Goal: Task Accomplishment & Management: Complete application form

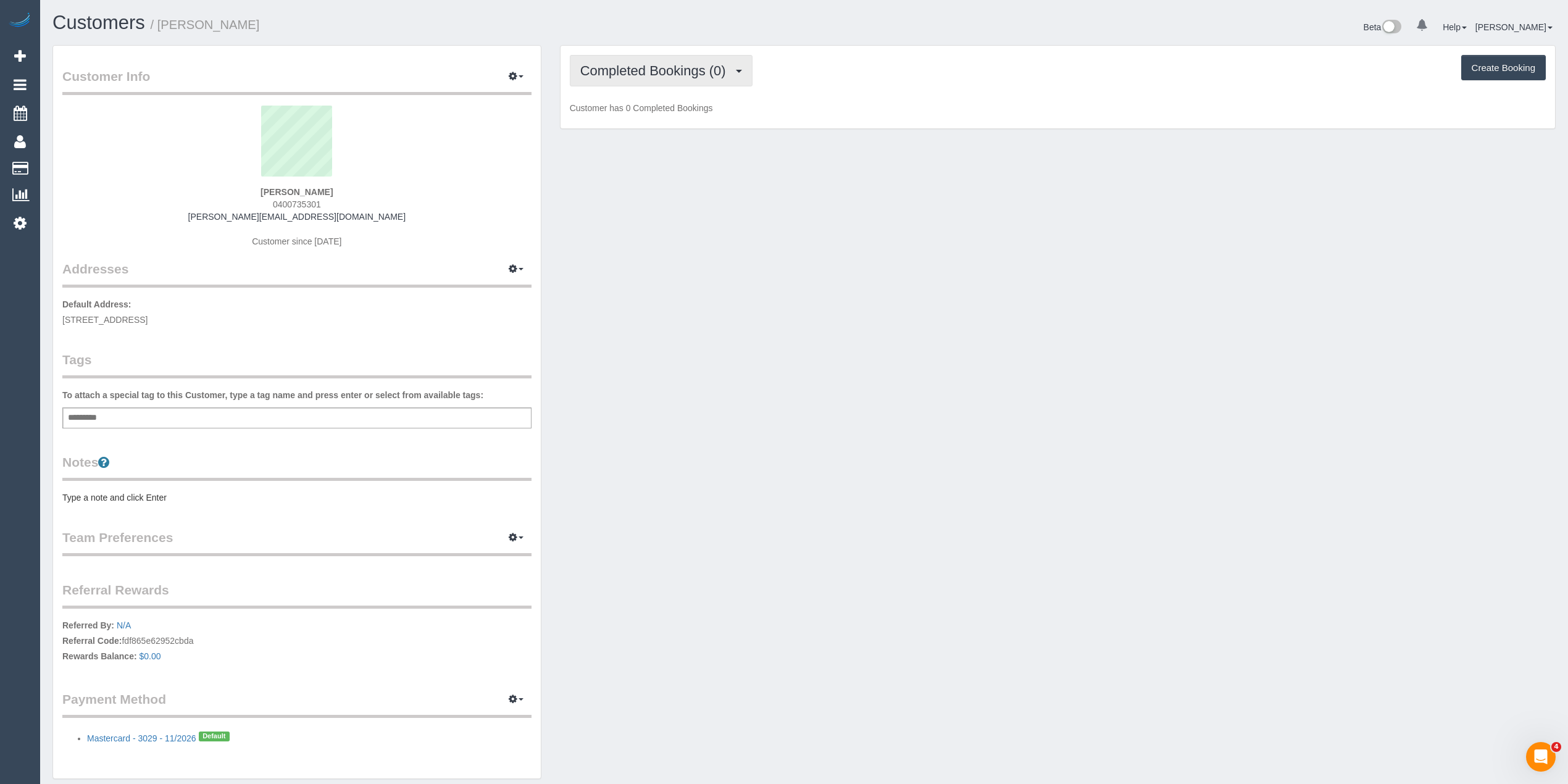
click at [626, 63] on span "Completed Bookings (0)" at bounding box center [656, 71] width 152 height 15
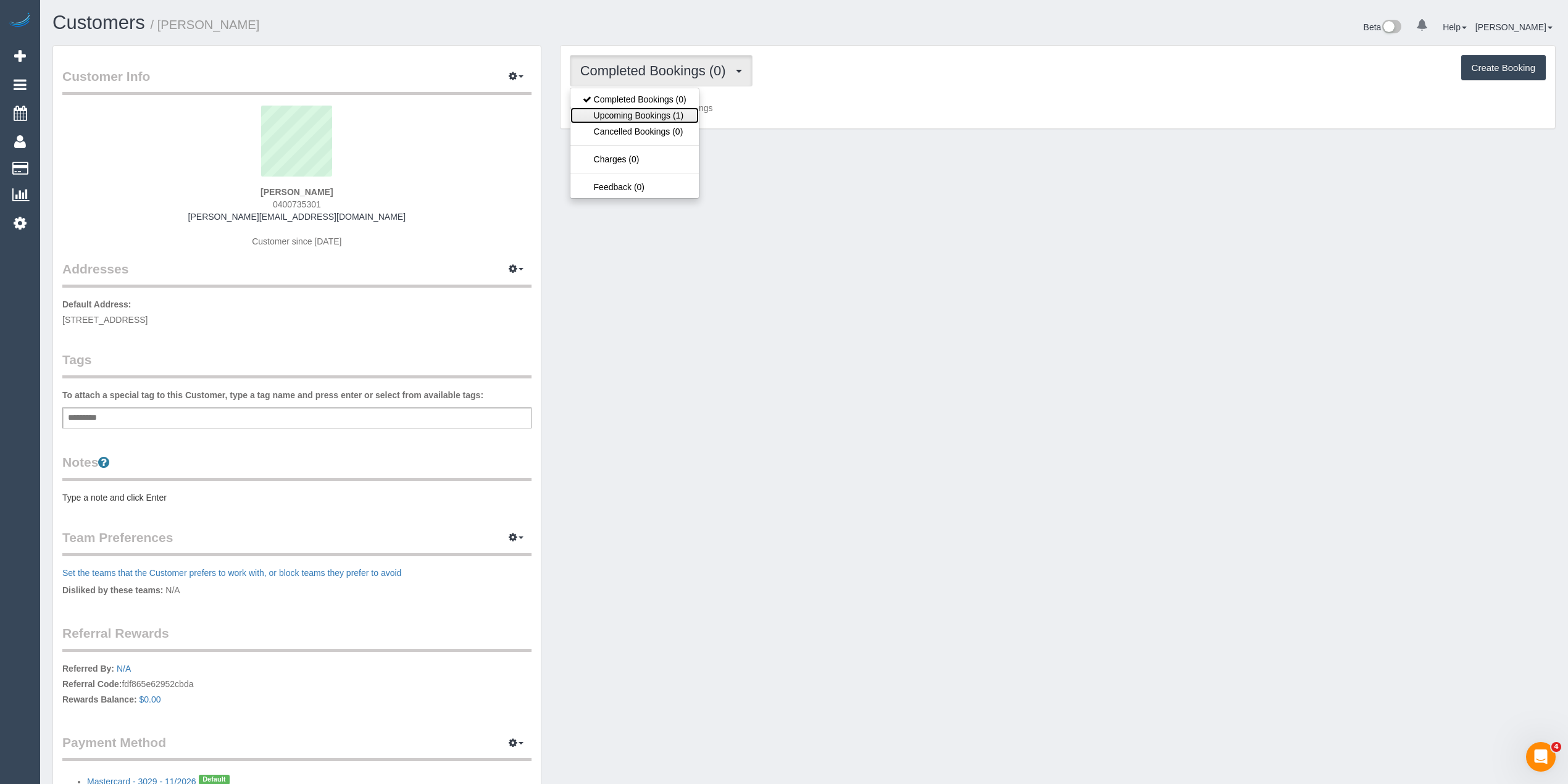
click at [662, 110] on link "Upcoming Bookings (1)" at bounding box center [635, 115] width 128 height 16
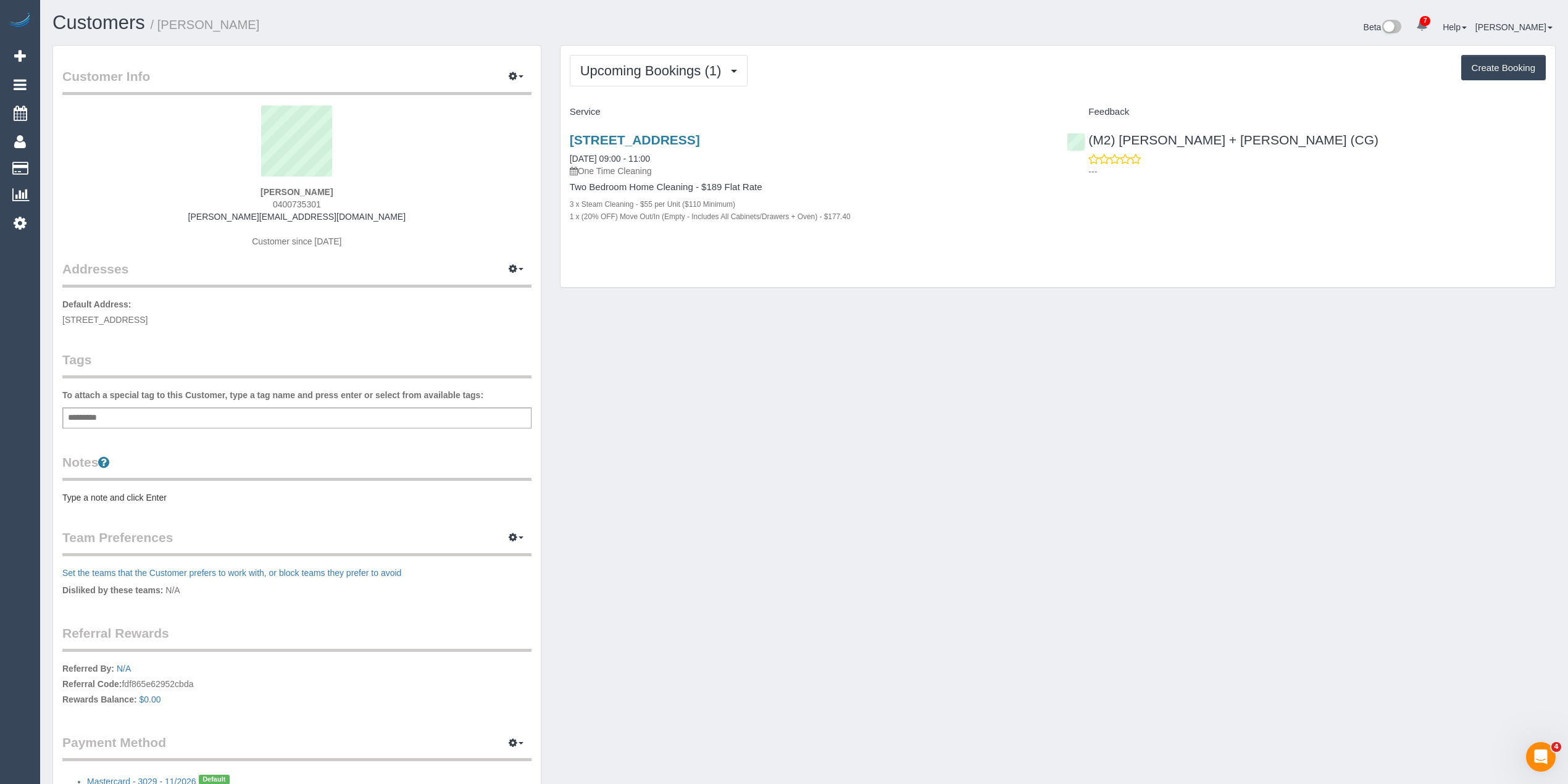
click at [1001, 480] on div "Customer Info Edit Contact Info Send Message Email Preferences Special Sales Ta…" at bounding box center [804, 440] width 1522 height 790
click at [613, 65] on span "Upcoming Bookings (1)" at bounding box center [653, 71] width 148 height 15
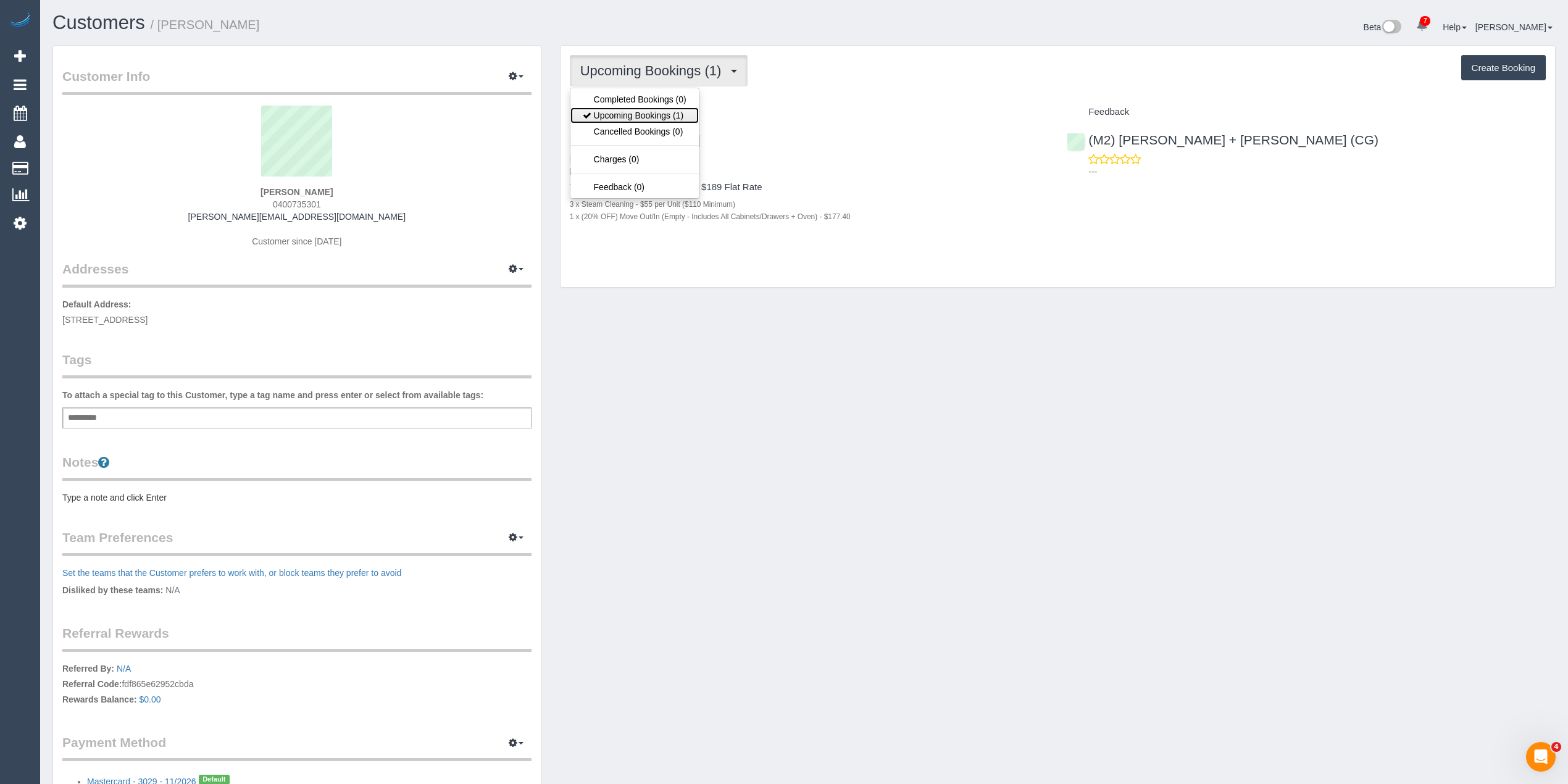
click at [648, 114] on link "Upcoming Bookings (1)" at bounding box center [635, 115] width 128 height 16
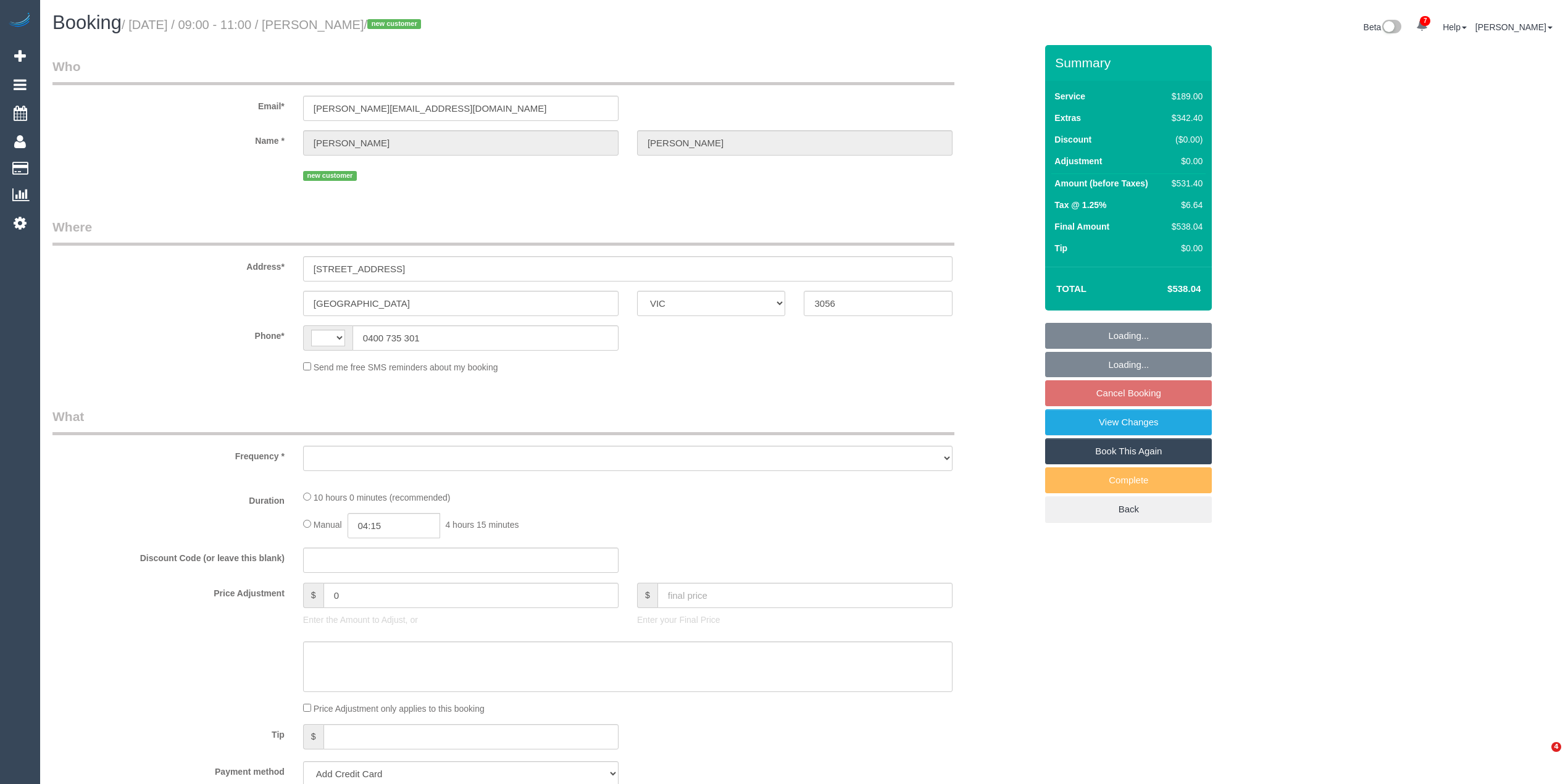
select select "VIC"
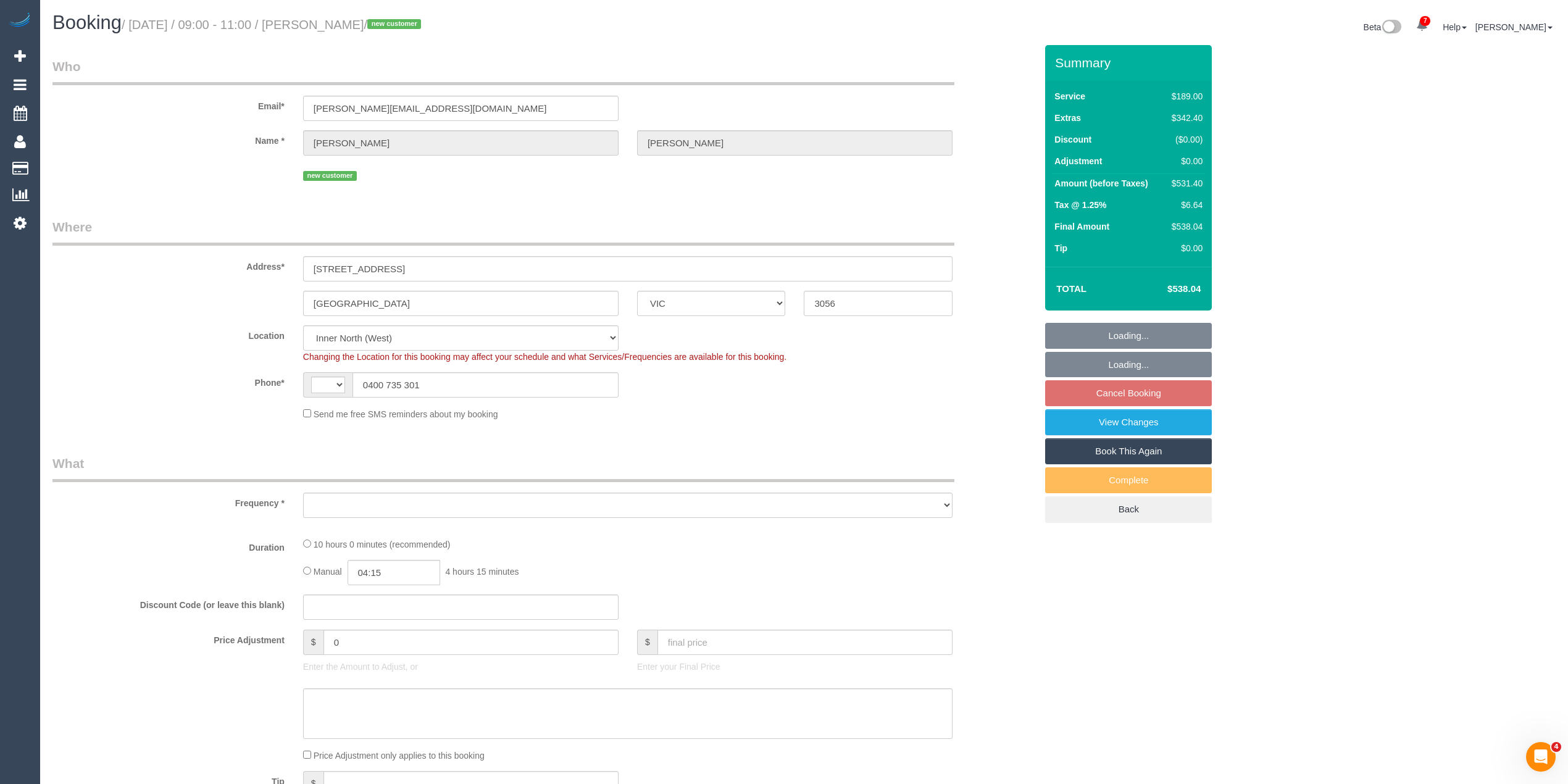
select select "string:AU"
select select "object:400"
select select "number:28"
select select "number:14"
select select "number:18"
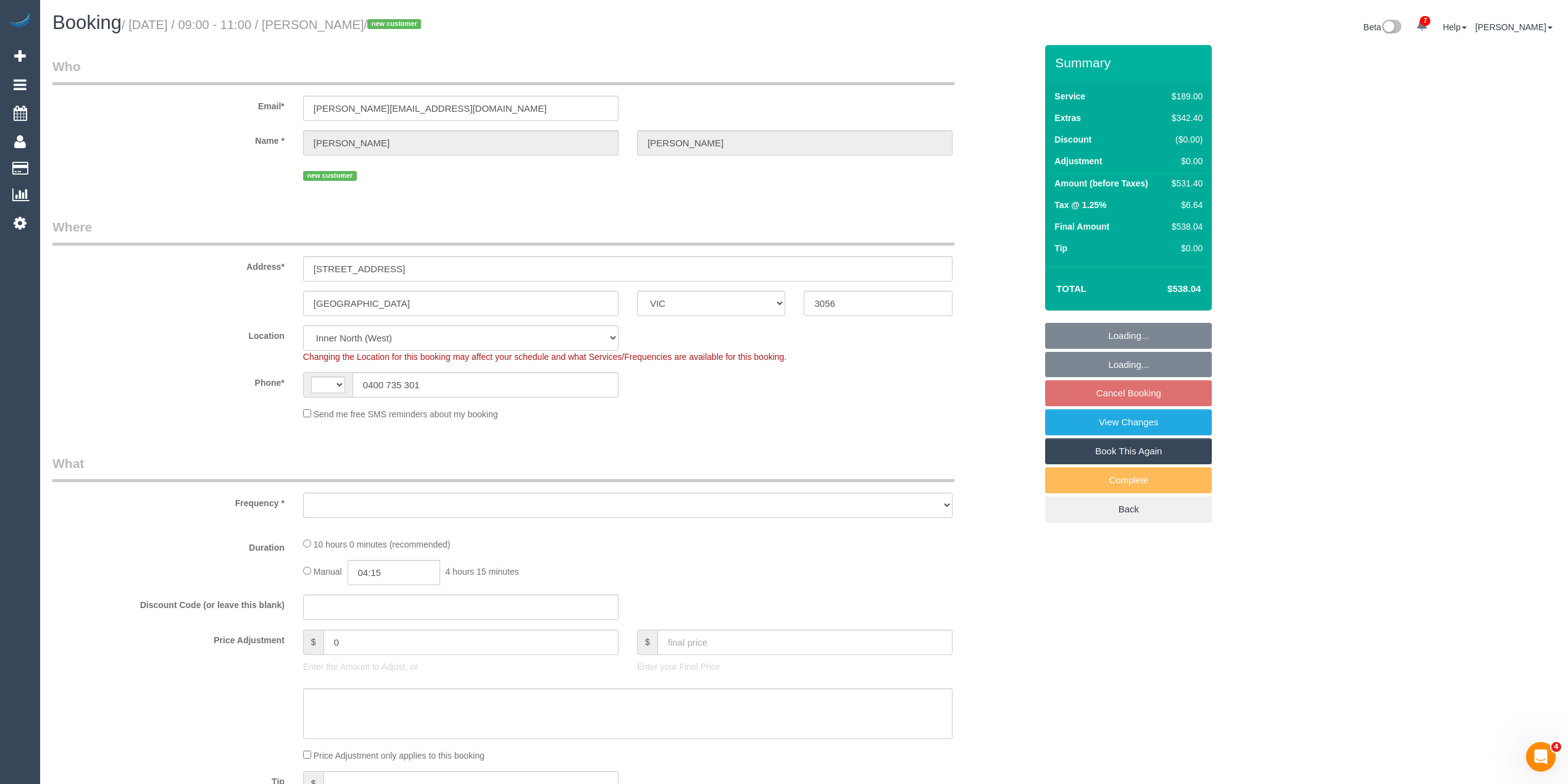
select select "number:24"
select select "number:12"
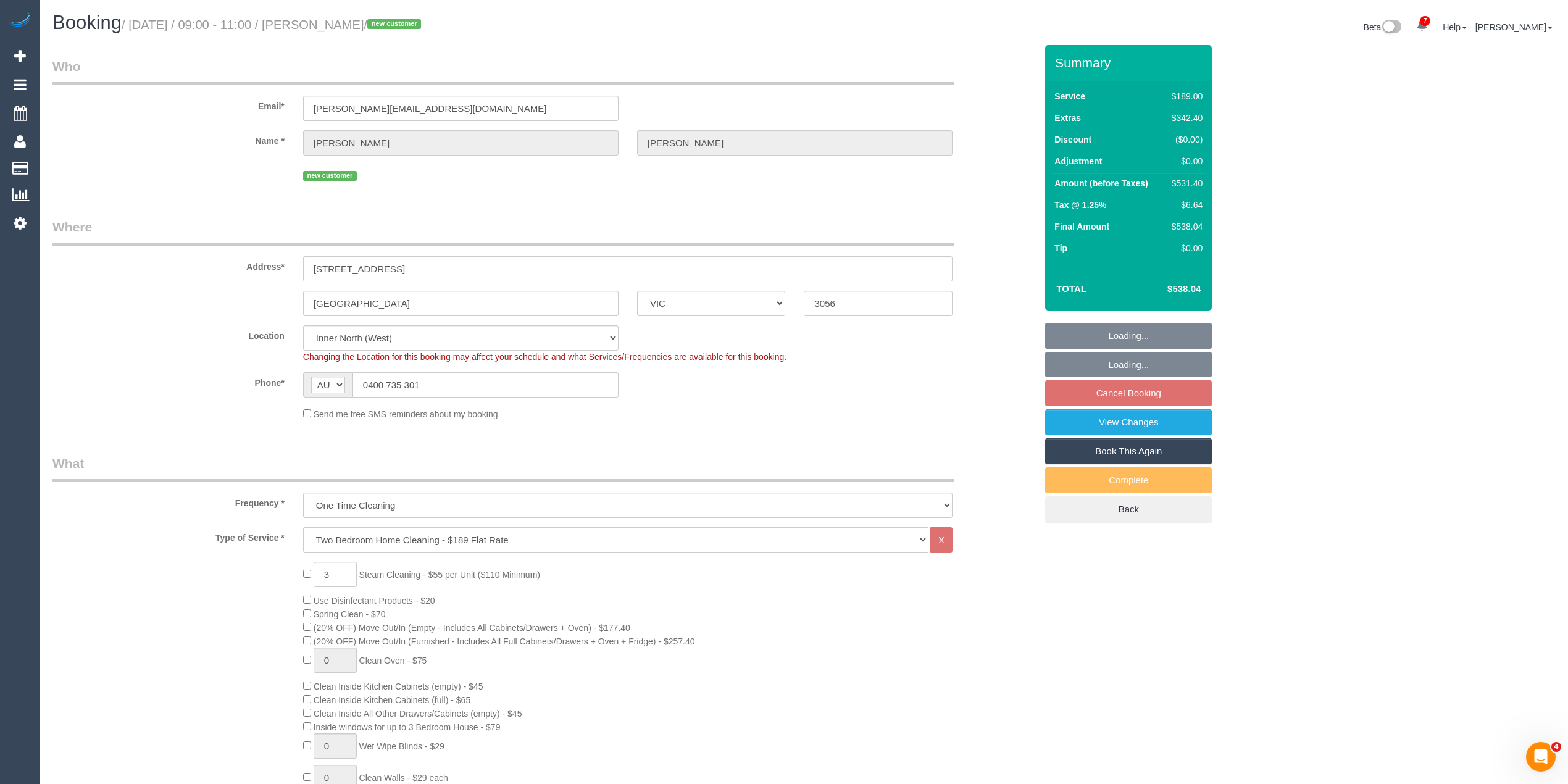
select select "object:894"
select select "string:stripe-pm_1S7SE92GScqysDRVKxZLS3Mj"
select select "spot1"
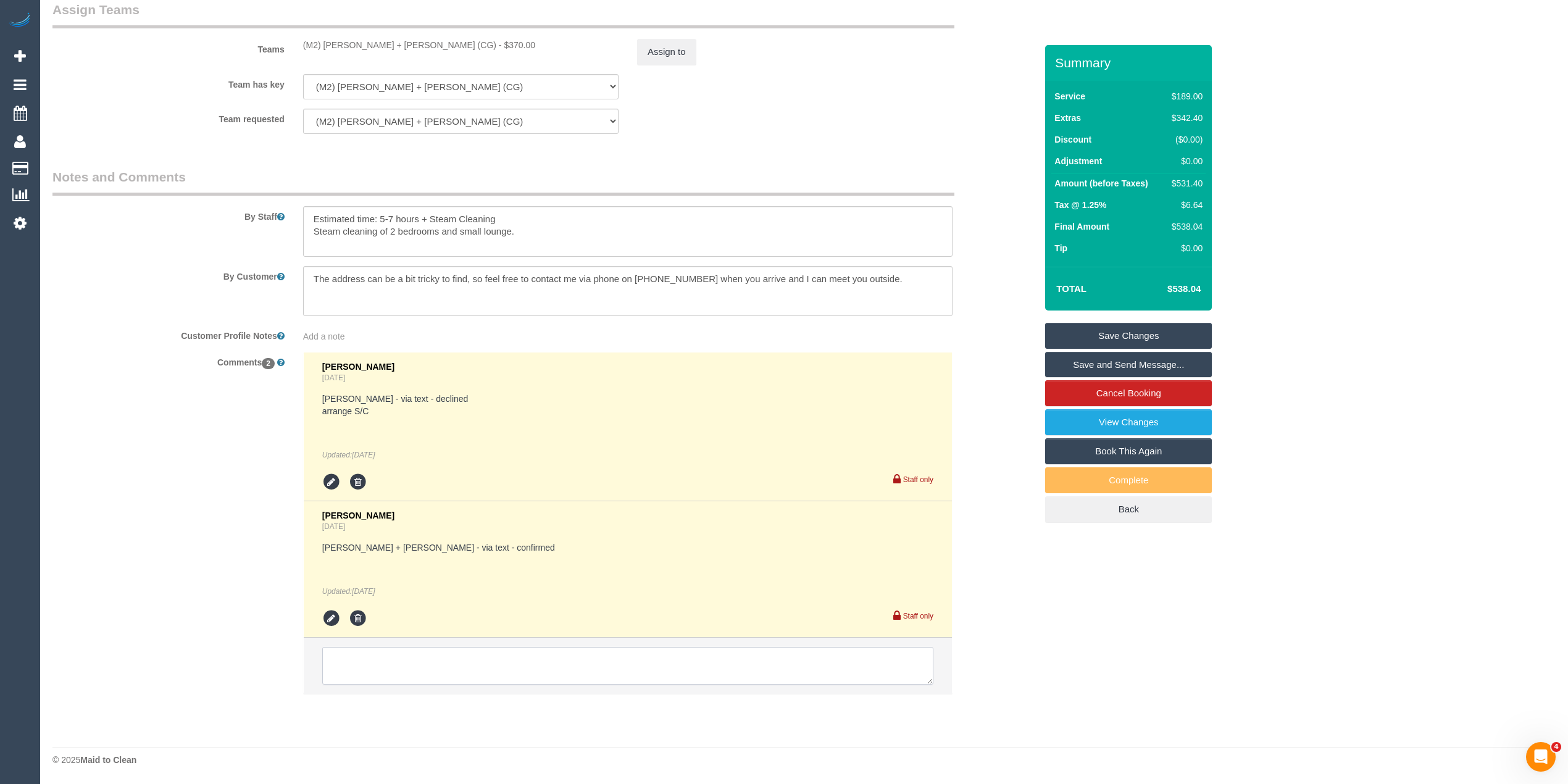
click at [509, 656] on textarea at bounding box center [627, 667] width 611 height 39
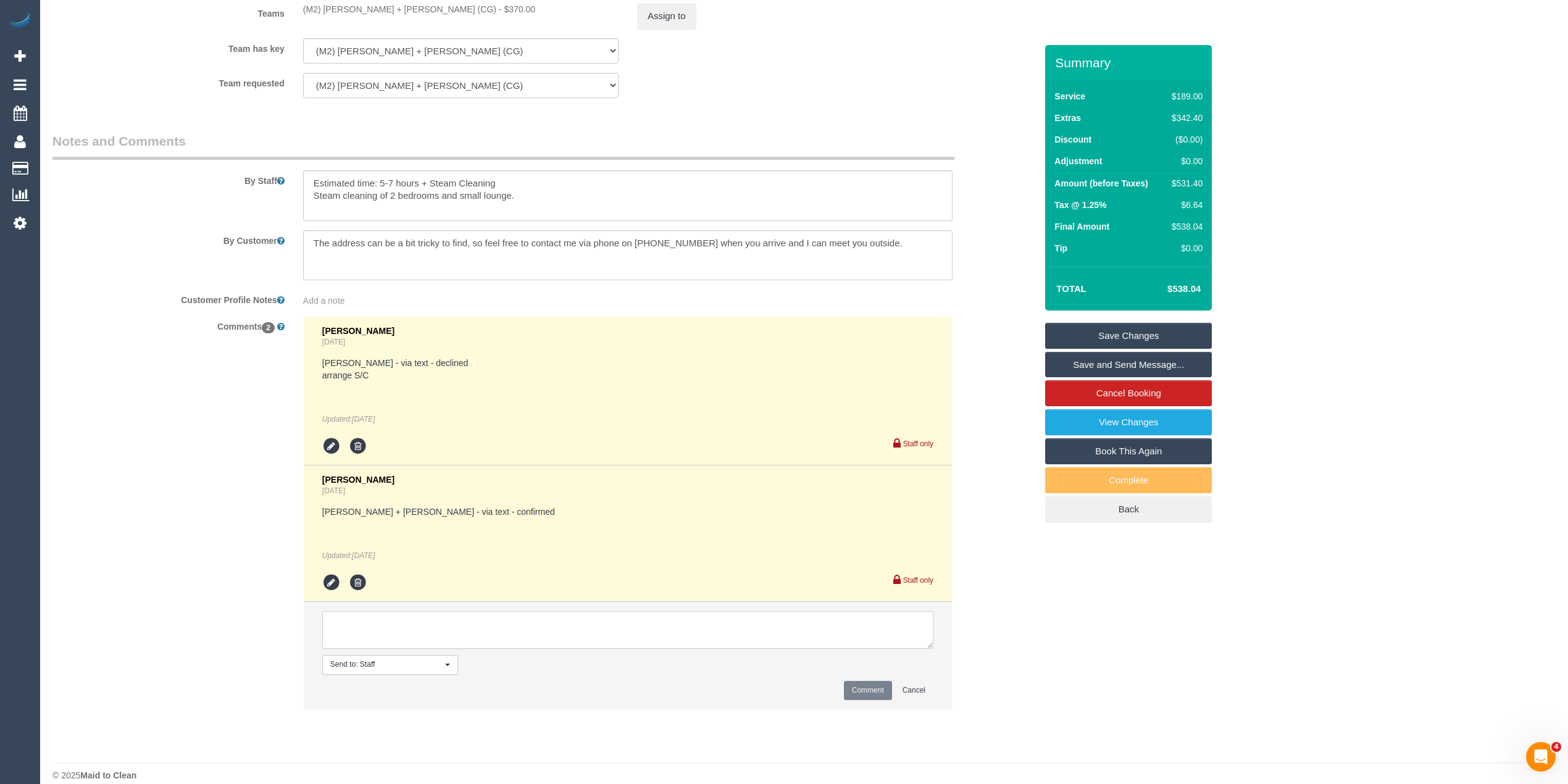
scroll to position [1905, 0]
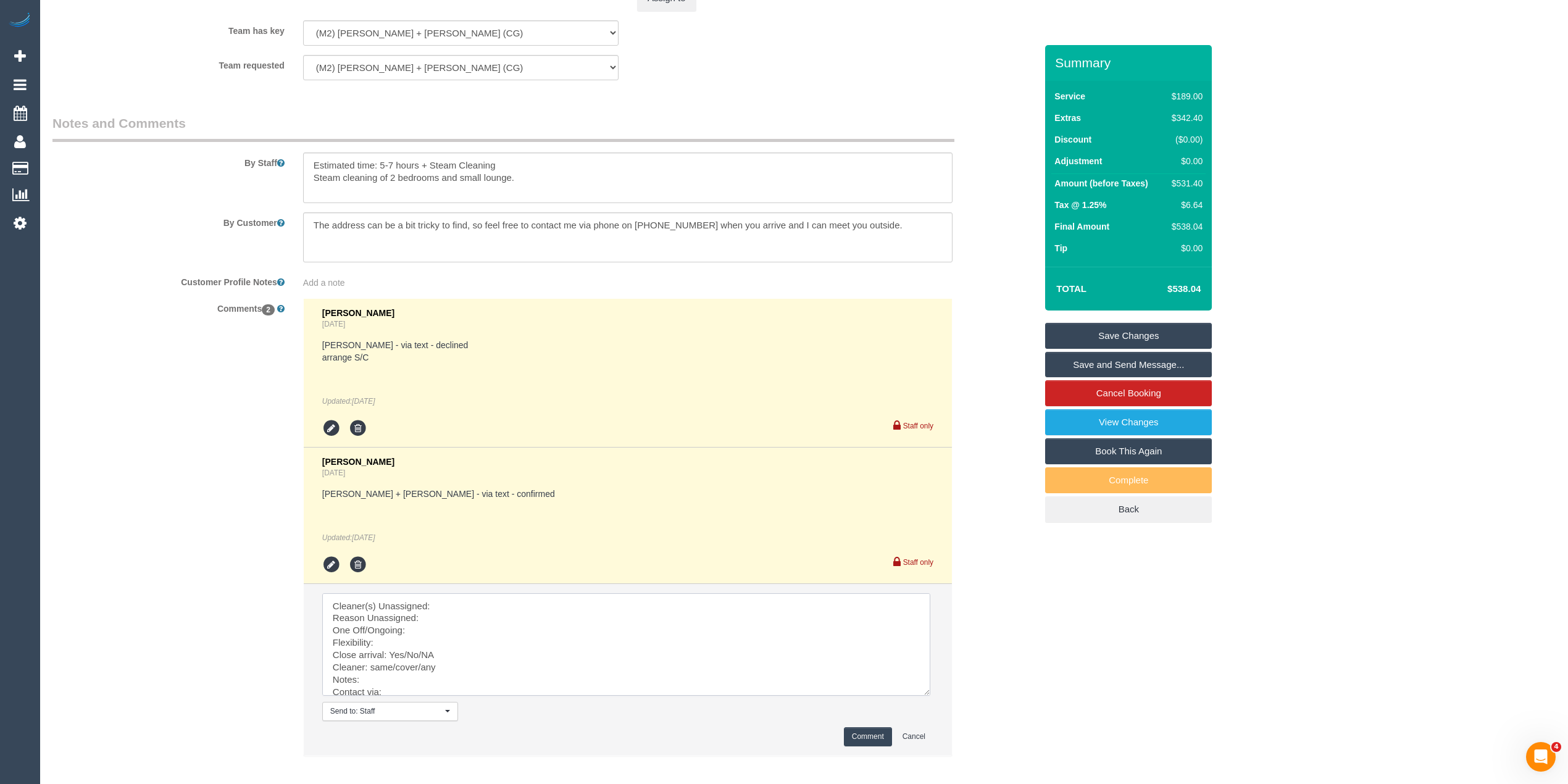
drag, startPoint x: 926, startPoint y: 626, endPoint x: 922, endPoint y: 691, distance: 65.1
click at [922, 691] on textarea at bounding box center [626, 644] width 608 height 103
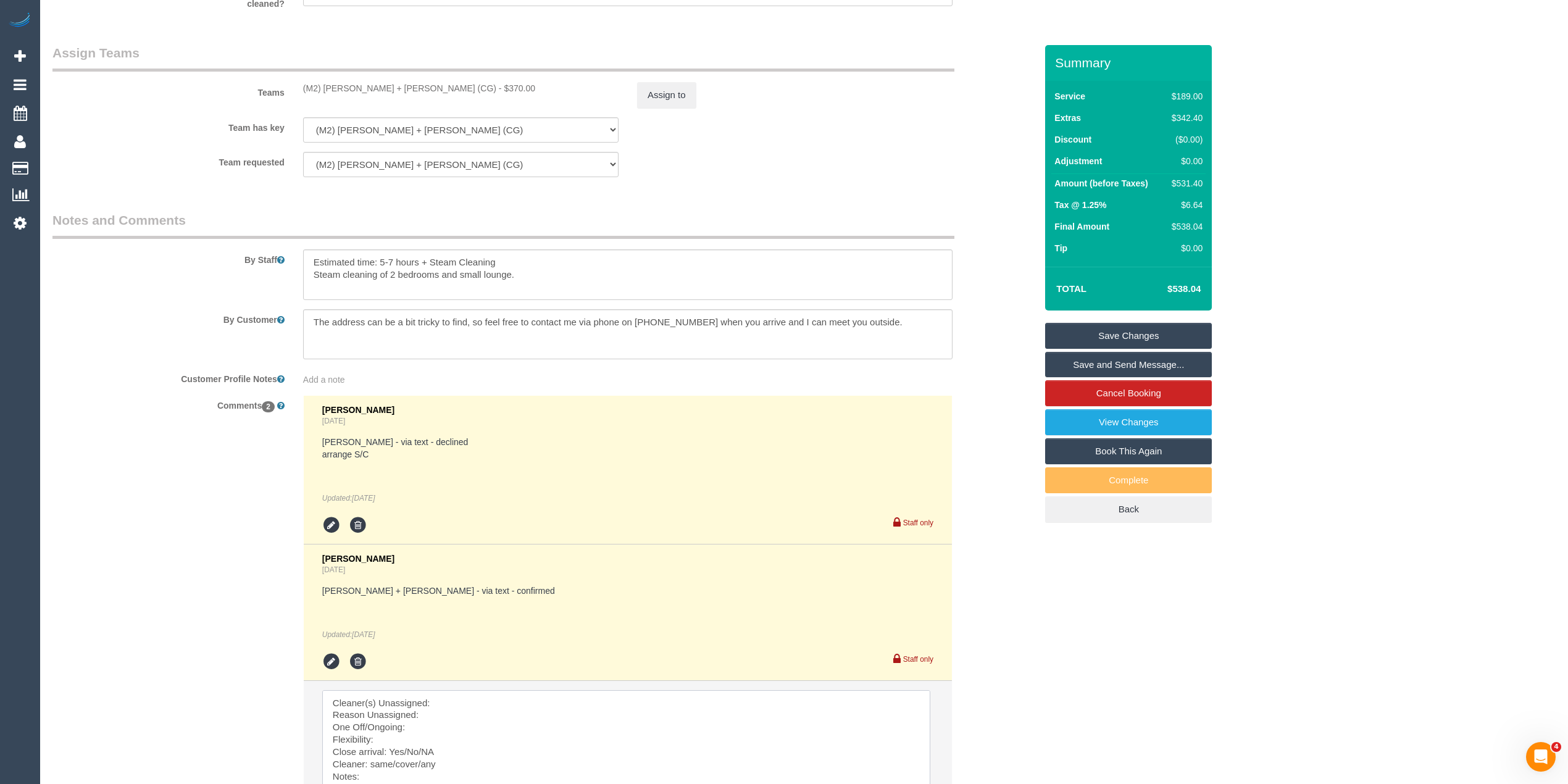
scroll to position [1767, 0]
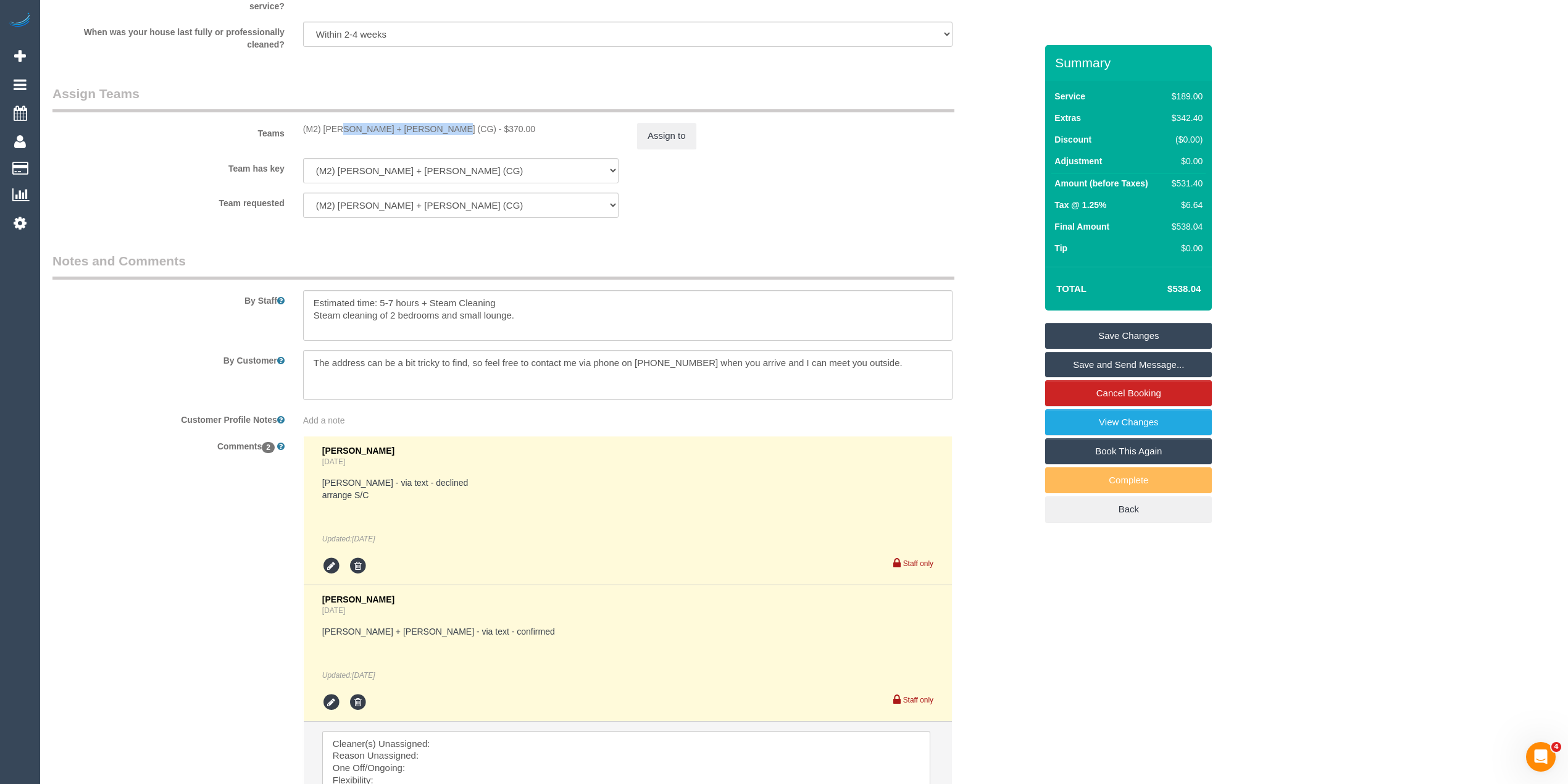
drag, startPoint x: 304, startPoint y: 132, endPoint x: 399, endPoint y: 129, distance: 95.0
click at [399, 129] on div "(M2) Akila + Tehan (CG) - $370.00" at bounding box center [460, 129] width 315 height 12
copy div "(M2) [PERSON_NAME] + [PERSON_NAME] (CG)"
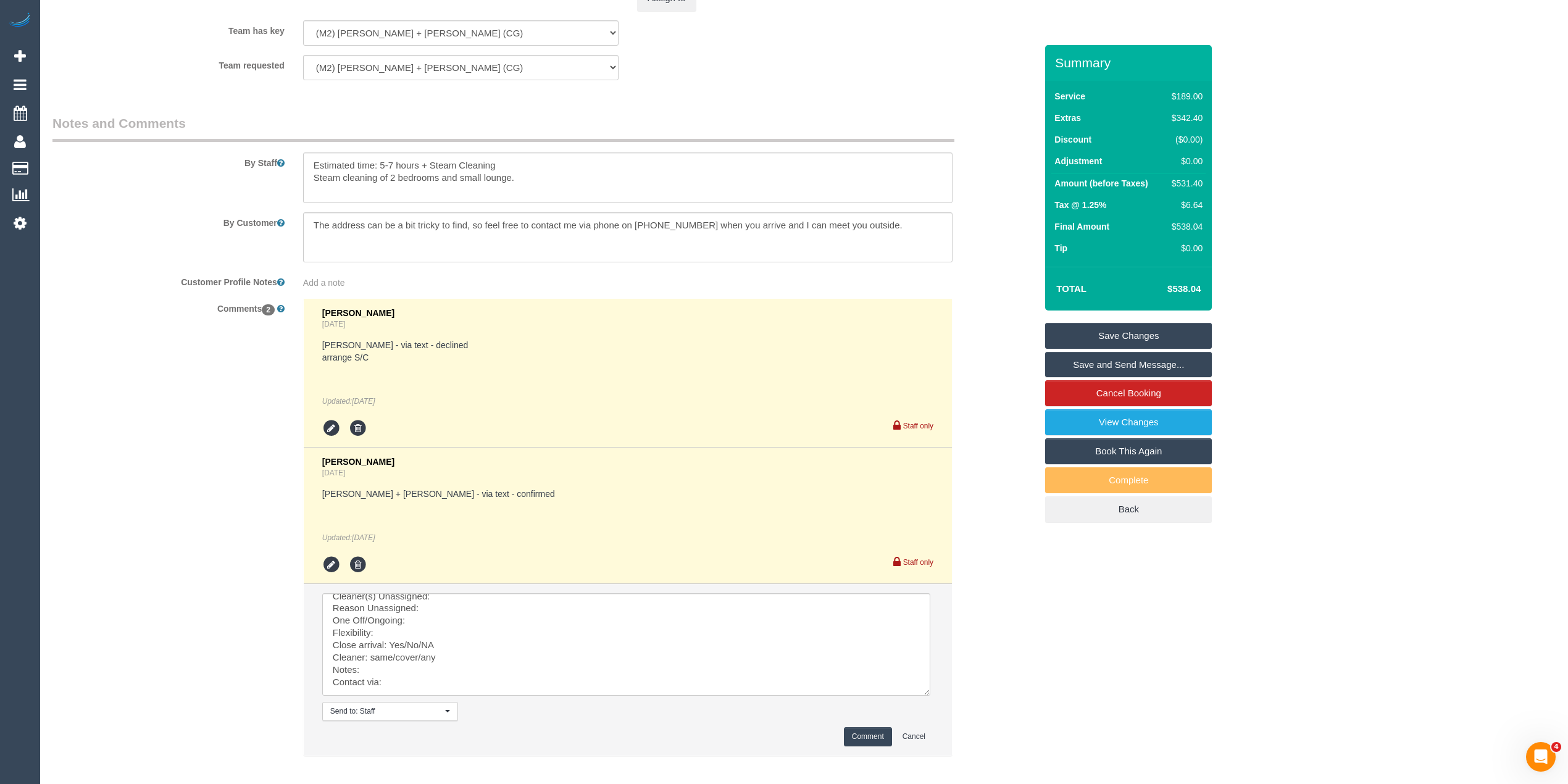
scroll to position [0, 0]
click at [457, 606] on textarea at bounding box center [626, 644] width 608 height 103
paste textarea "(M2) [PERSON_NAME] + [PERSON_NAME] (CG)"
click at [433, 616] on textarea at bounding box center [626, 644] width 608 height 103
click at [436, 631] on textarea at bounding box center [626, 644] width 608 height 103
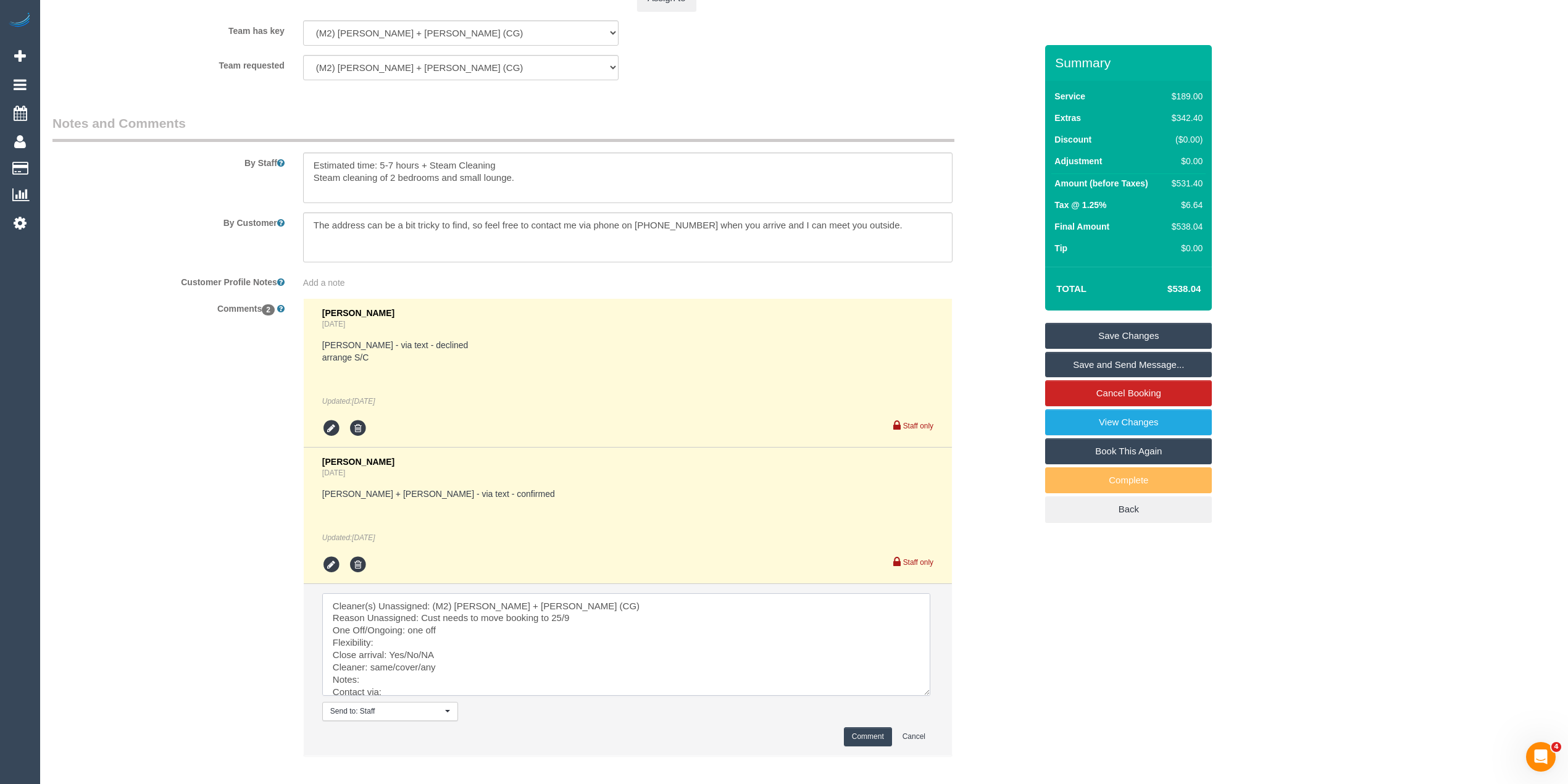
click at [411, 645] on textarea at bounding box center [626, 644] width 608 height 103
drag, startPoint x: 423, startPoint y: 658, endPoint x: 386, endPoint y: 660, distance: 37.1
click at [386, 660] on textarea at bounding box center [626, 644] width 608 height 103
drag, startPoint x: 423, startPoint y: 672, endPoint x: 372, endPoint y: 673, distance: 51.0
click at [372, 673] on textarea at bounding box center [626, 644] width 608 height 103
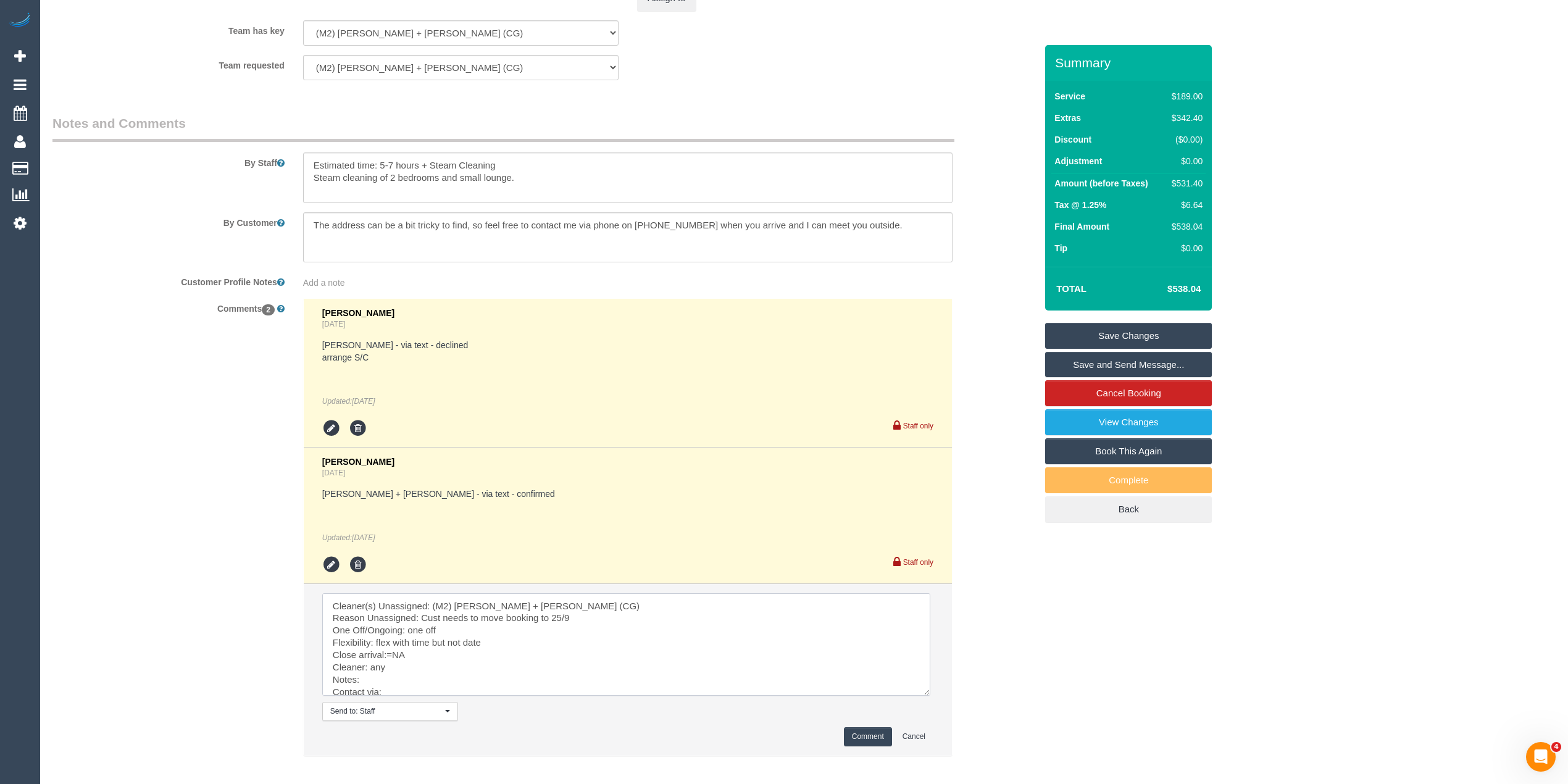
click at [399, 677] on textarea at bounding box center [626, 644] width 608 height 103
click at [406, 695] on textarea at bounding box center [626, 644] width 608 height 103
click at [381, 693] on textarea at bounding box center [626, 644] width 608 height 103
type textarea "Cleaner(s) Unassigned: (M2) Akila + Tehan (CG) Reason Unassigned: Cust needs to…"
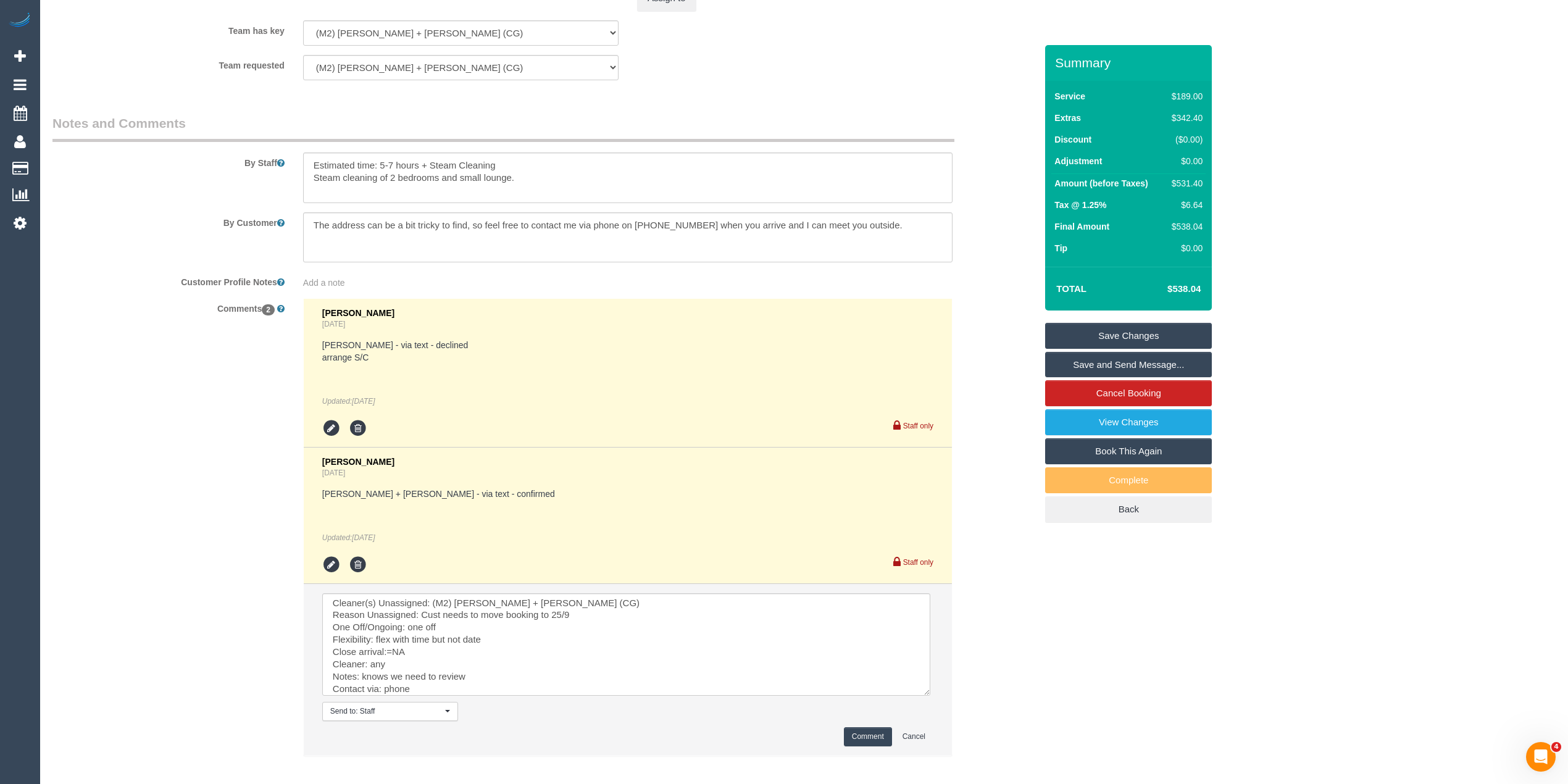
click at [863, 736] on button "Comment" at bounding box center [868, 737] width 48 height 19
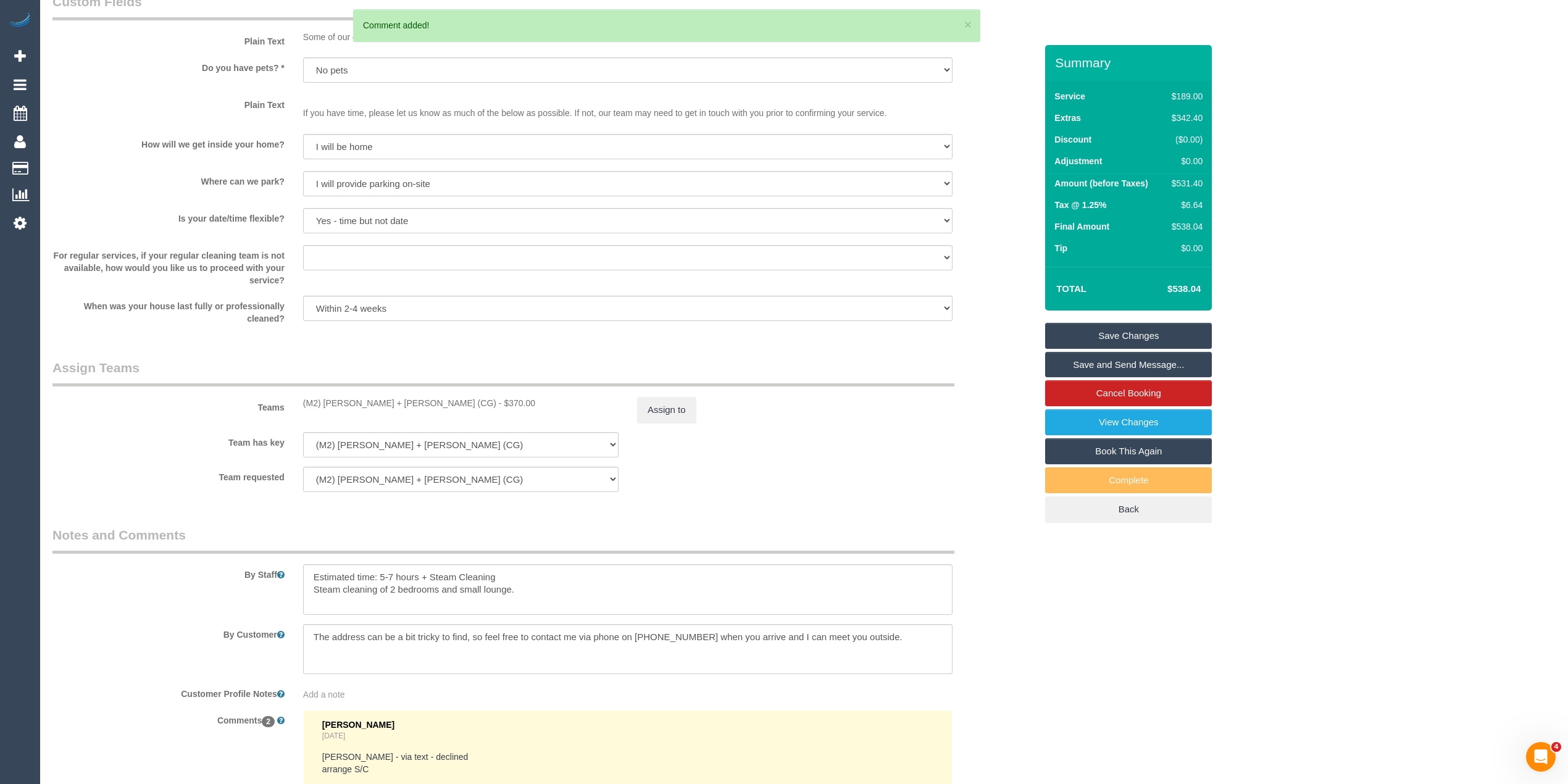
scroll to position [0, 0]
click at [664, 406] on button "Assign to" at bounding box center [667, 410] width 59 height 26
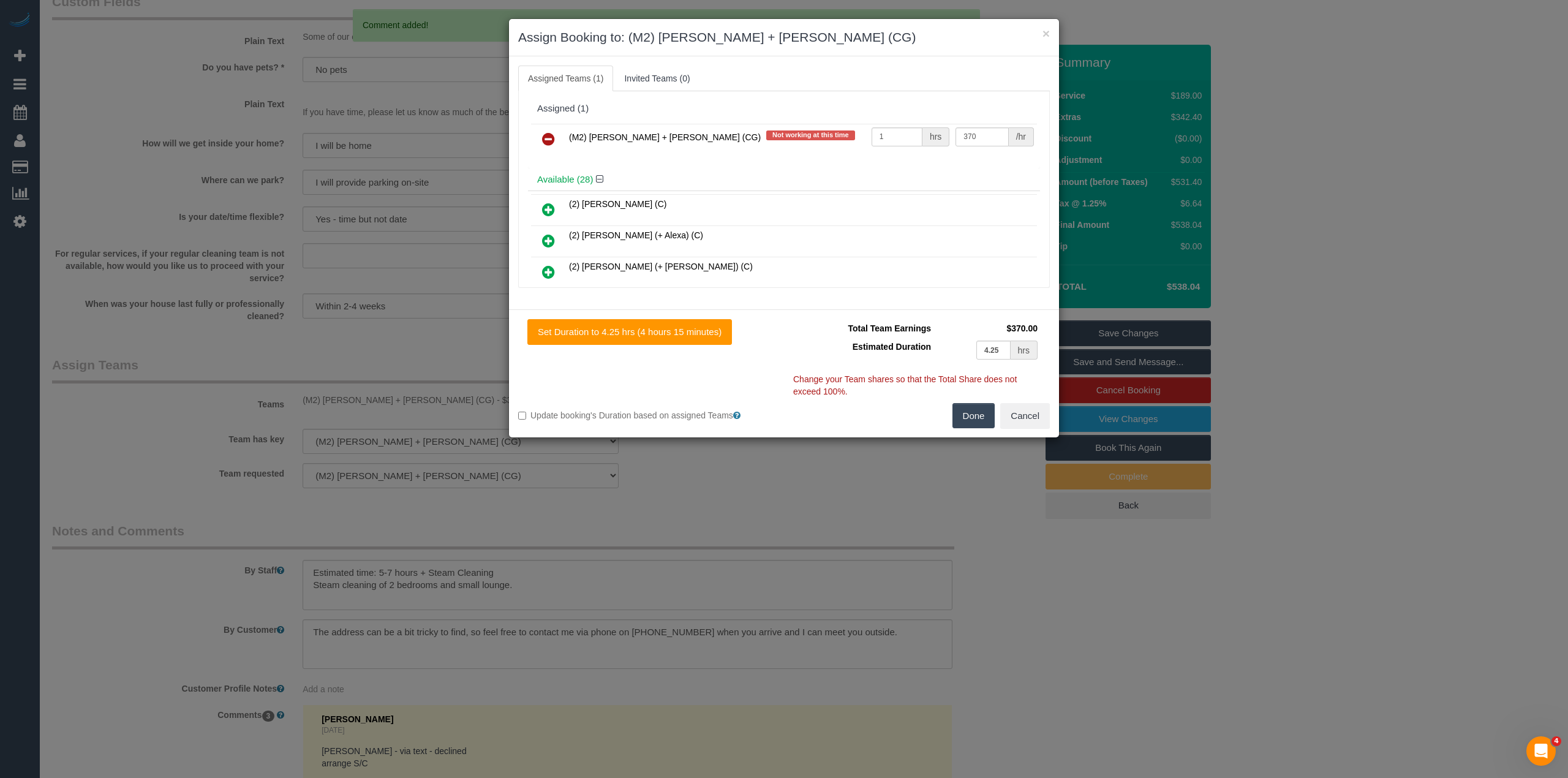
click at [552, 141] on icon at bounding box center [548, 139] width 13 height 15
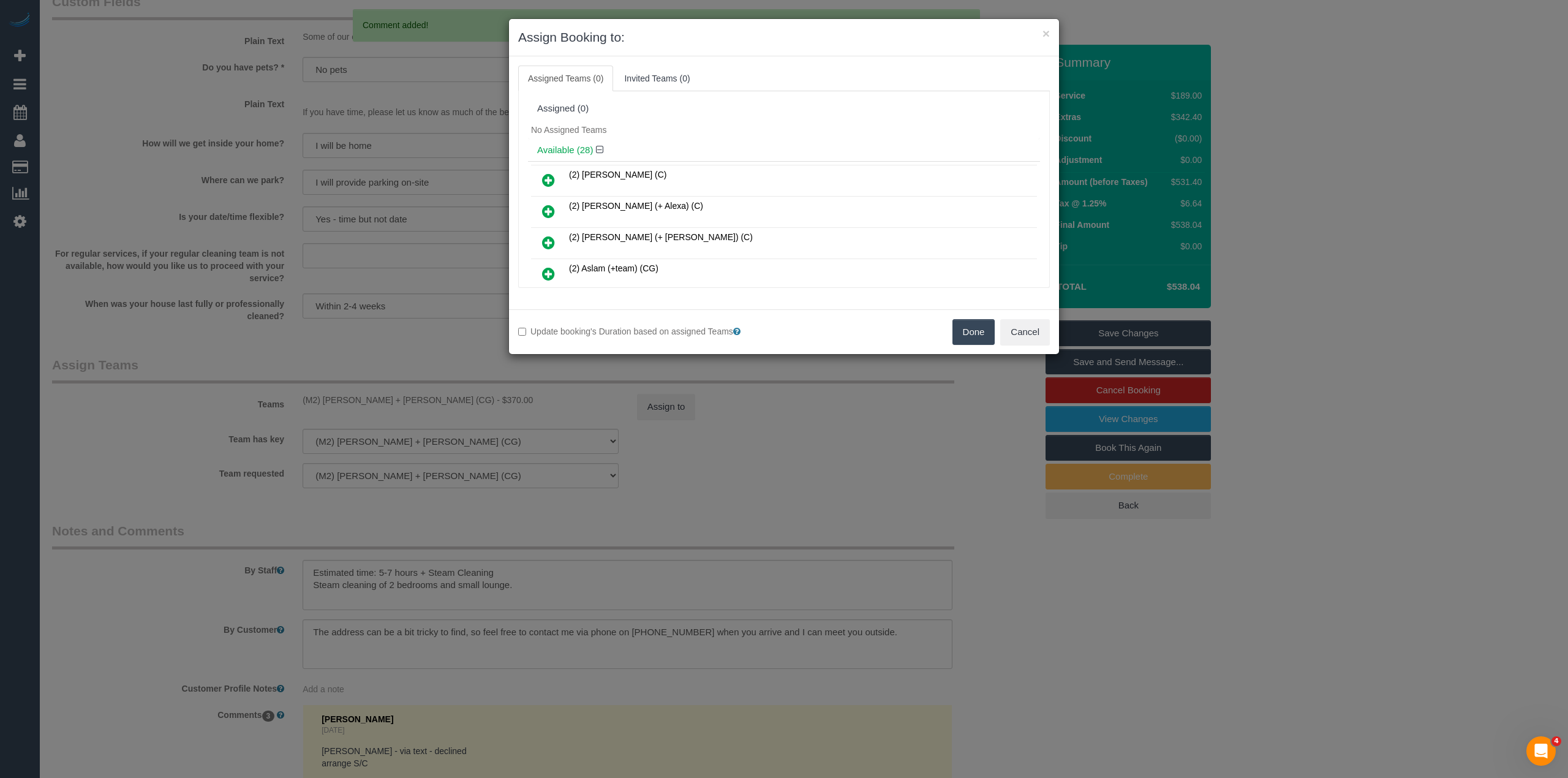
click at [966, 331] on button "Done" at bounding box center [974, 332] width 43 height 26
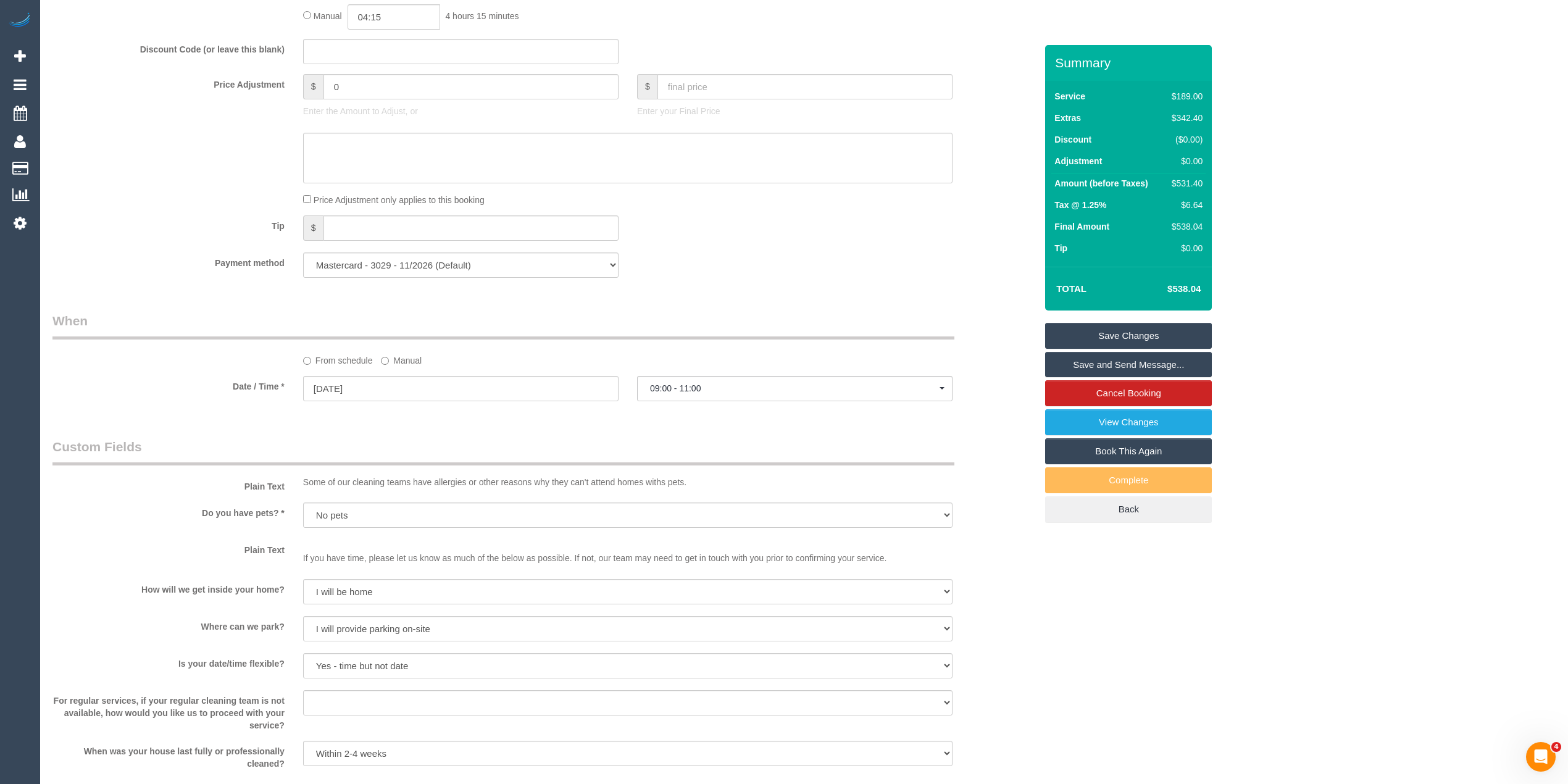
scroll to position [944, 0]
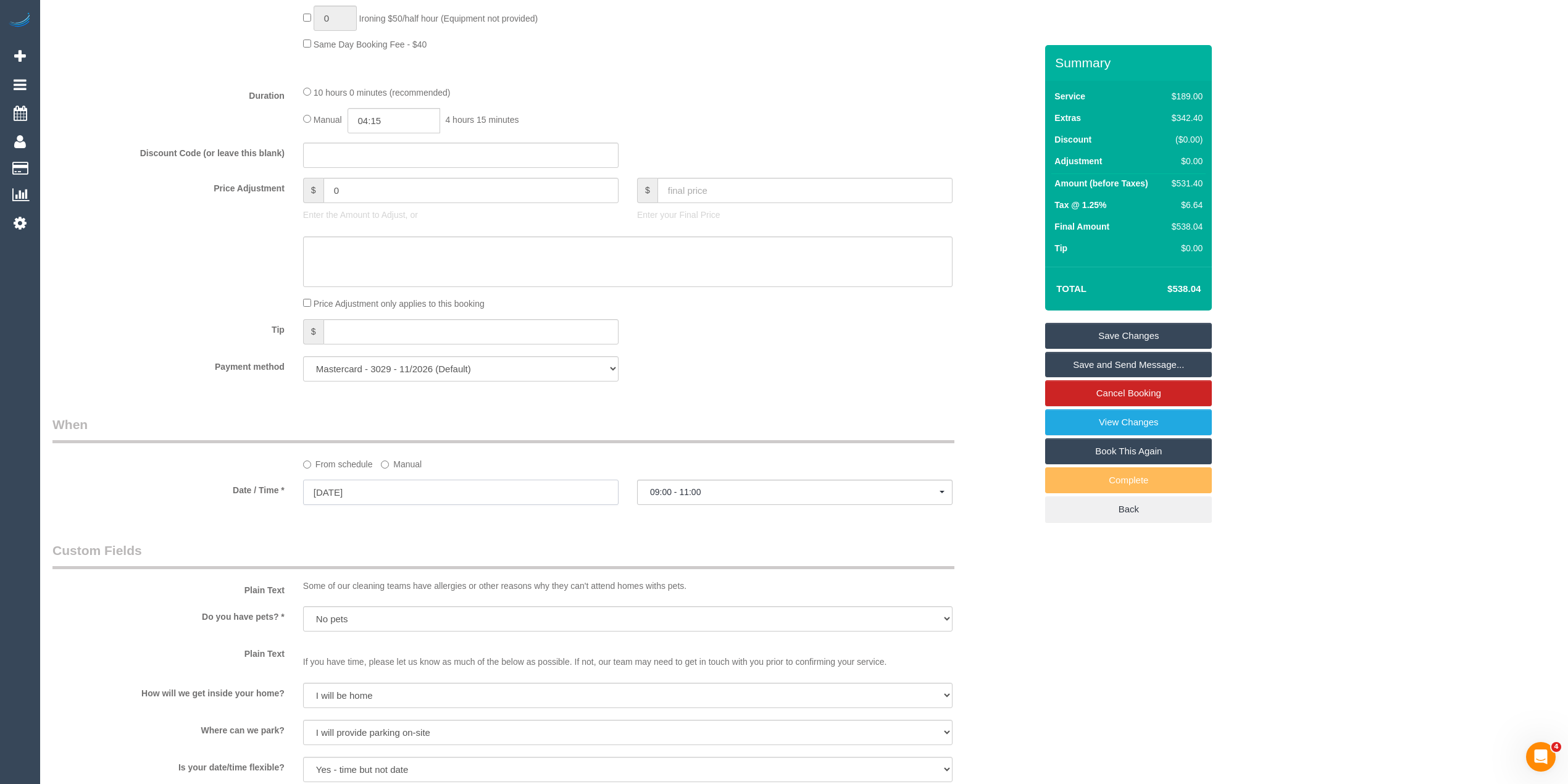
click at [346, 492] on input "19/09/2025" at bounding box center [460, 492] width 315 height 25
click at [406, 621] on link "25" at bounding box center [409, 619] width 20 height 17
type input "25/09/2025"
click at [679, 490] on span "--:--" at bounding box center [795, 492] width 290 height 10
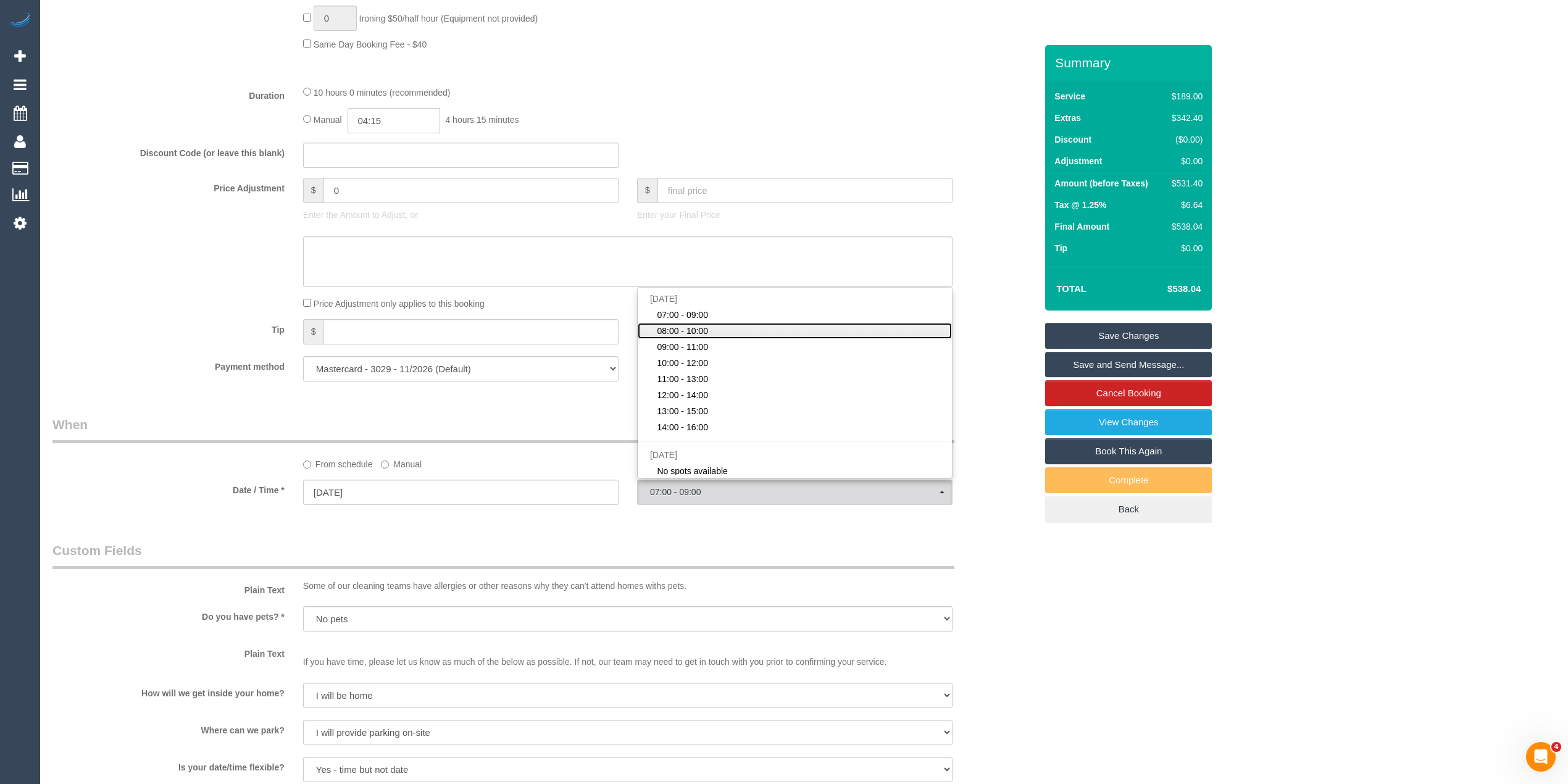
click at [710, 332] on link "08:00 - 10:00" at bounding box center [795, 331] width 314 height 16
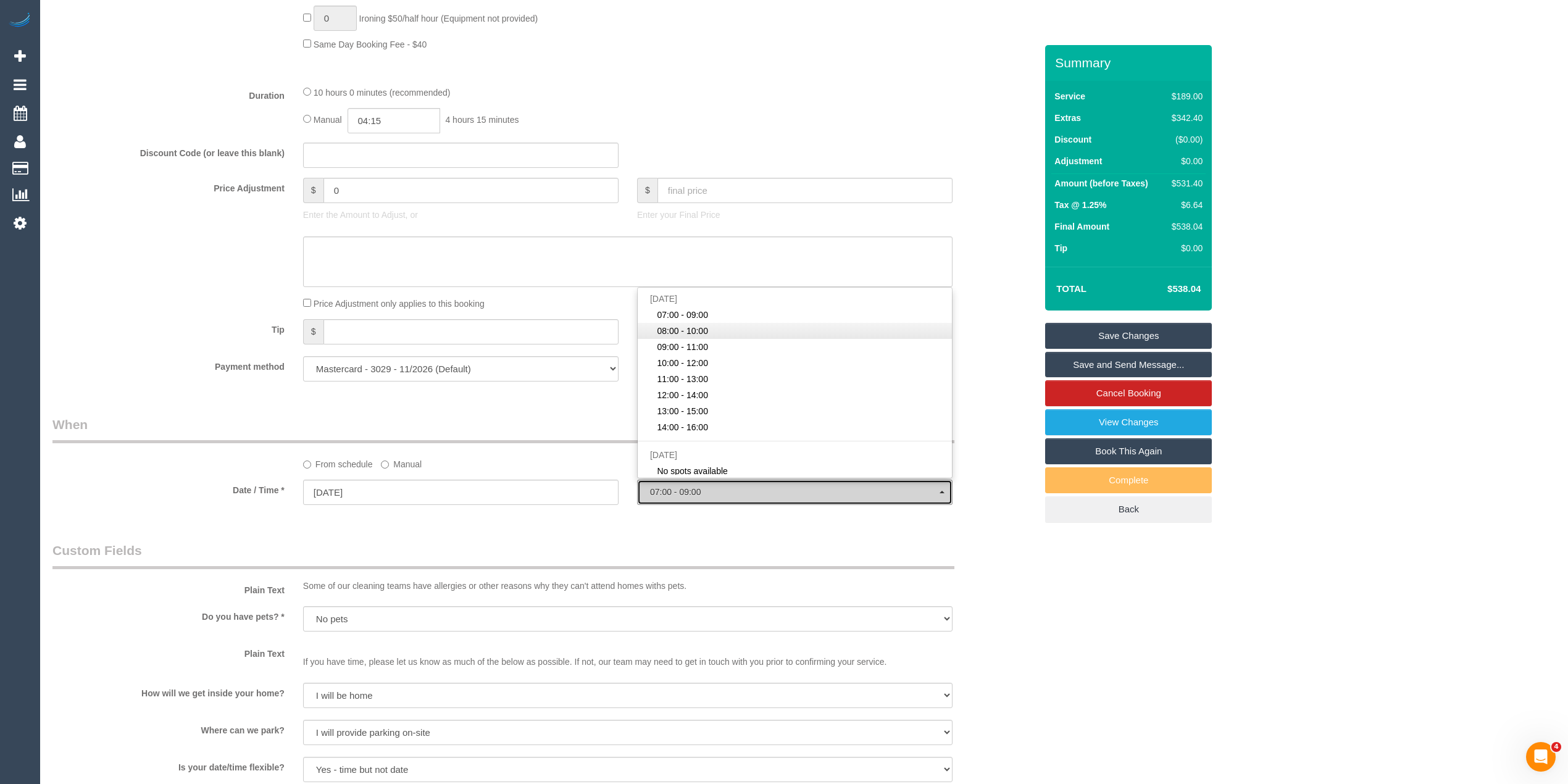
select select "spot25"
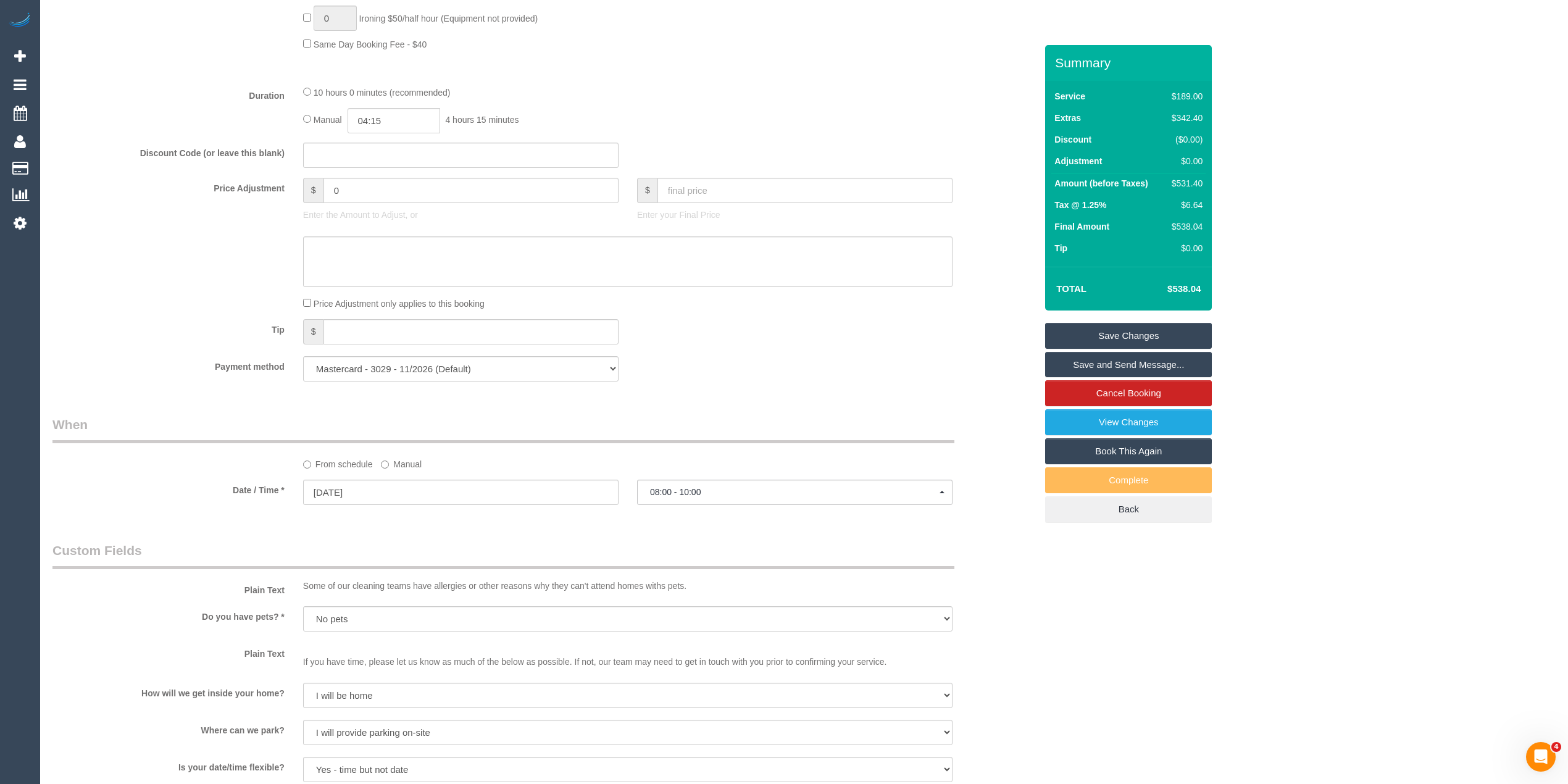
click at [1110, 330] on link "Save Changes" at bounding box center [1128, 336] width 167 height 26
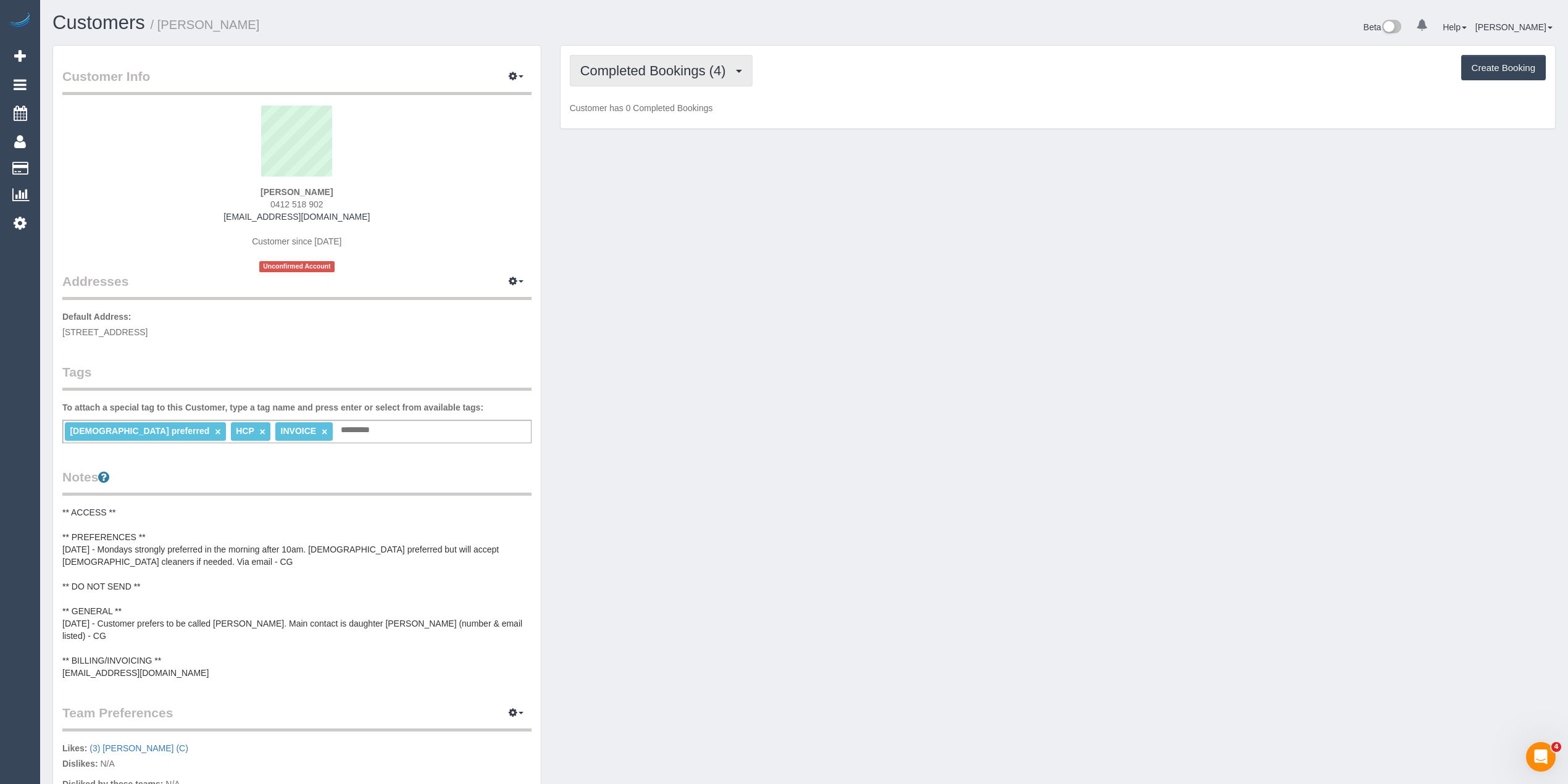
click at [630, 73] on span "Completed Bookings (4)" at bounding box center [656, 71] width 152 height 15
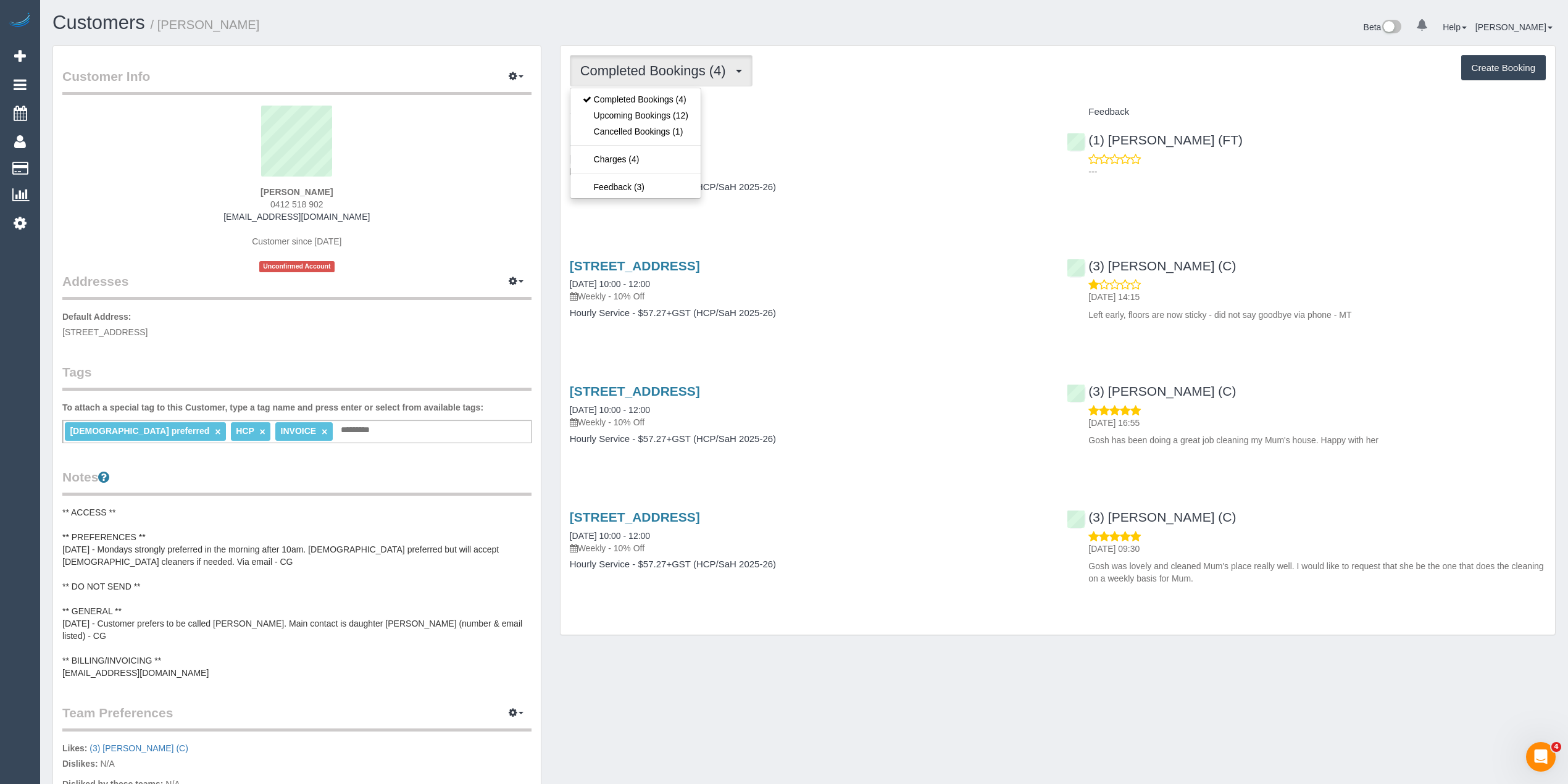
click at [629, 73] on span "Completed Bookings (4)" at bounding box center [656, 71] width 152 height 15
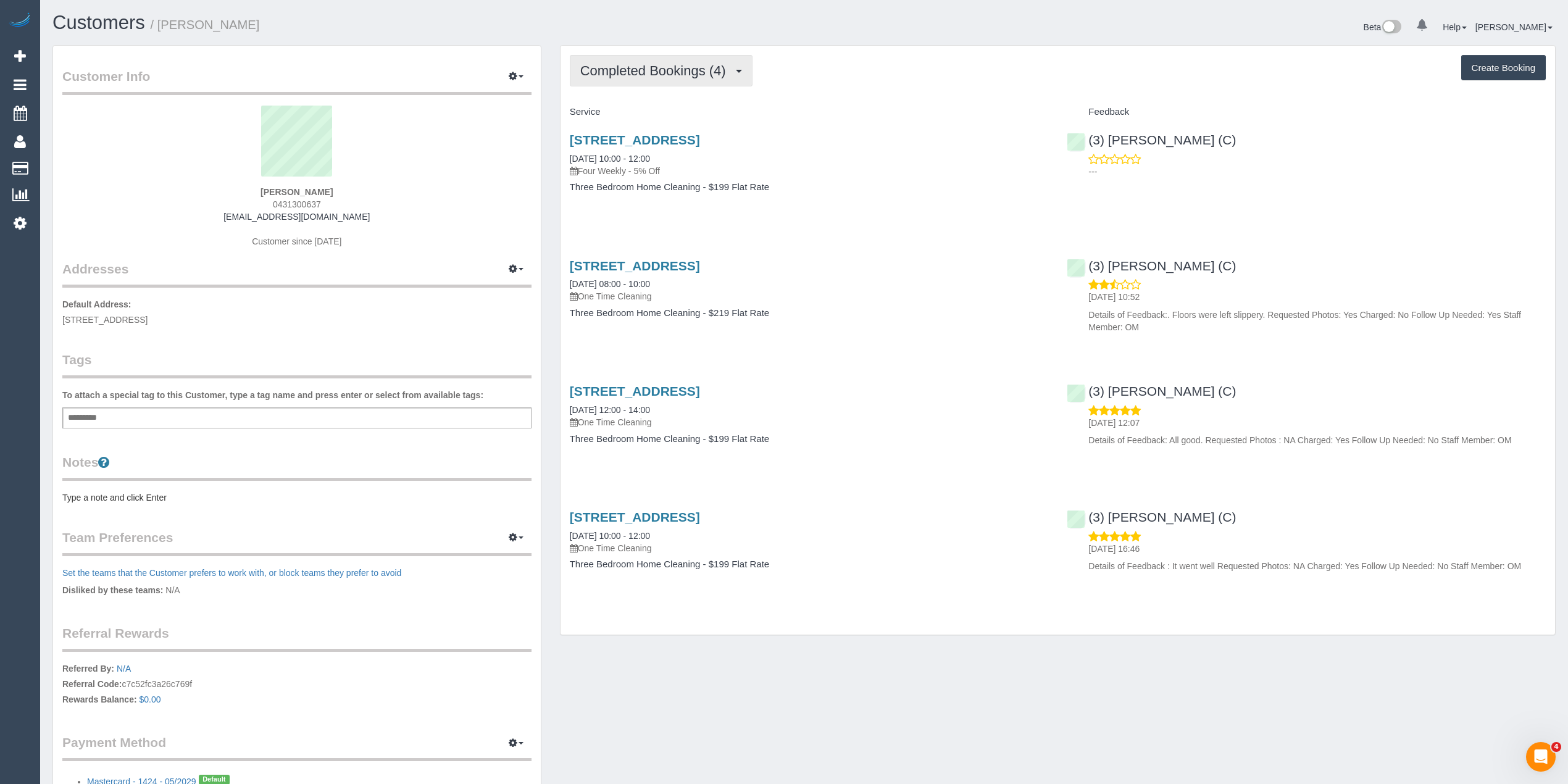
click at [608, 68] on span "Completed Bookings (4)" at bounding box center [656, 71] width 152 height 15
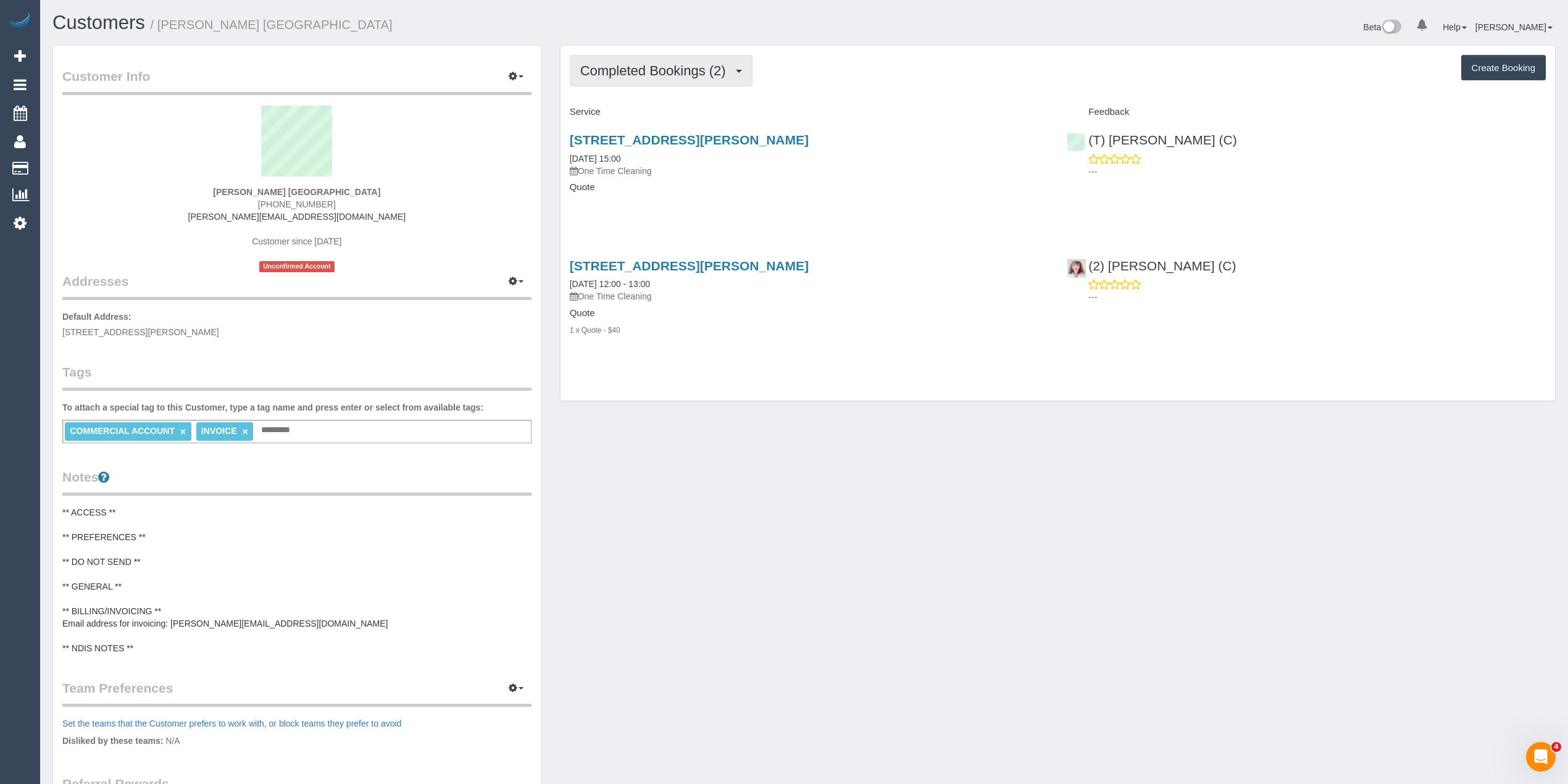
click at [657, 75] on span "Completed Bookings (2)" at bounding box center [656, 71] width 152 height 15
drag, startPoint x: 334, startPoint y: 205, endPoint x: 267, endPoint y: 204, distance: 67.0
click at [267, 204] on div "[PERSON_NAME] [GEOGRAPHIC_DATA] [PHONE_NUMBER] [PERSON_NAME][EMAIL_ADDRESS][DOM…" at bounding box center [297, 189] width 470 height 167
copy span "[PHONE_NUMBER]"
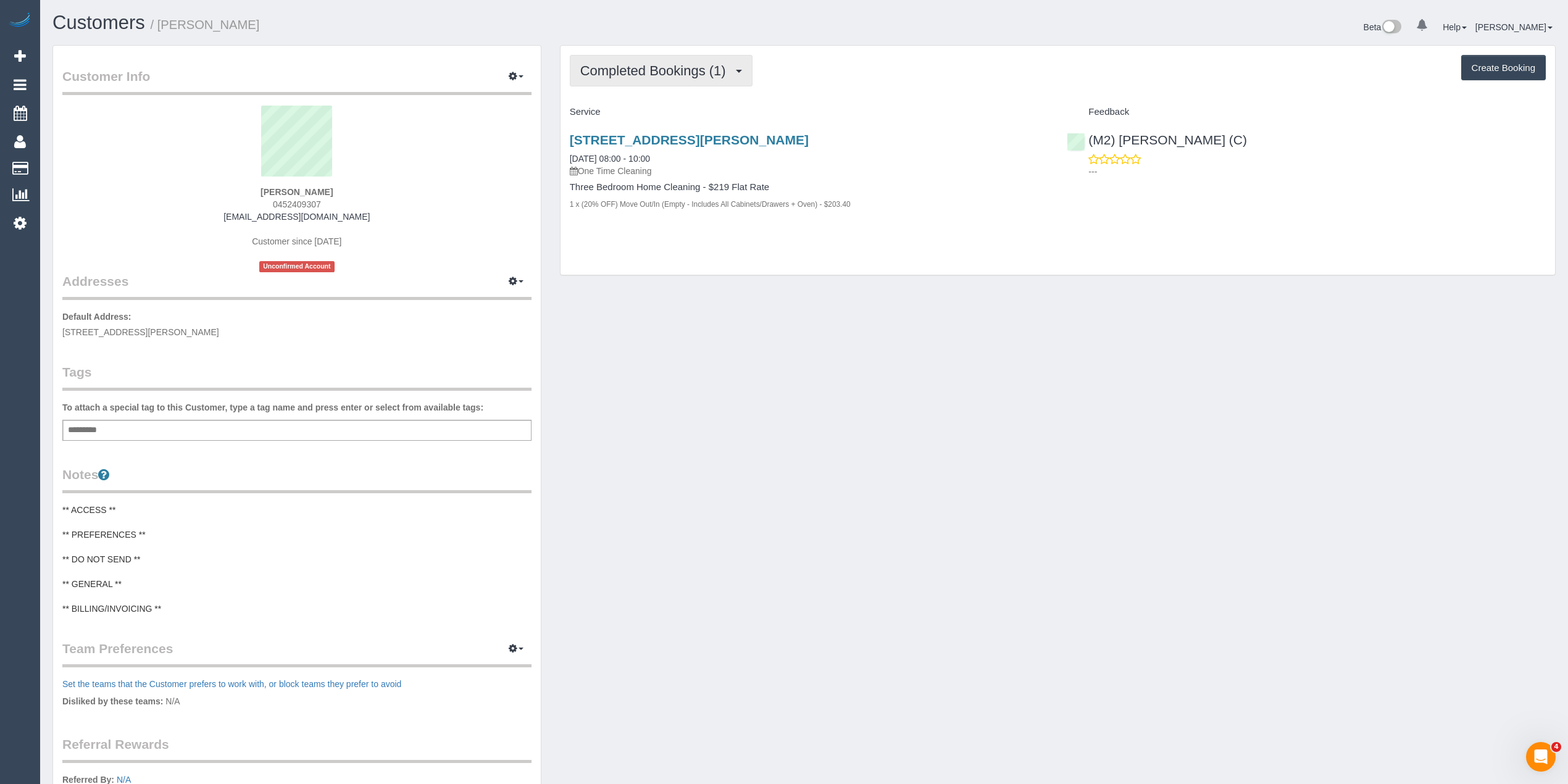
click at [600, 60] on button "Completed Bookings (1)" at bounding box center [661, 70] width 183 height 32
click at [293, 204] on span "0452409307" at bounding box center [297, 204] width 48 height 10
copy span "0452409307"
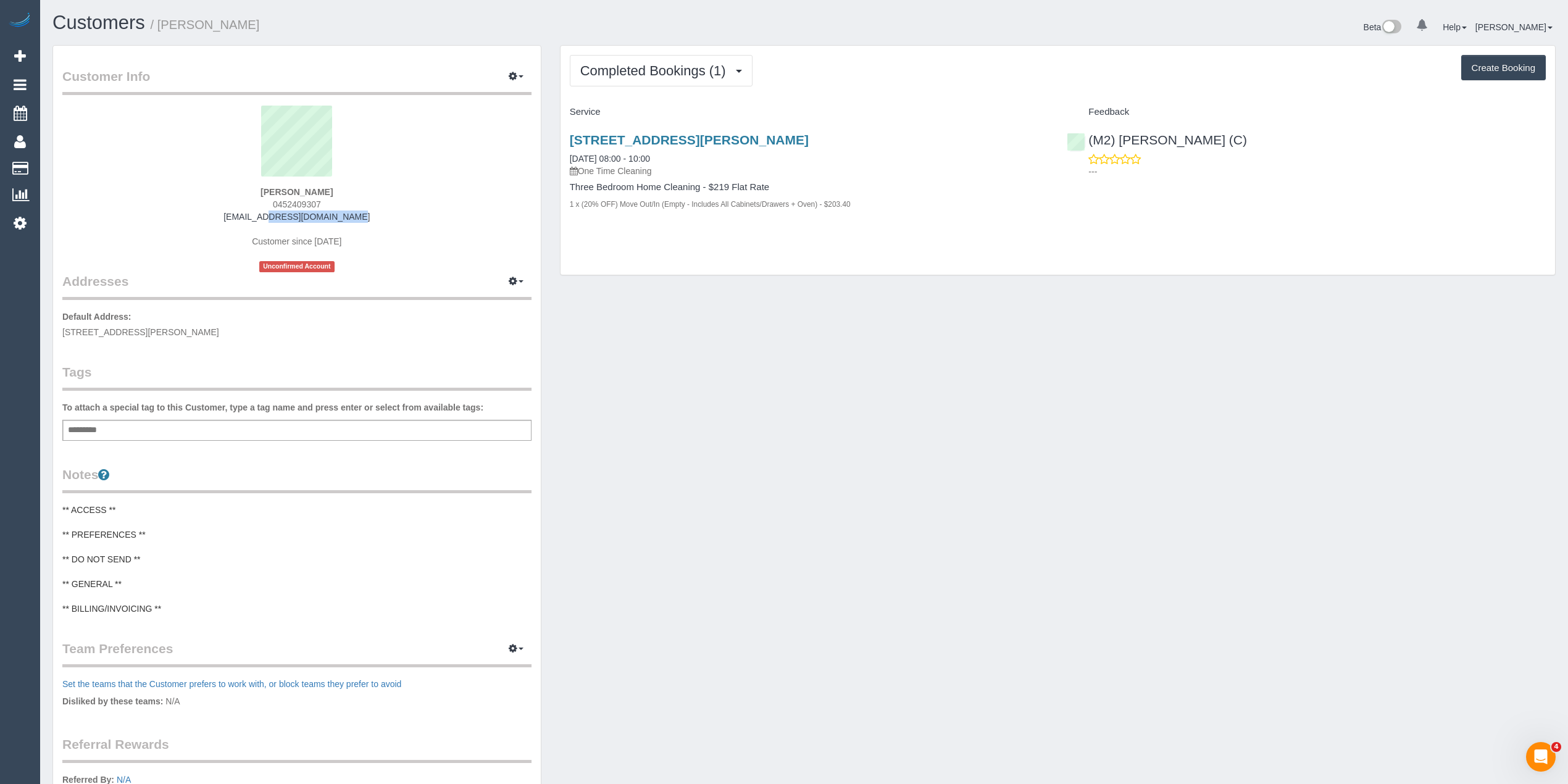
drag, startPoint x: 346, startPoint y: 215, endPoint x: 245, endPoint y: 216, distance: 101.0
click at [245, 216] on div "[PERSON_NAME] 0452409307 [EMAIL_ADDRESS][DOMAIN_NAME] Customer since [DATE] Unc…" at bounding box center [297, 189] width 470 height 167
copy link "[EMAIL_ADDRESS][DOMAIN_NAME]"
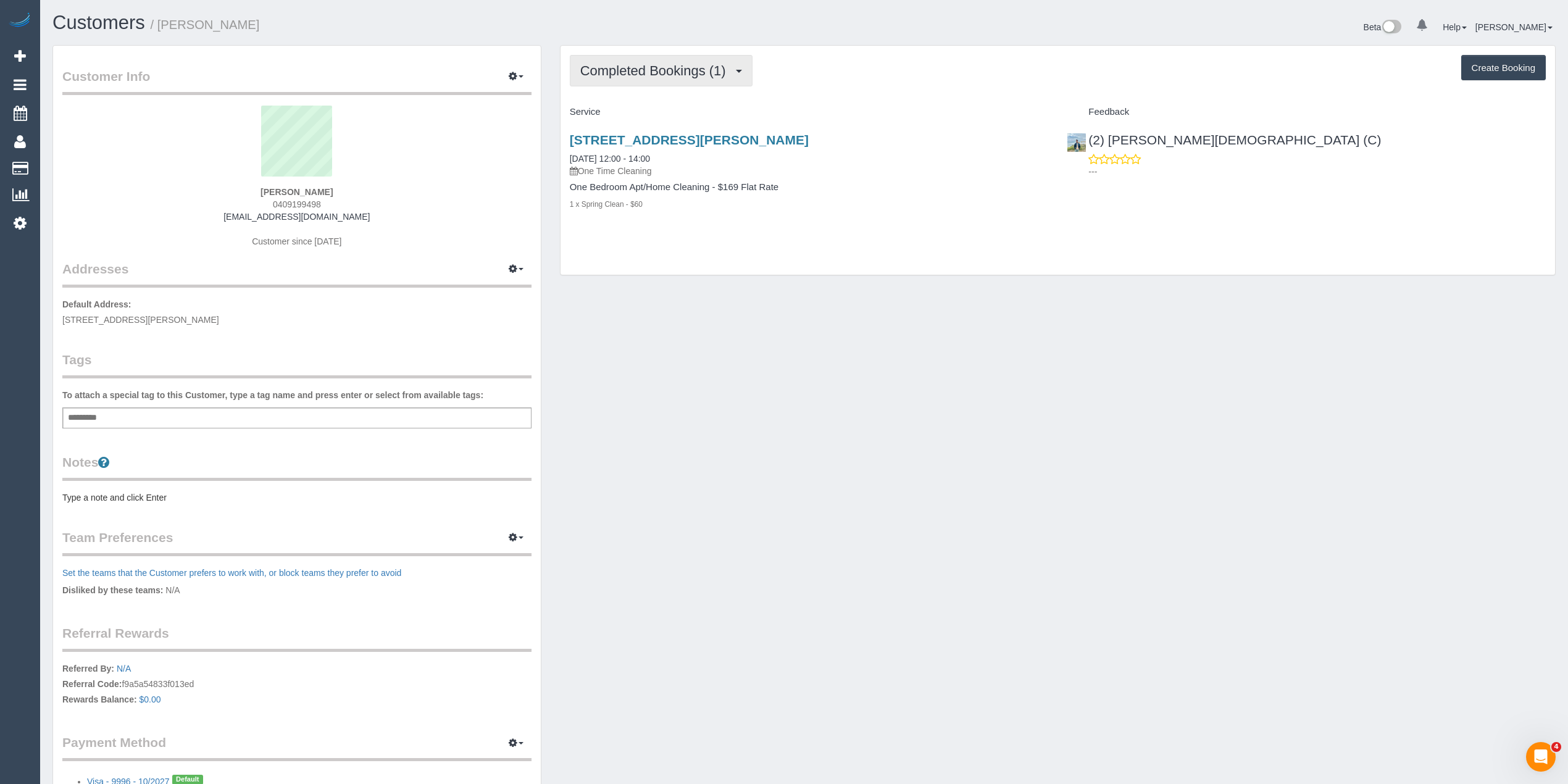
click at [627, 67] on span "Completed Bookings (1)" at bounding box center [656, 71] width 152 height 15
click at [297, 201] on span "0409199498" at bounding box center [297, 204] width 48 height 10
copy span "0409199498"
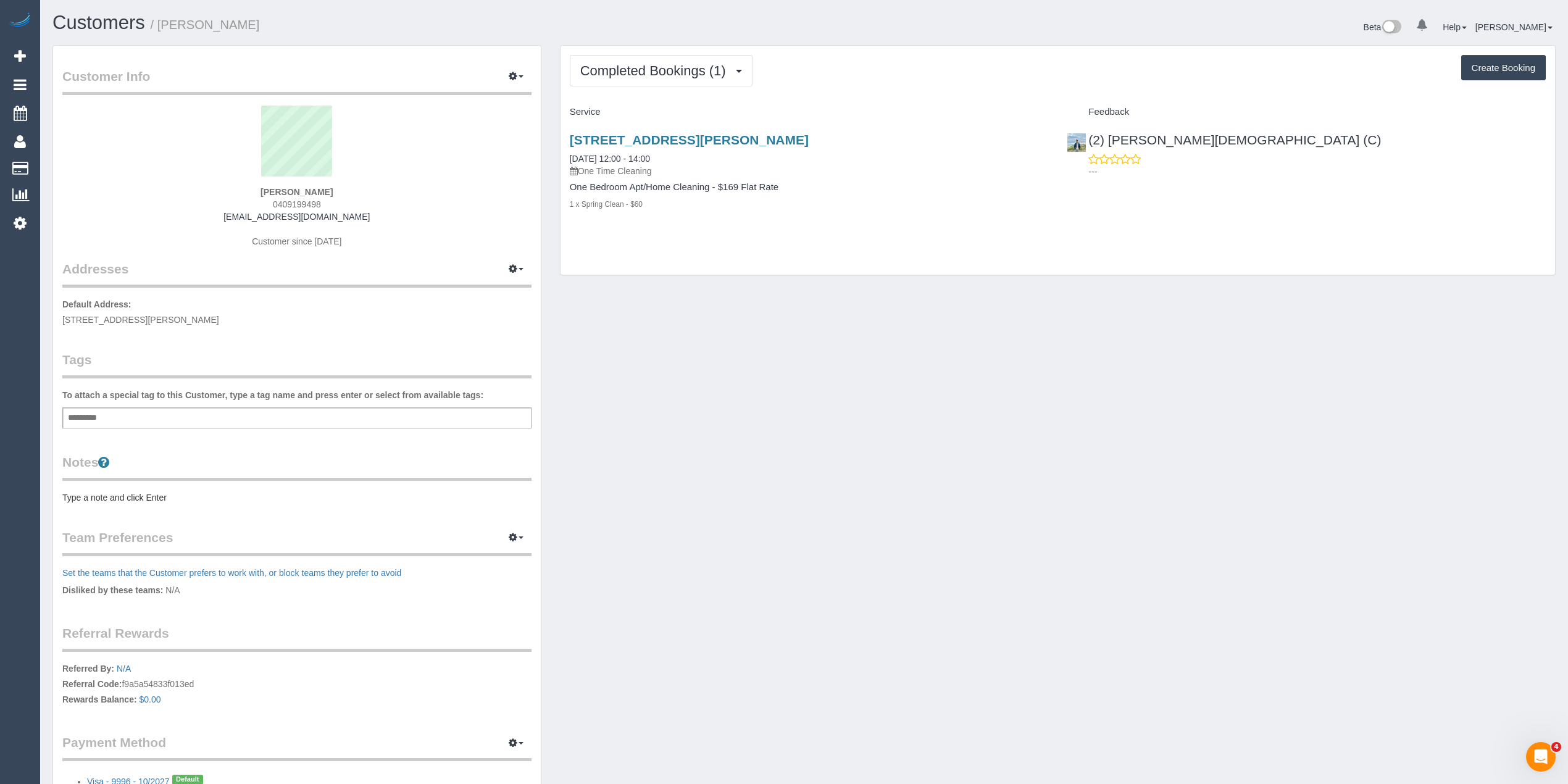
drag, startPoint x: 358, startPoint y: 216, endPoint x: 235, endPoint y: 211, distance: 123.1
click at [235, 211] on div "Brad Davison 0409199498 braddavo97@hotmail.com Customer since 2025" at bounding box center [297, 183] width 470 height 154
copy link "braddavo97@hotmail.com"
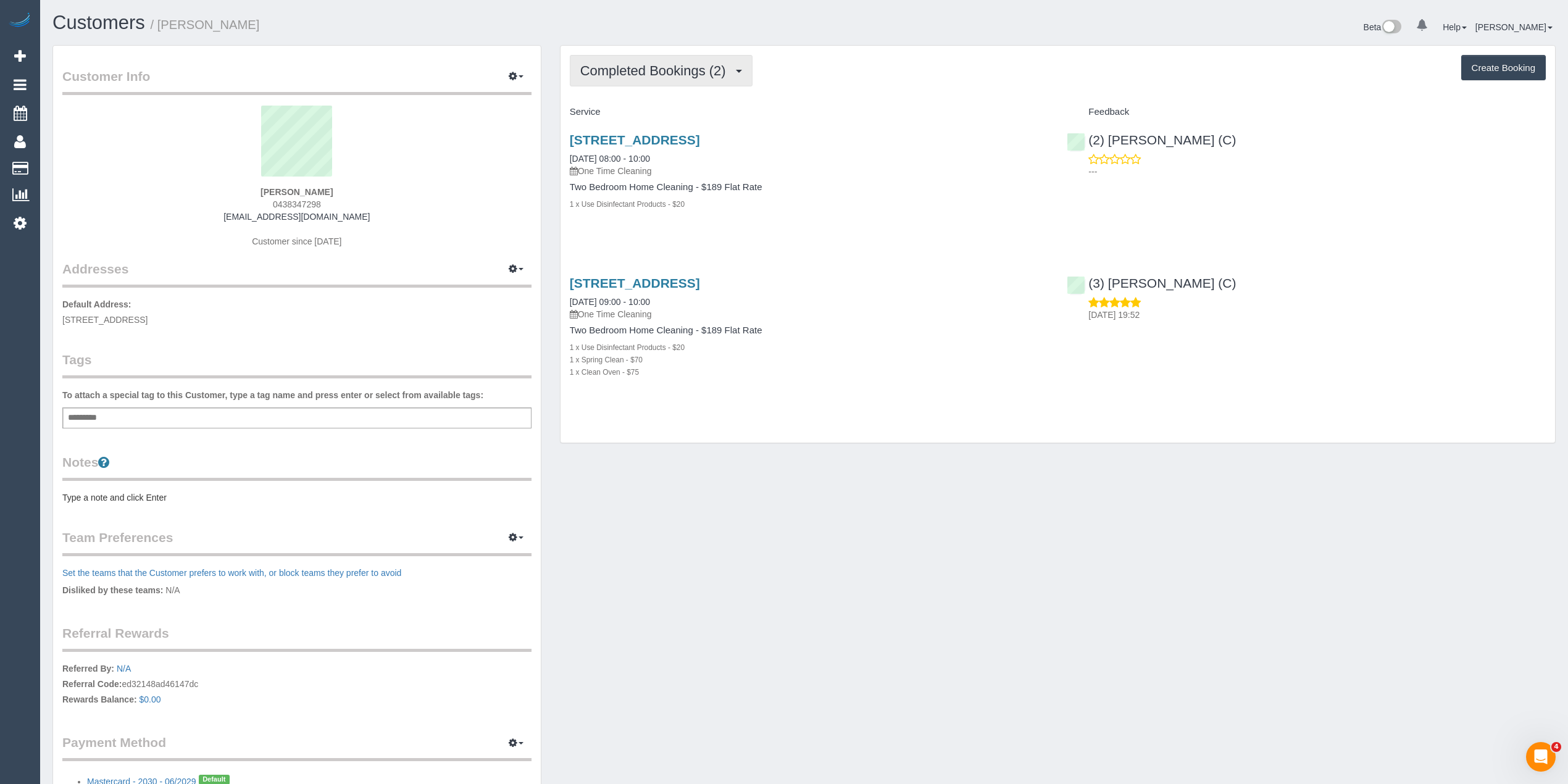
click at [668, 58] on button "Completed Bookings (2)" at bounding box center [661, 70] width 183 height 32
drag, startPoint x: 326, startPoint y: 201, endPoint x: 260, endPoint y: 199, distance: 66.0
click at [260, 199] on div "[PERSON_NAME] 0438347298 [EMAIL_ADDRESS][DOMAIN_NAME] Customer since [DATE]" at bounding box center [297, 183] width 470 height 154
copy span "0438347298"
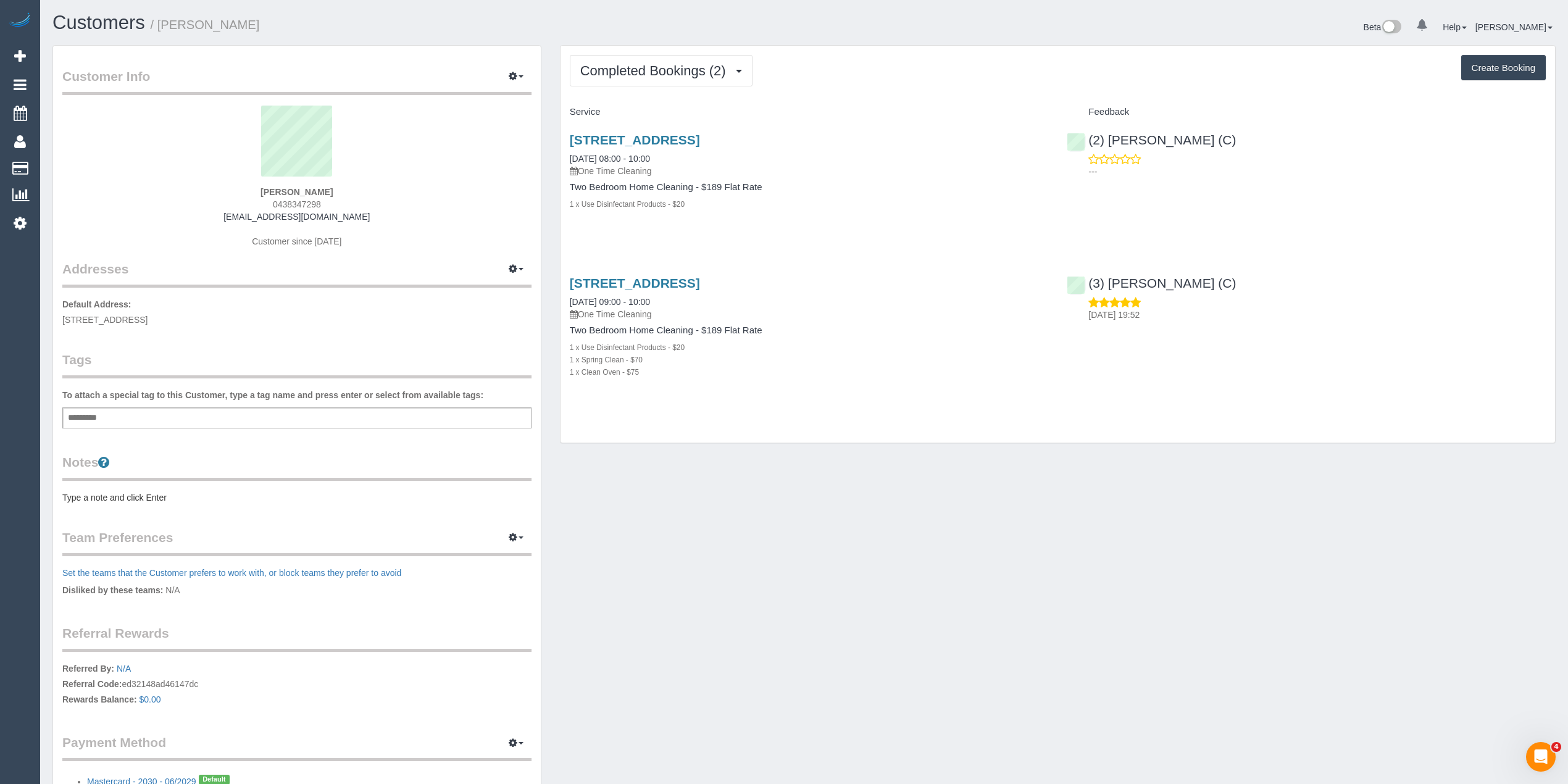
click at [363, 223] on div "[PERSON_NAME] 0438347298 [EMAIL_ADDRESS][DOMAIN_NAME] Customer since [DATE]" at bounding box center [297, 183] width 470 height 154
drag, startPoint x: 358, startPoint y: 217, endPoint x: 254, endPoint y: 220, distance: 104.0
click at [254, 220] on div "[PERSON_NAME] 0438347298 [EMAIL_ADDRESS][DOMAIN_NAME] Customer since [DATE]" at bounding box center [297, 183] width 470 height 154
copy link "[EMAIL_ADDRESS][DOMAIN_NAME]"
click at [643, 63] on span "Completed Bookings (2)" at bounding box center [656, 71] width 152 height 15
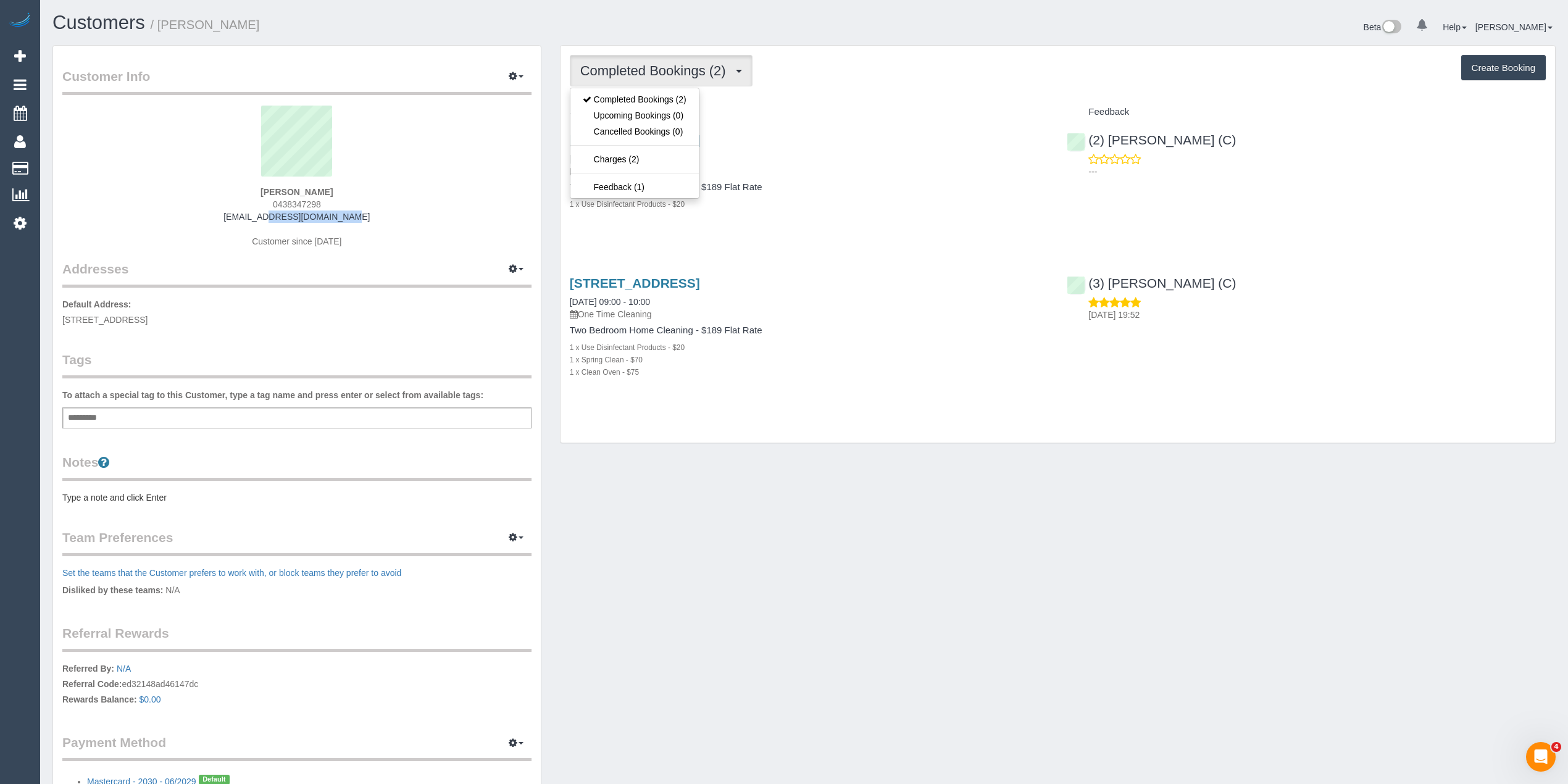
click at [643, 63] on span "Completed Bookings (2)" at bounding box center [656, 71] width 152 height 15
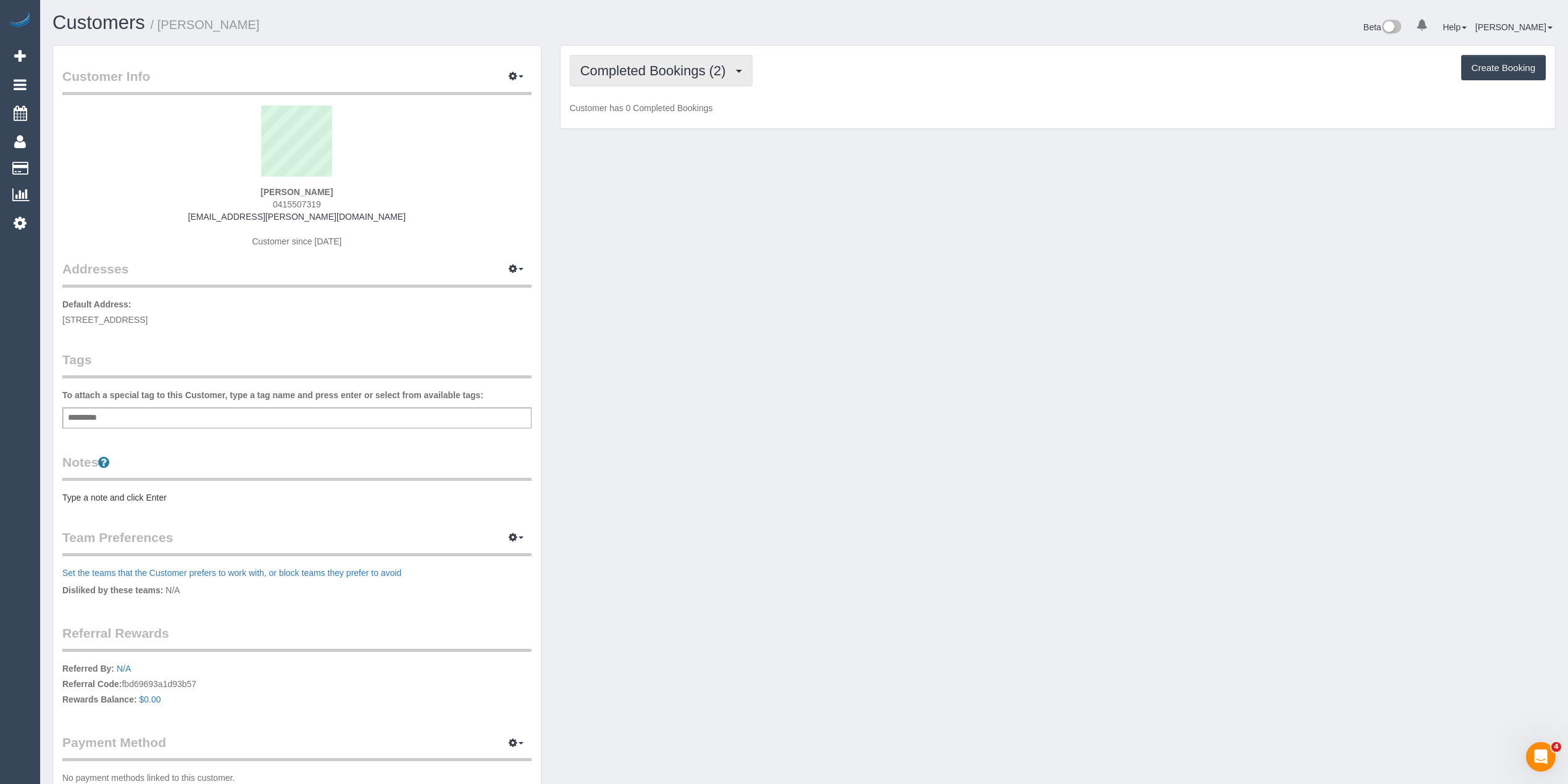
click at [626, 64] on span "Completed Bookings (2)" at bounding box center [656, 71] width 152 height 15
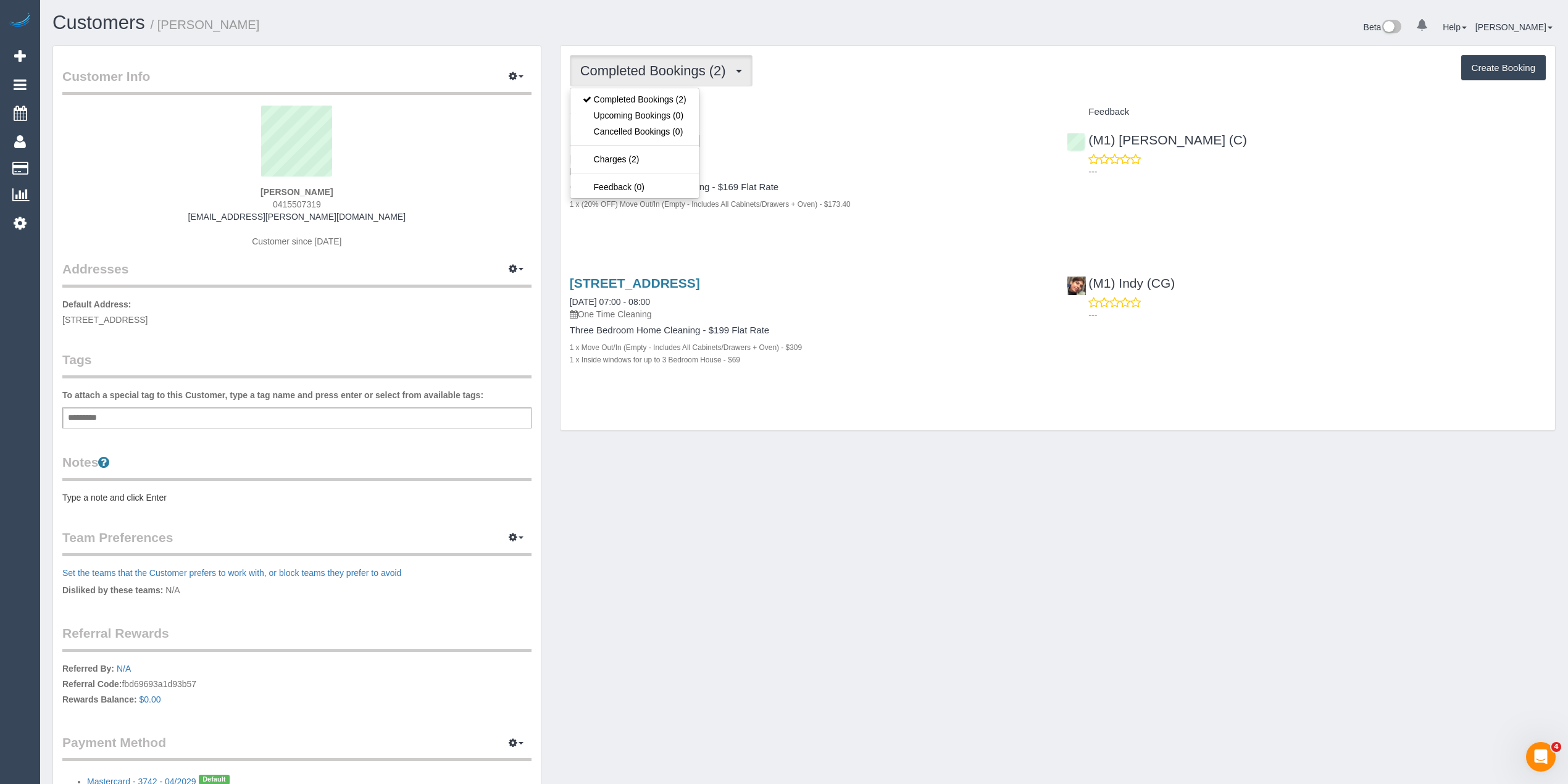
click at [623, 63] on span "Completed Bookings (2)" at bounding box center [656, 71] width 152 height 15
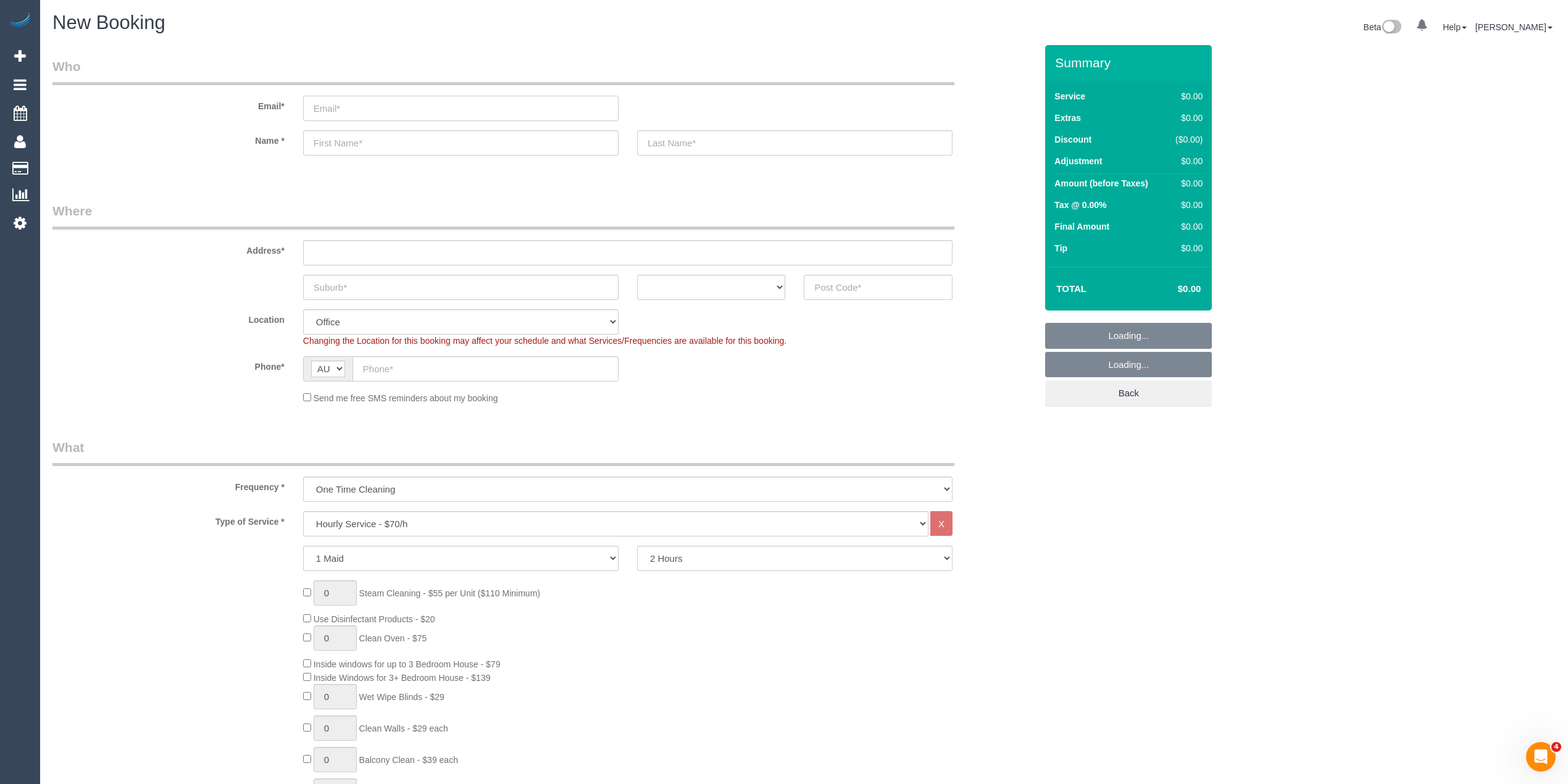
click at [423, 106] on input "email" at bounding box center [460, 108] width 315 height 25
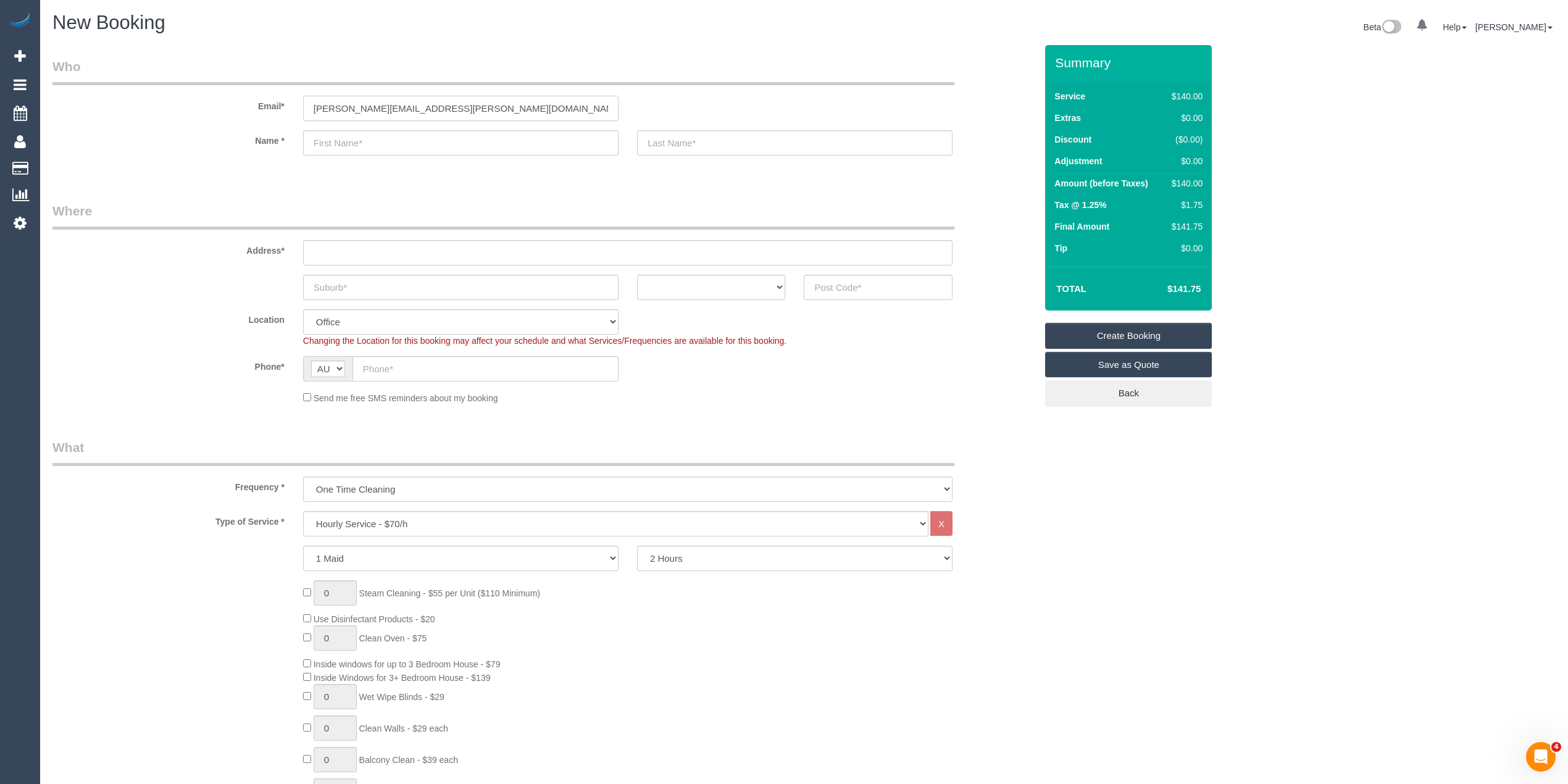
type input "[PERSON_NAME][EMAIL_ADDRESS][PERSON_NAME][DOMAIN_NAME]"
click at [405, 146] on input "text" at bounding box center [460, 143] width 315 height 25
click at [324, 144] on input "text" at bounding box center [460, 143] width 315 height 25
paste input "[PERSON_NAME]"
type input "[PERSON_NAME]"
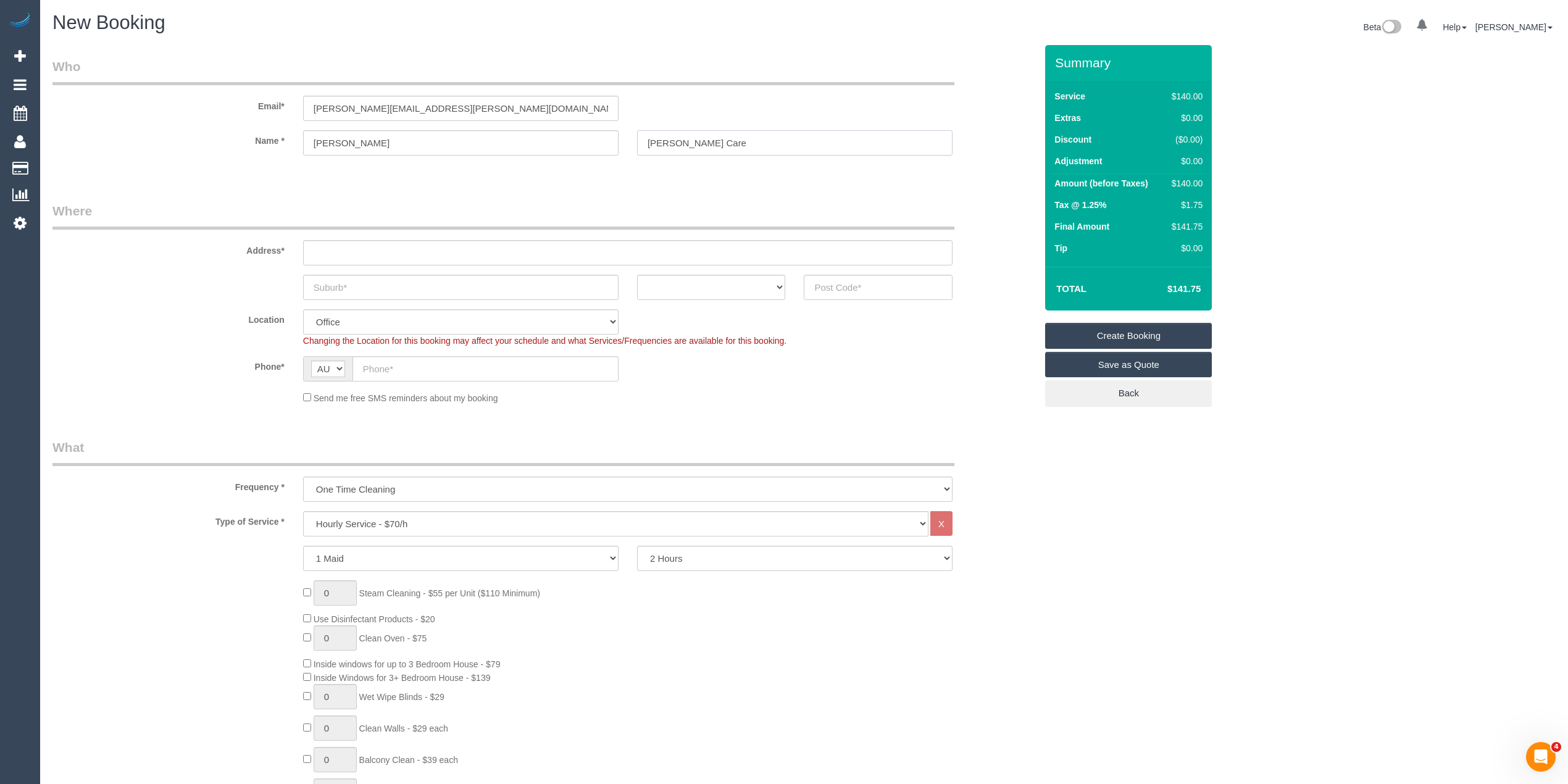
type input "Hammond Care"
click at [312, 249] on input "text" at bounding box center [627, 253] width 650 height 25
paste input "Unit 133/75 Evans Rd"
type input "Unit 133/75 Evans Rd"
click at [365, 287] on input "text" at bounding box center [460, 287] width 315 height 25
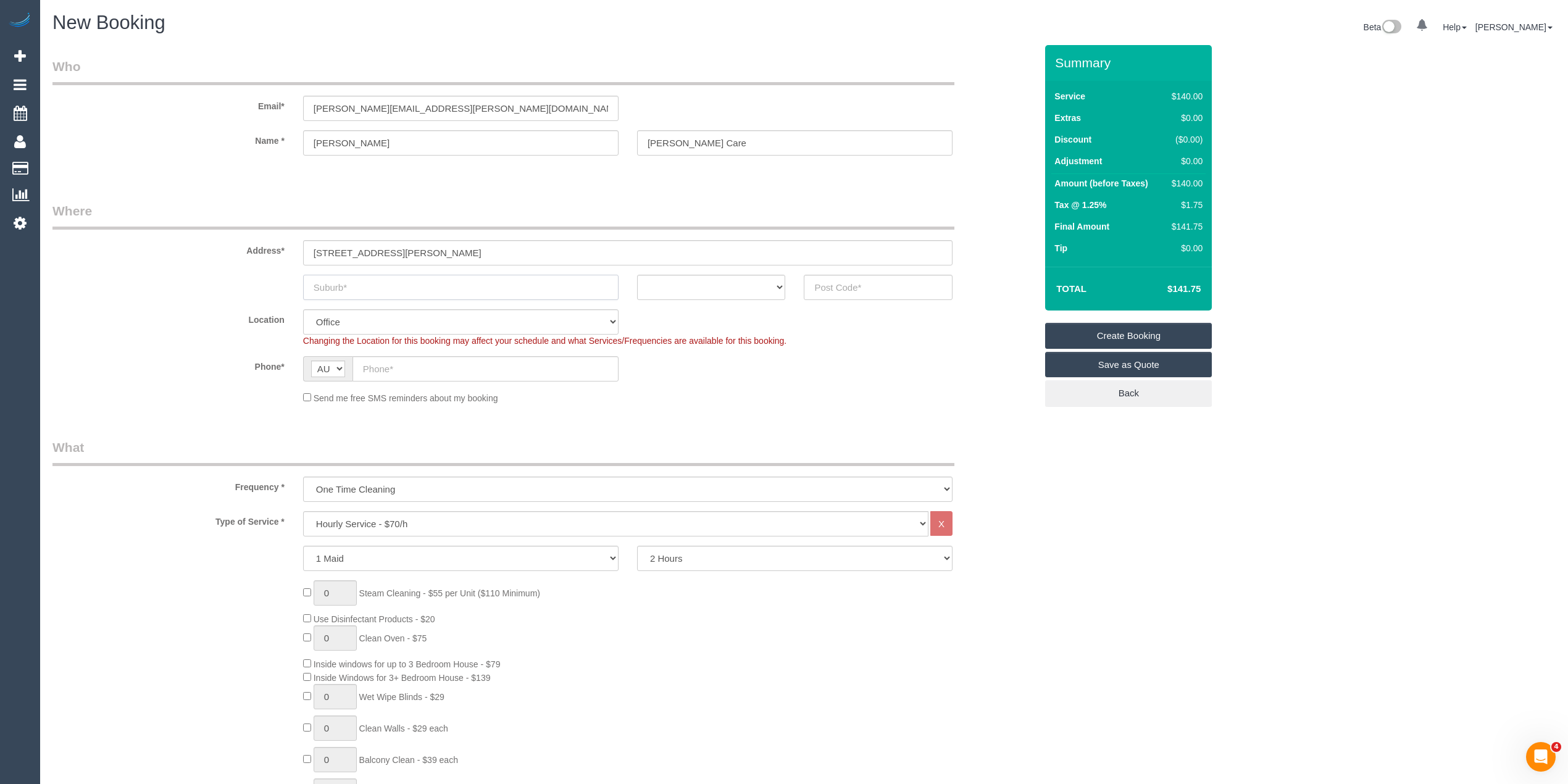
paste input "Cranbourne West"
type input "Cranbourne West"
click at [702, 284] on select "ACT [GEOGRAPHIC_DATA] NT [GEOGRAPHIC_DATA] SA TAS [GEOGRAPHIC_DATA] [GEOGRAPHIC…" at bounding box center [711, 287] width 149 height 25
select select "VIC"
click at [637, 275] on select "ACT [GEOGRAPHIC_DATA] NT [GEOGRAPHIC_DATA] SA TAS [GEOGRAPHIC_DATA] [GEOGRAPHIC…" at bounding box center [711, 287] width 149 height 25
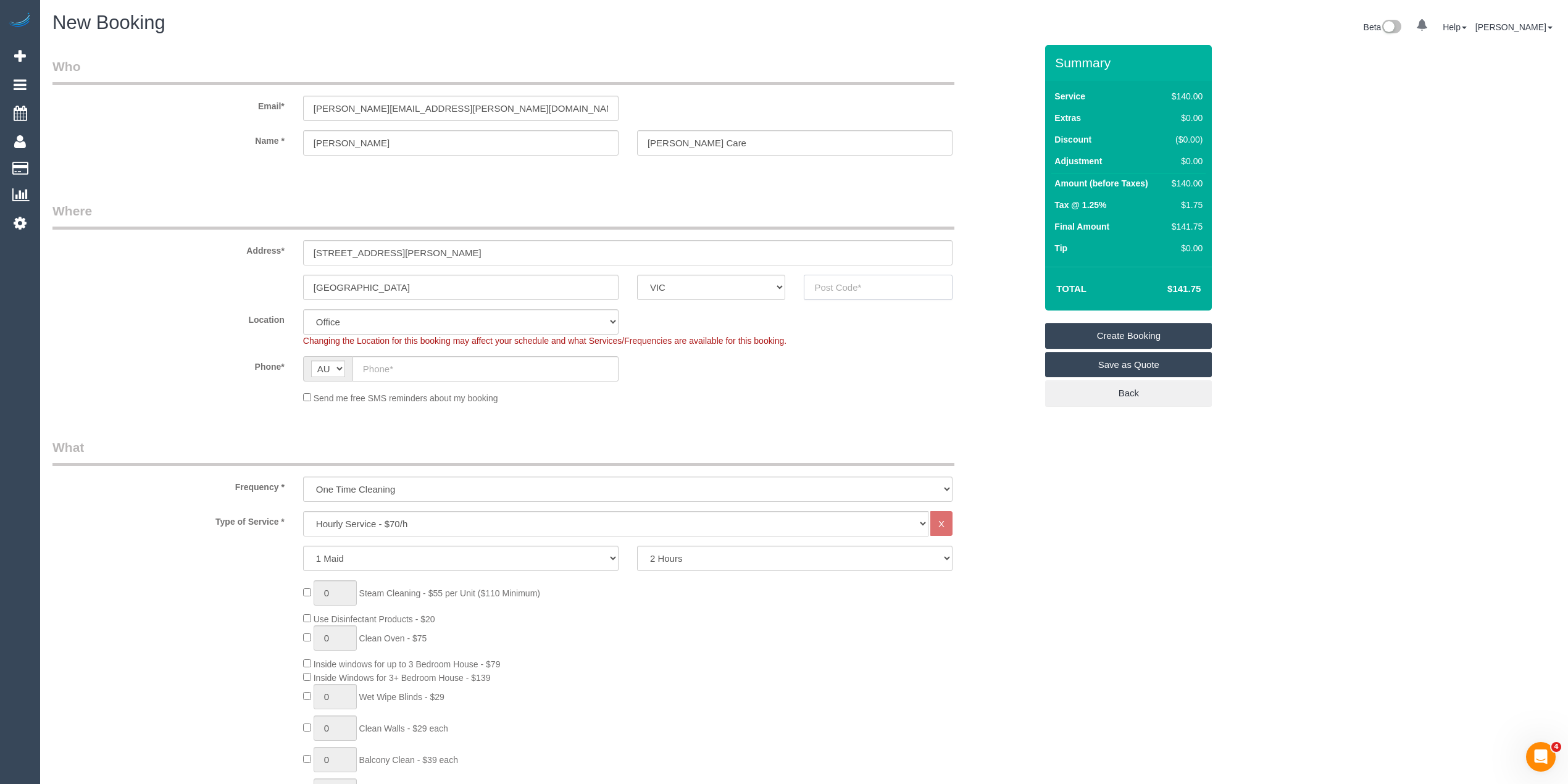
click at [829, 293] on input "text" at bounding box center [878, 287] width 149 height 25
type input "3977"
select select "52"
select select "object:2386"
click at [392, 366] on input "text" at bounding box center [485, 368] width 266 height 25
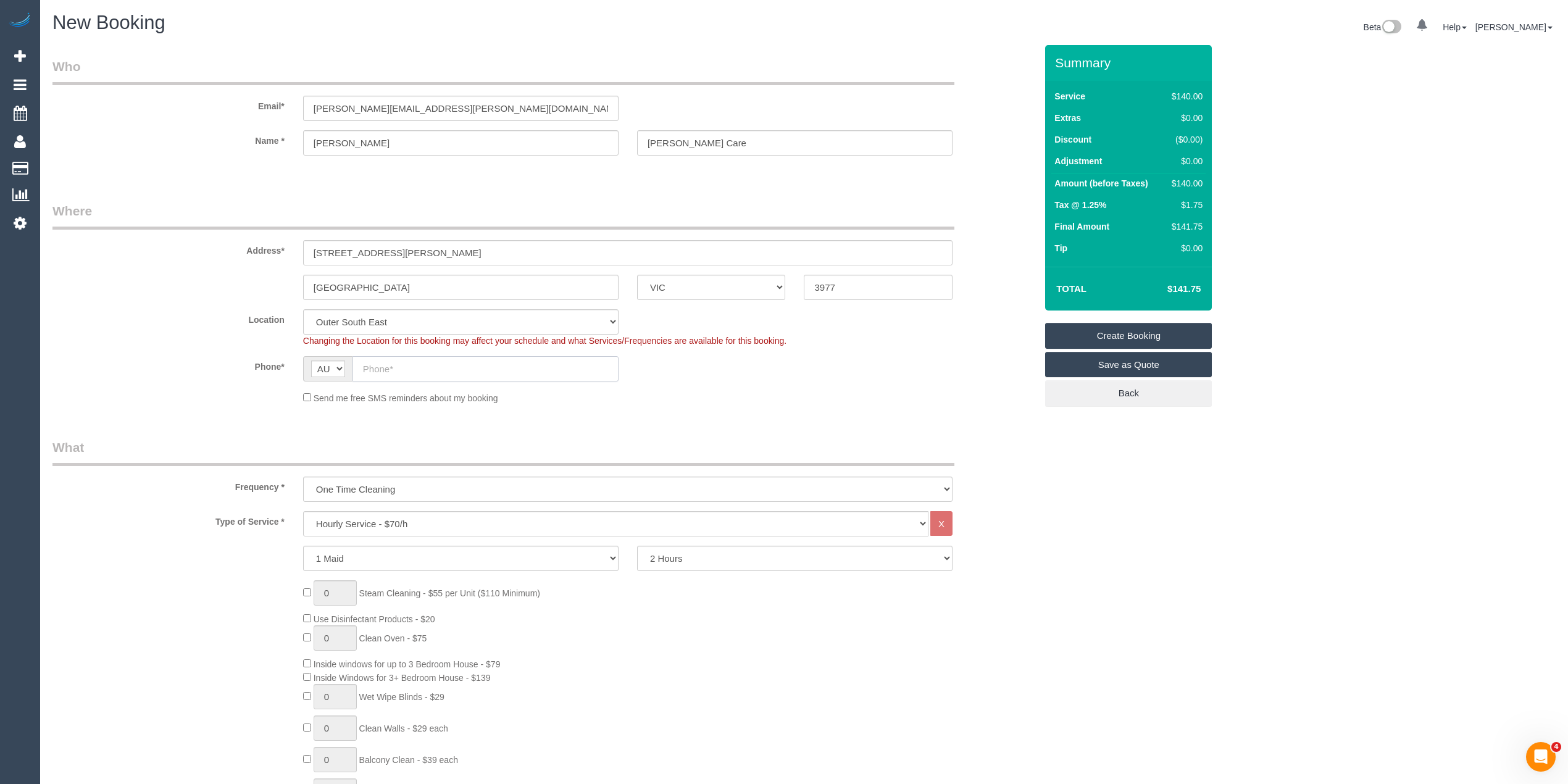
paste input "0400 898 907"
type input "0400 898 907"
click at [395, 487] on select "One Time Cleaning Weekly - 10% Off - 10.00% (0% for the First Booking) Fortnigh…" at bounding box center [627, 489] width 650 height 25
select select "object:2388"
click at [303, 477] on select "One Time Cleaning Weekly - 10% Off - 10.00% (0% for the First Booking) Fortnigh…" at bounding box center [627, 489] width 650 height 25
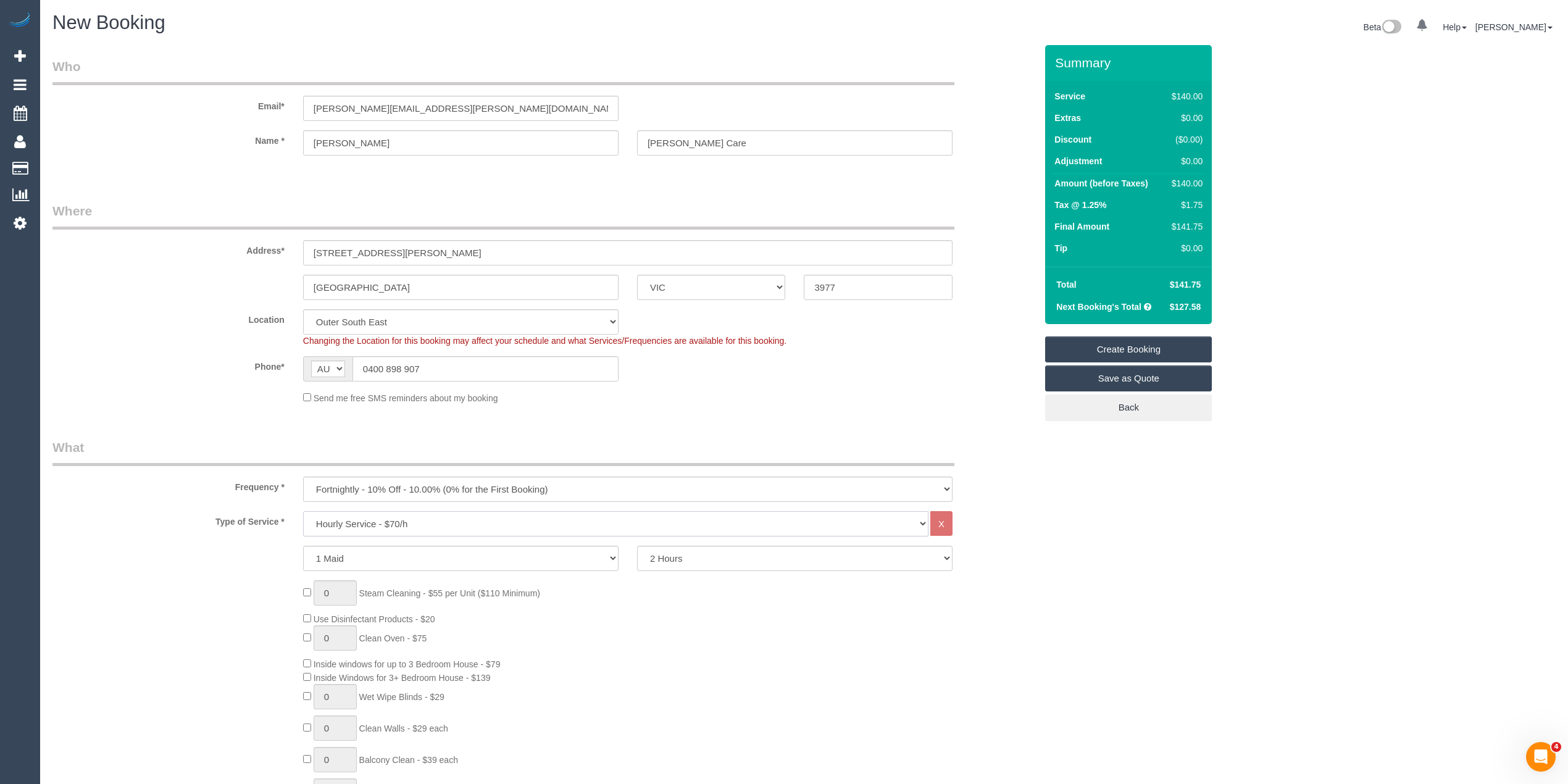
click at [406, 514] on select "Hourly Service - $70/h Hourly Service - $65/h Hourly Service - $60/h Hourly Ser…" at bounding box center [616, 524] width 626 height 25
select select "308"
click at [303, 511] on select "Hourly Service - $70/h Hourly Service - $65/h Hourly Service - $60/h Hourly Ser…" at bounding box center [616, 524] width 626 height 25
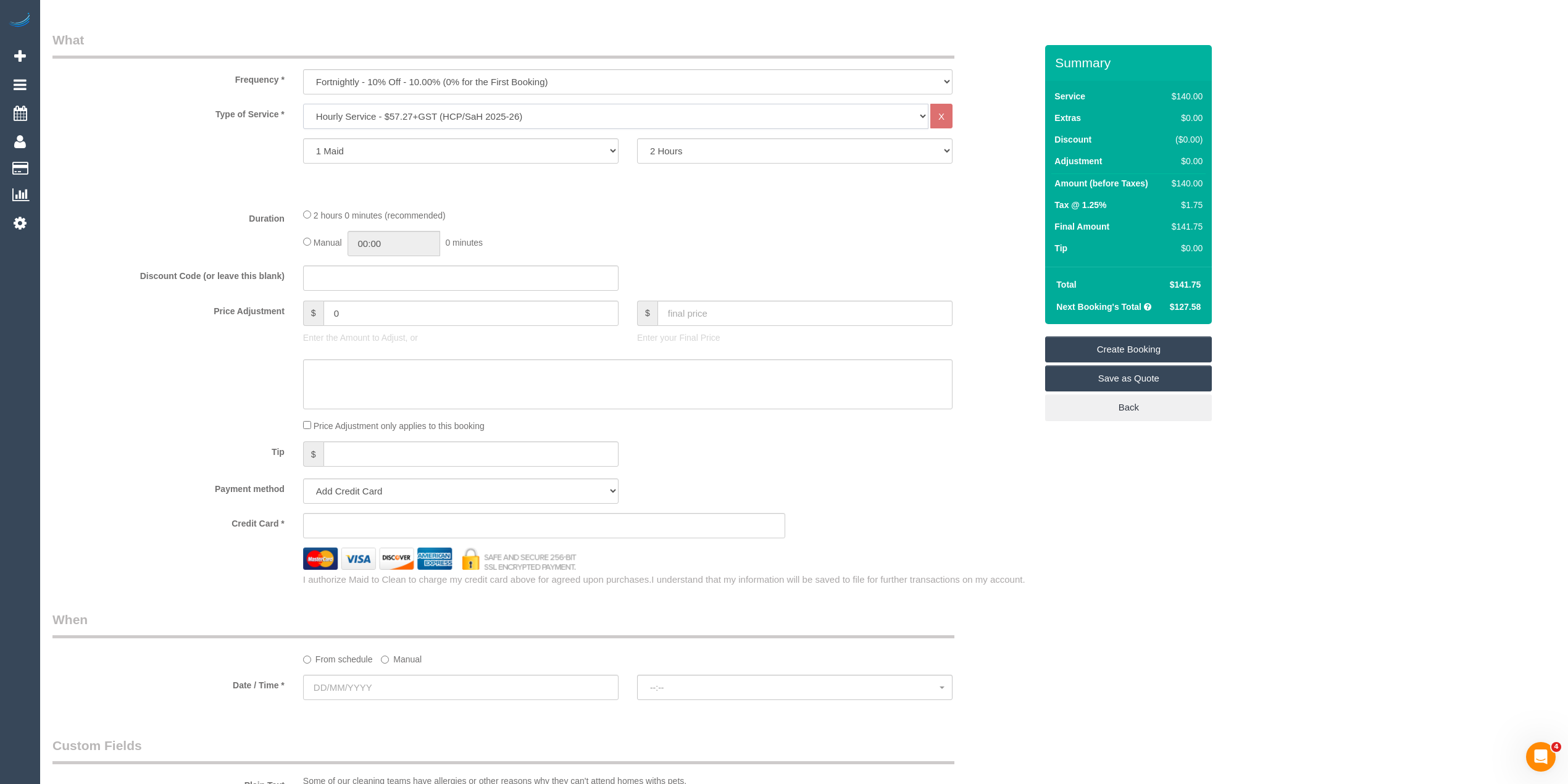
scroll to position [549, 0]
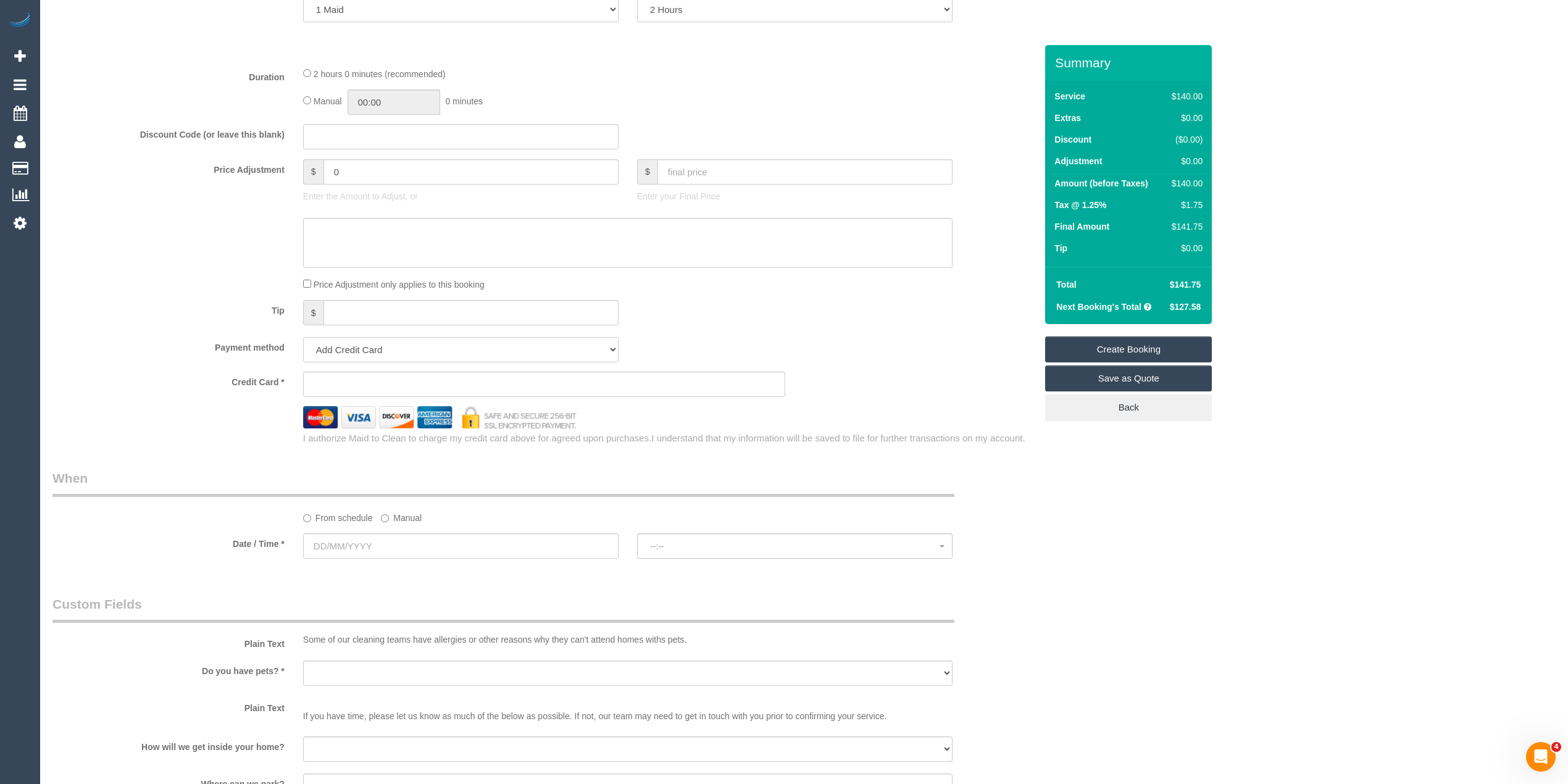
click at [341, 346] on select "Add Credit Card Cash Check Paypal" at bounding box center [460, 349] width 315 height 25
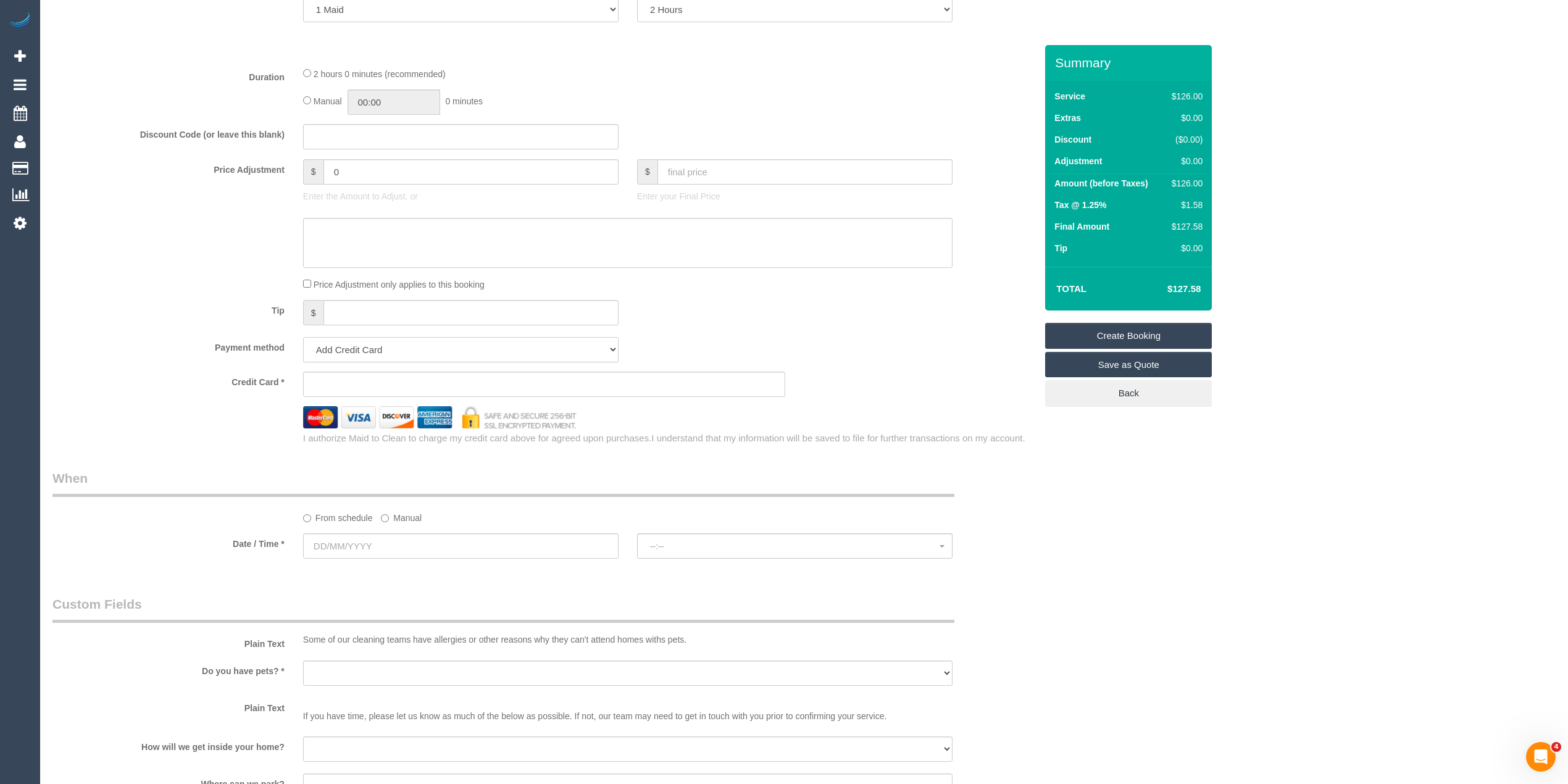
select select "string:check"
click at [303, 337] on select "Add Credit Card Cash Check Paypal" at bounding box center [460, 349] width 315 height 25
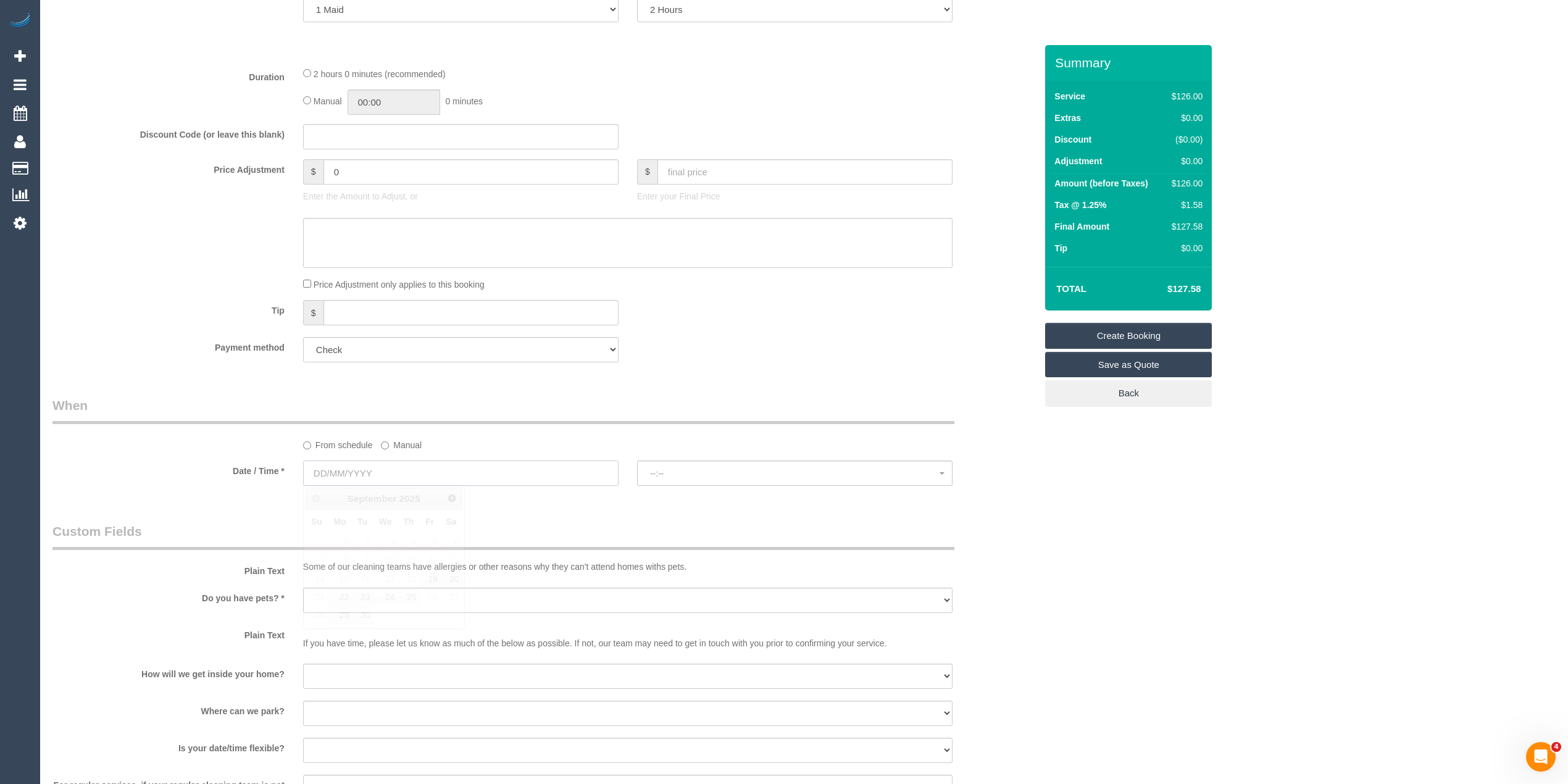
click at [348, 470] on input "text" at bounding box center [460, 473] width 315 height 25
click at [338, 602] on link "22" at bounding box center [340, 598] width 23 height 17
type input "22/09/2025"
click at [655, 470] on span "--:--" at bounding box center [795, 473] width 290 height 10
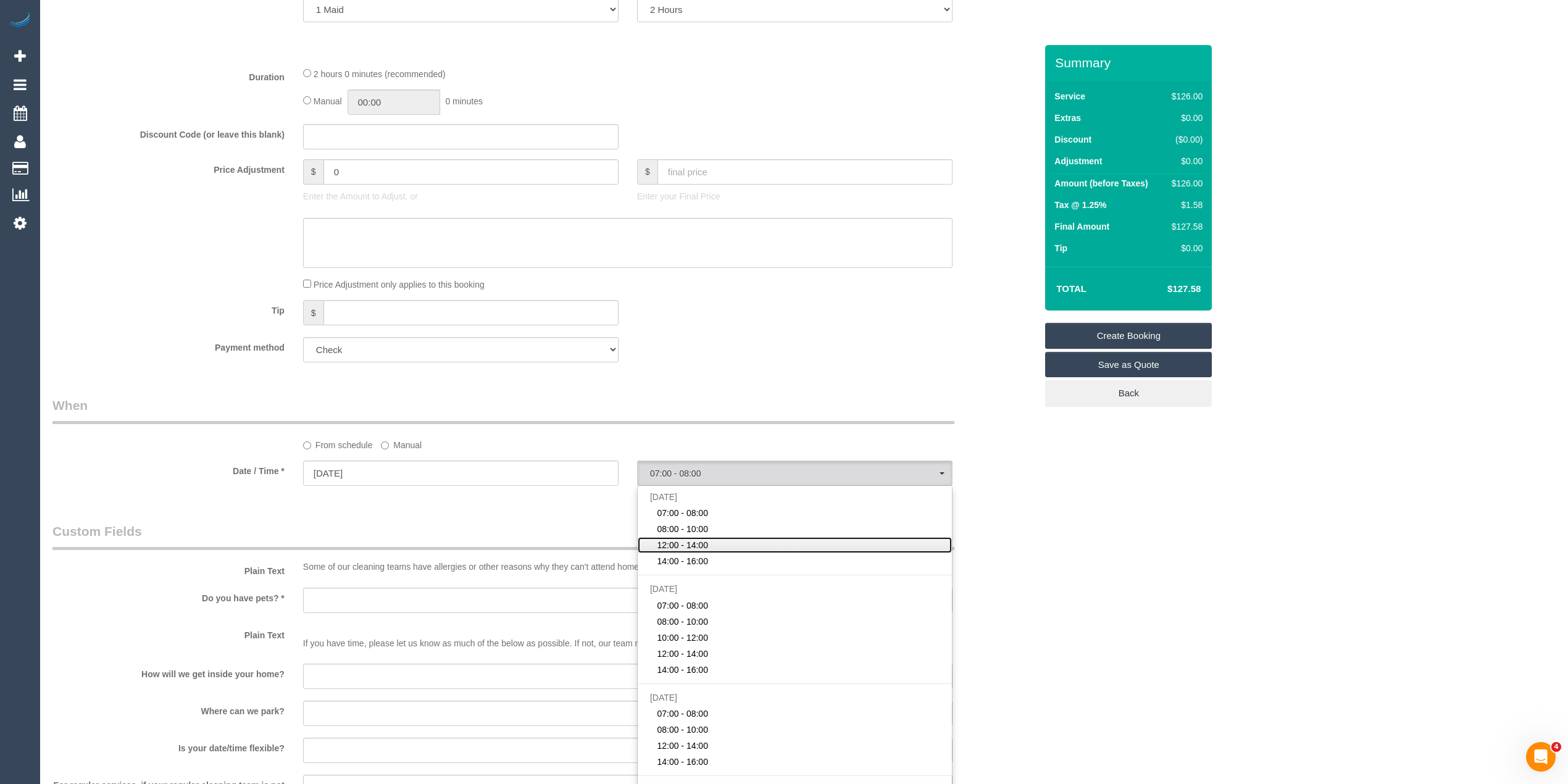
click at [725, 547] on link "12:00 - 14:00" at bounding box center [795, 545] width 314 height 16
select select "spot3"
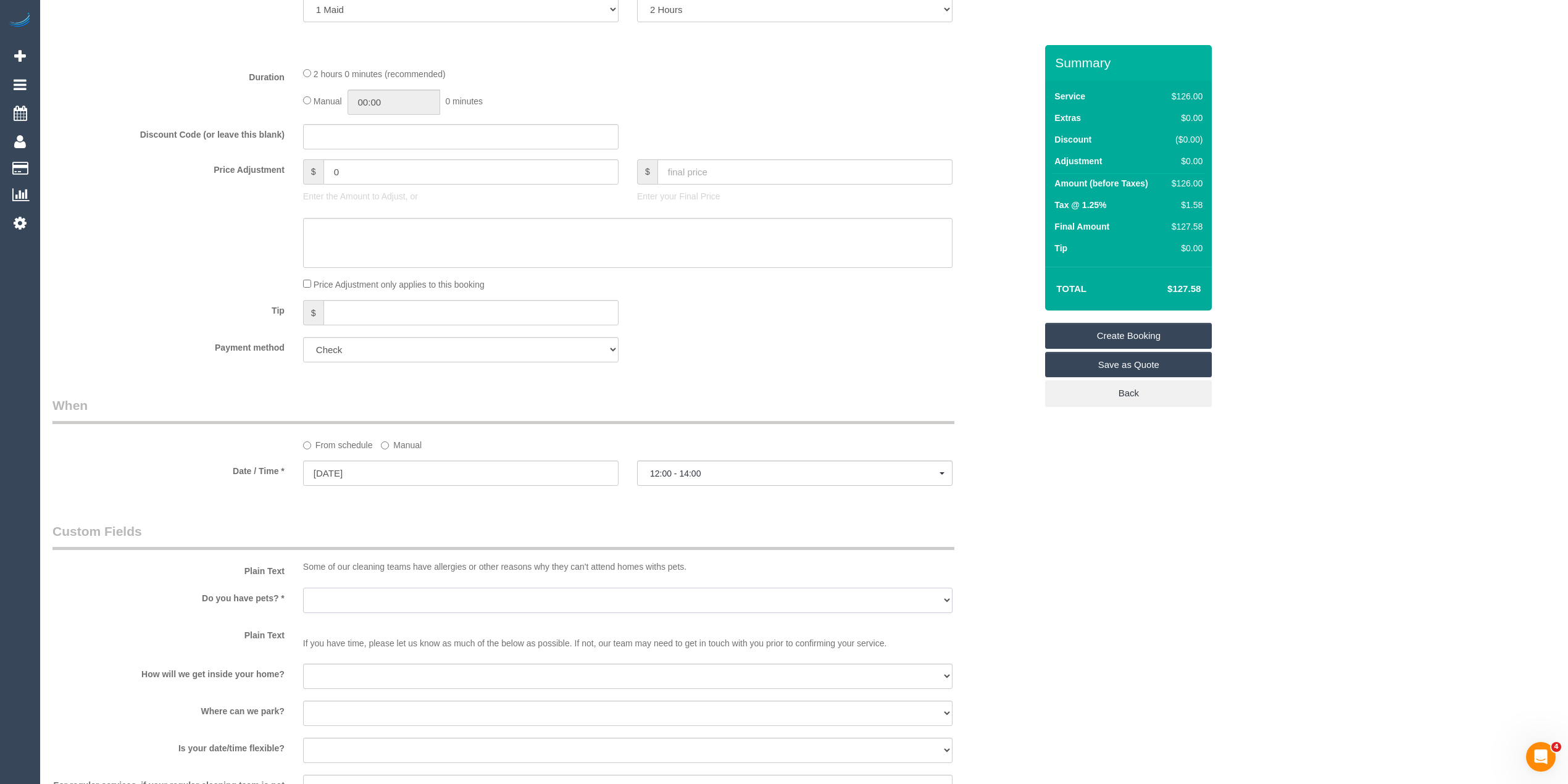
click at [321, 592] on select "Yes - Cats Yes - Dogs No pets Yes - Dogs and Cats Yes - Other" at bounding box center [627, 600] width 650 height 25
select select "number:28"
click at [303, 588] on select "Yes - Cats Yes - Dogs No pets Yes - Dogs and Cats Yes - Other" at bounding box center [627, 600] width 650 height 25
click at [358, 684] on select "I will be home Key will be left (please provide details below) Lock box/Access …" at bounding box center [627, 676] width 650 height 25
select select "number:14"
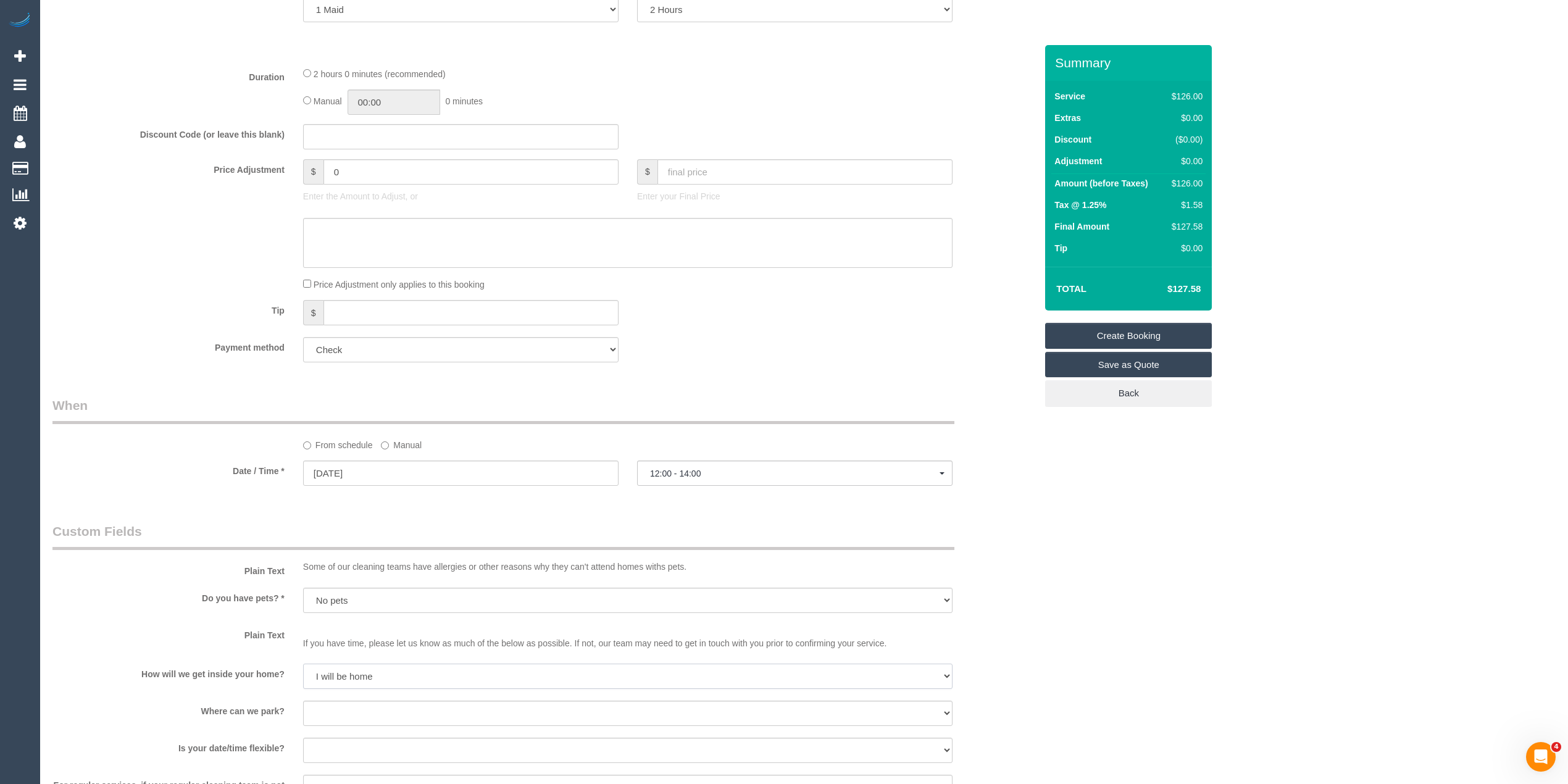
click at [303, 664] on select "I will be home Key will be left (please provide details below) Lock box/Access …" at bounding box center [627, 676] width 650 height 25
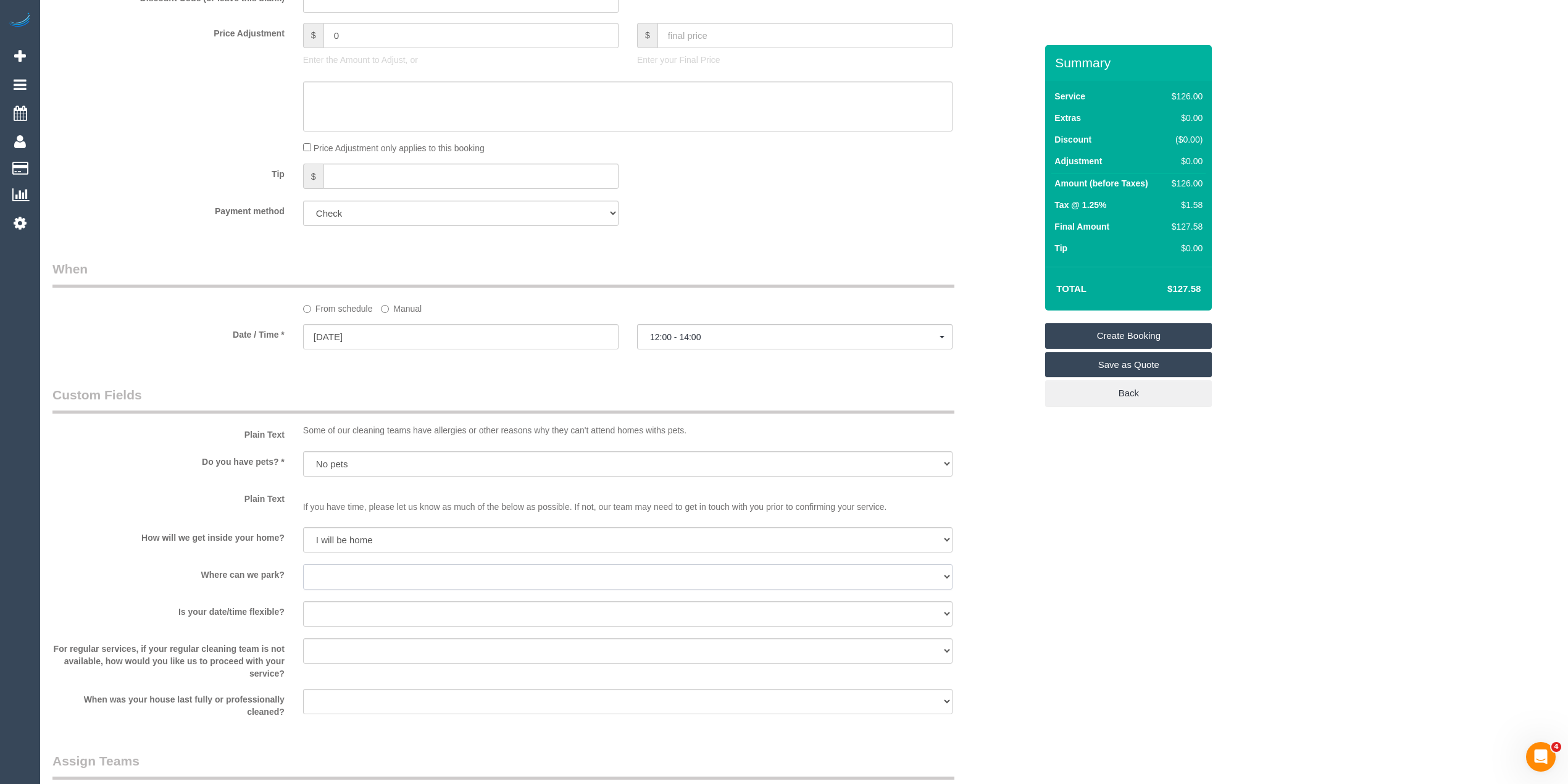
click at [327, 565] on select "I will provide parking on-site Free street parking Paid street parking (cost wi…" at bounding box center [627, 577] width 650 height 25
select select "number:19"
click at [303, 565] on select "I will provide parking on-site Free street parking Paid street parking (cost wi…" at bounding box center [627, 577] width 650 height 25
click at [334, 610] on select "Yes - date and time Yes - date but not time Yes - time but not date No - No fle…" at bounding box center [627, 614] width 650 height 25
select select "number:36"
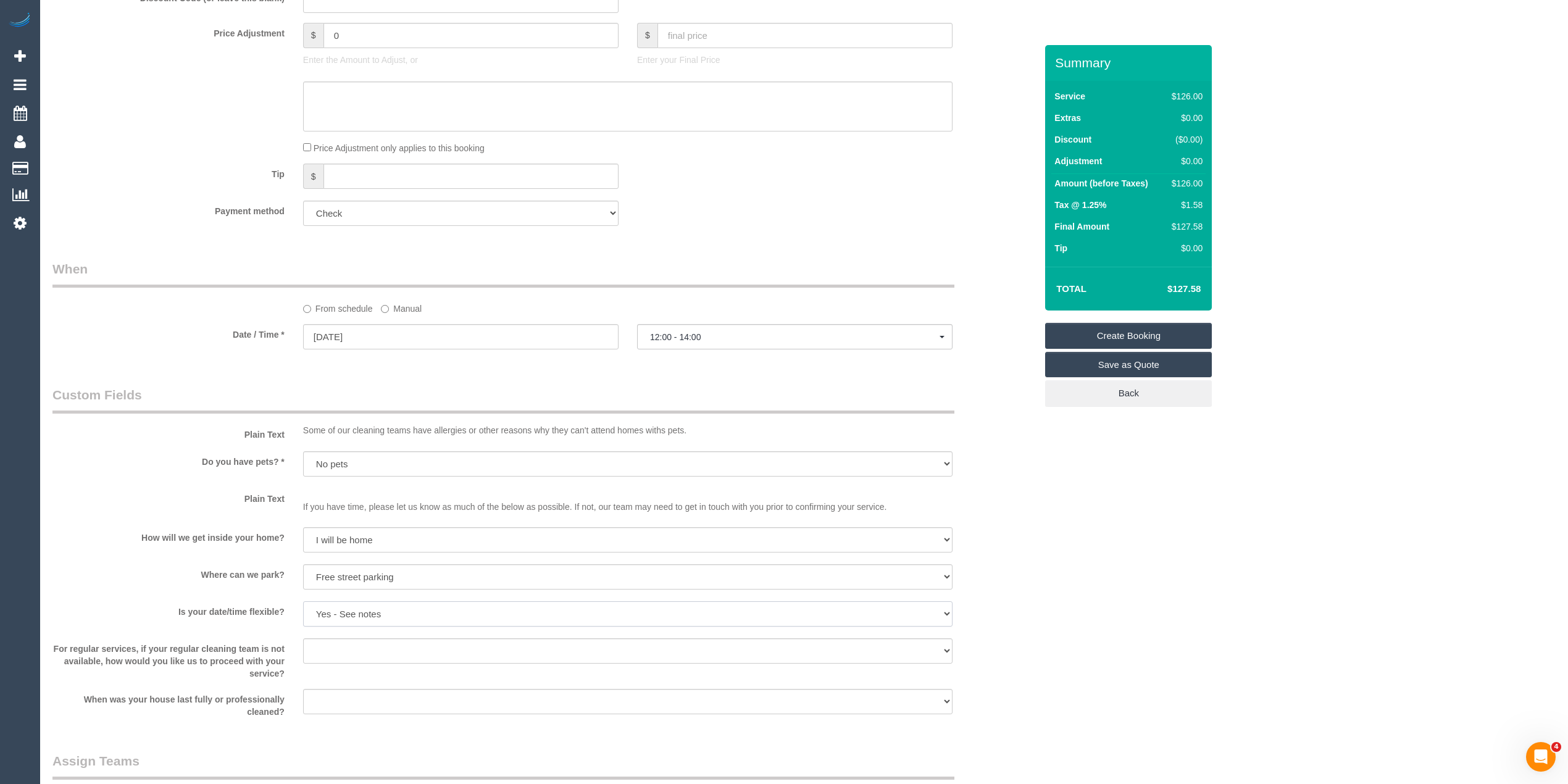
click at [303, 602] on select "Yes - date and time Yes - date but not time Yes - time but not date No - No fle…" at bounding box center [627, 614] width 650 height 25
click at [334, 645] on select "Arrange a cleaner to cover and do not bother you Arrange a cleaner to cover and…" at bounding box center [627, 651] width 650 height 25
select select "number:34"
click at [303, 639] on select "Arrange a cleaner to cover and do not bother you Arrange a cleaner to cover and…" at bounding box center [627, 651] width 650 height 25
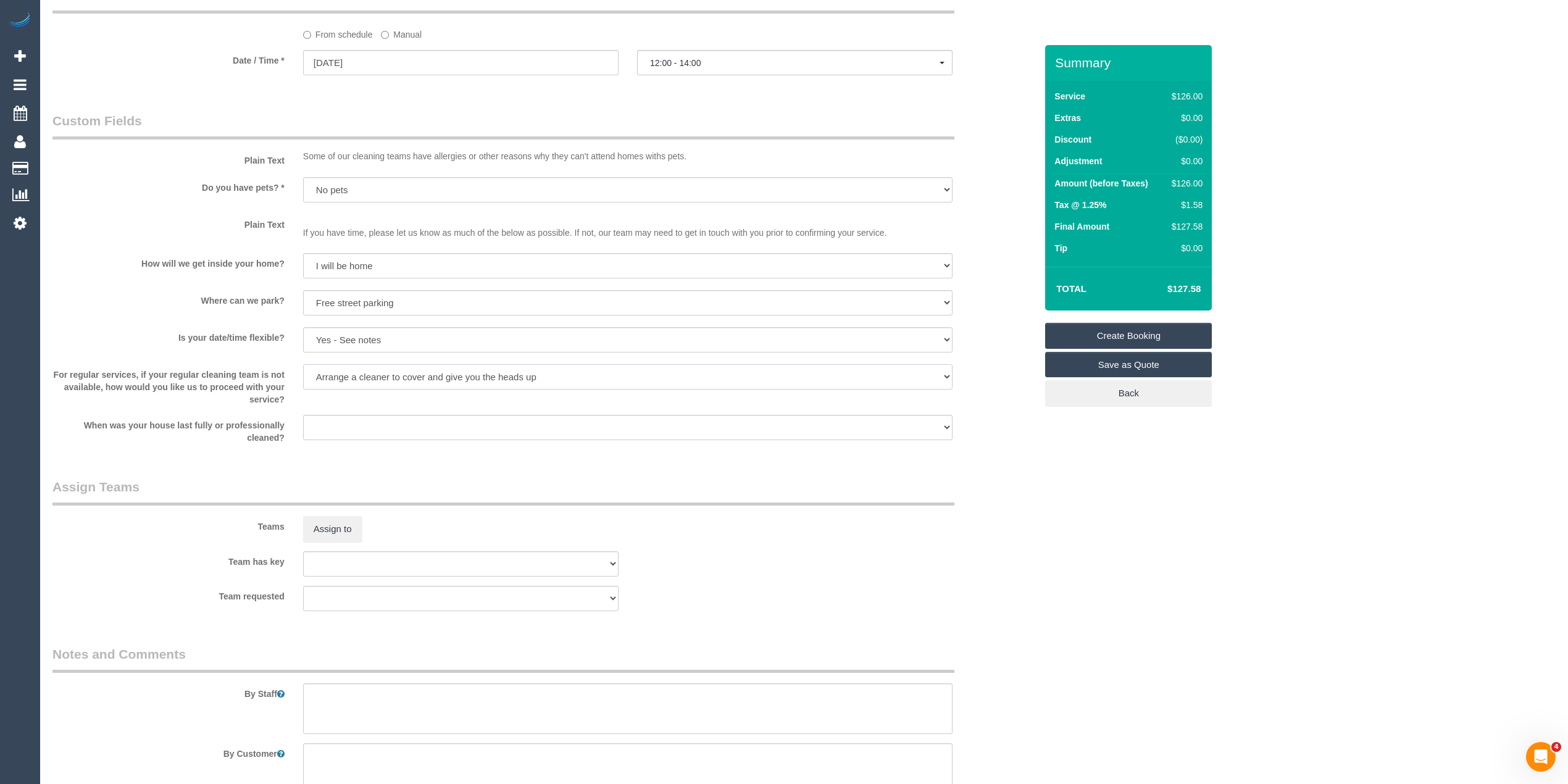
scroll to position [961, 0]
click at [306, 414] on select "Within 1-2 weeks Within 2-4 weeks Within 1-4 months Over 4 months ago" at bounding box center [627, 426] width 650 height 25
select select "number:12"
click at [303, 414] on select "Within 1-2 weeks Within 2-4 weeks Within 1-4 months Over 4 months ago" at bounding box center [627, 426] width 650 height 25
click at [361, 694] on textarea at bounding box center [627, 708] width 650 height 51
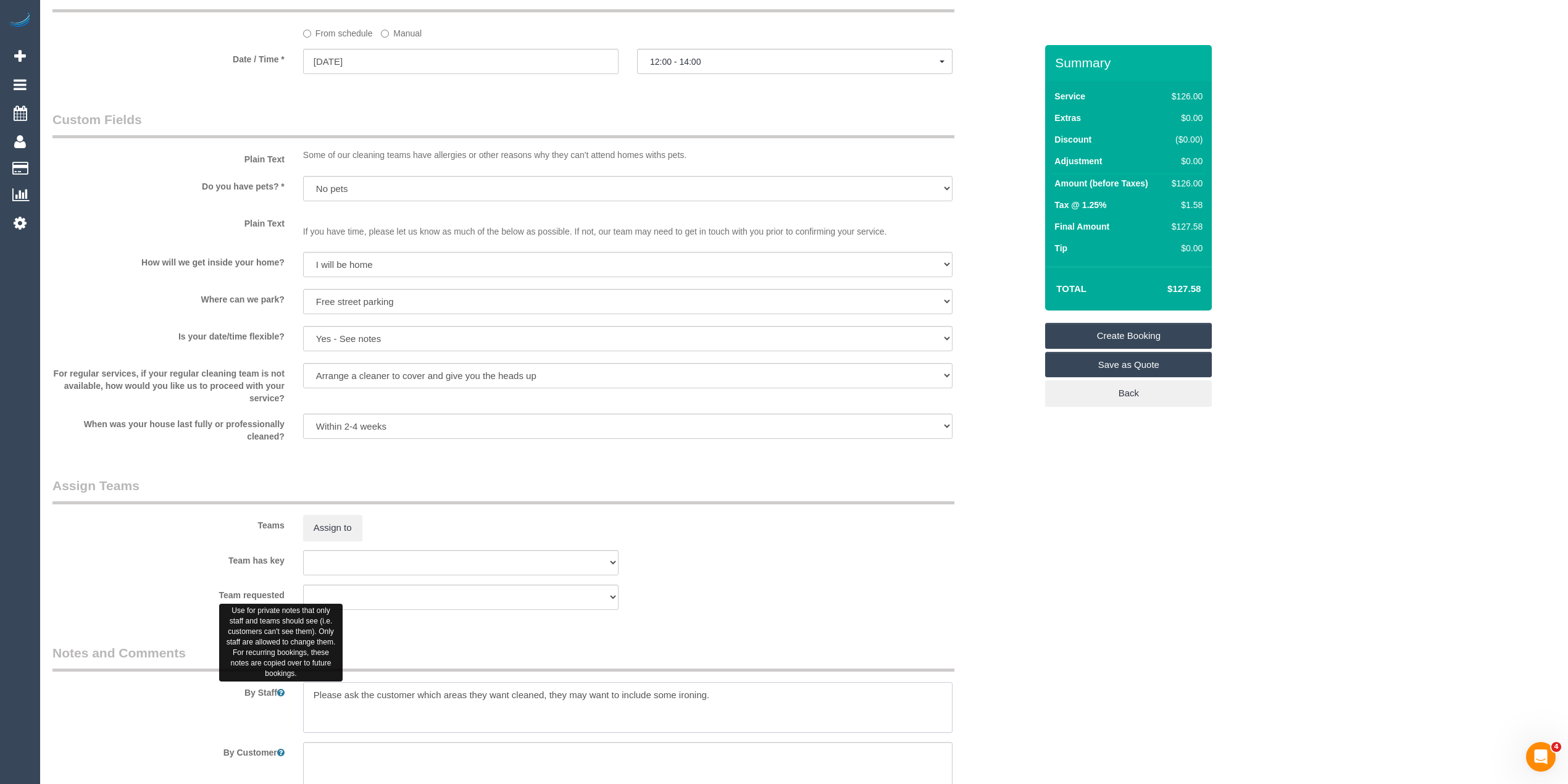
drag, startPoint x: 748, startPoint y: 695, endPoint x: 282, endPoint y: 691, distance: 466.0
click at [282, 691] on div "By Staff" at bounding box center [544, 688] width 1002 height 89
paste textarea "may want ironing 2 bathrooms cleaning underneath tables vacuum behind doors"
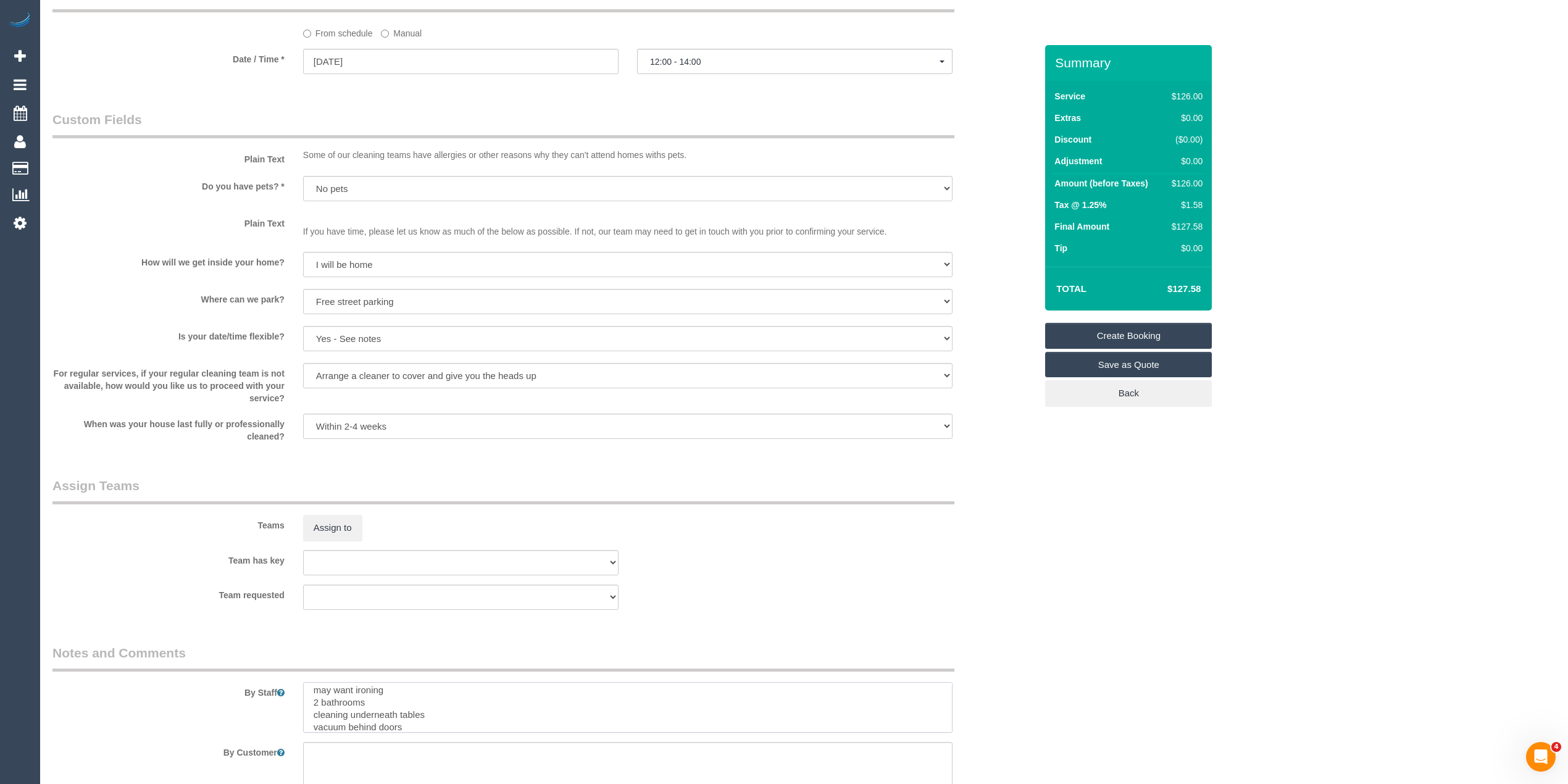
click at [396, 704] on textarea at bounding box center [627, 708] width 650 height 51
drag, startPoint x: 347, startPoint y: 707, endPoint x: 307, endPoint y: 709, distance: 40.0
click at [307, 709] on textarea at bounding box center [627, 708] width 650 height 51
click at [312, 719] on textarea at bounding box center [627, 708] width 650 height 51
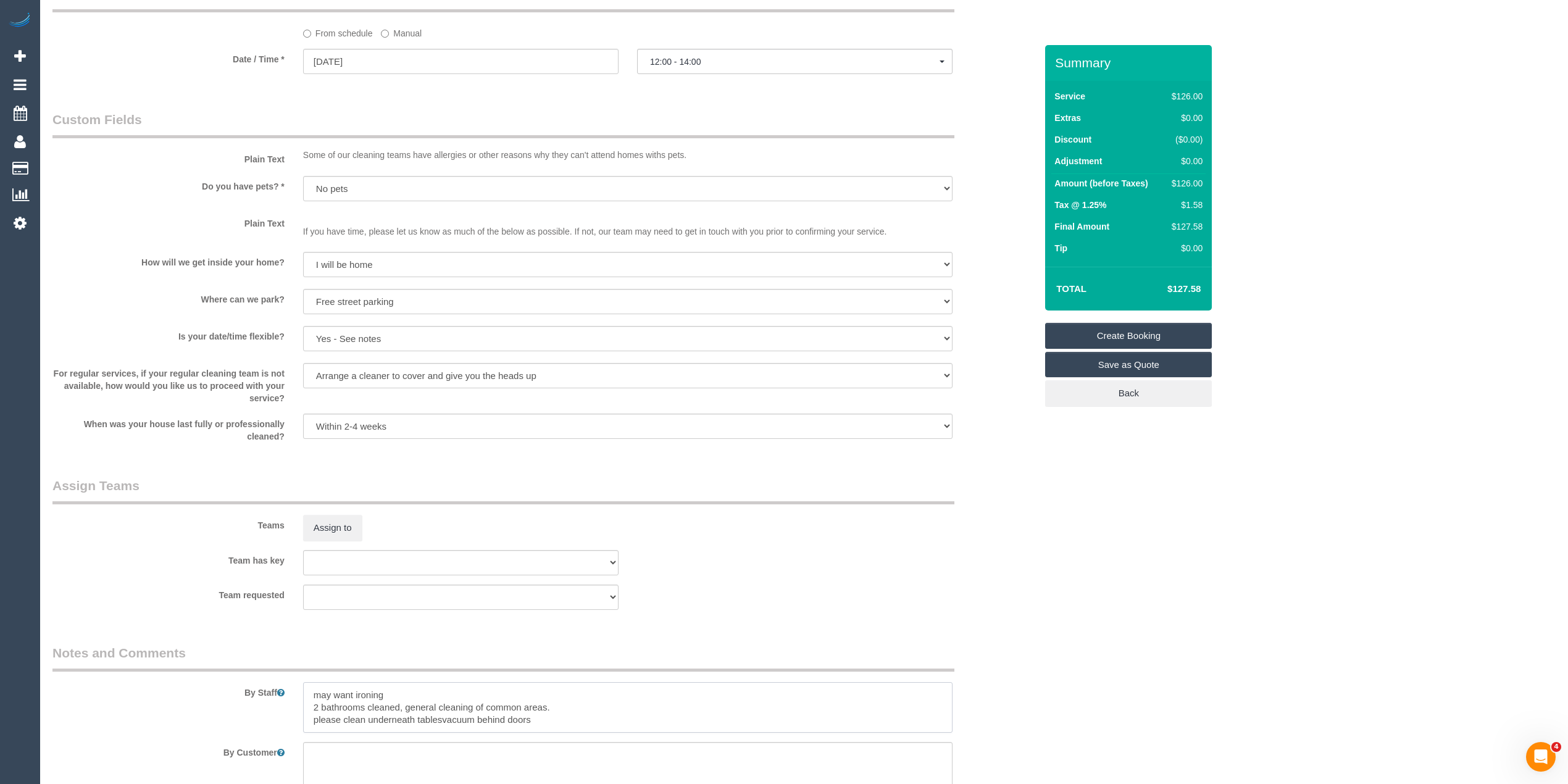
scroll to position [0, 0]
type textarea "may want ironing 2 bathrooms cleaned, general cleaning of common areas. please …"
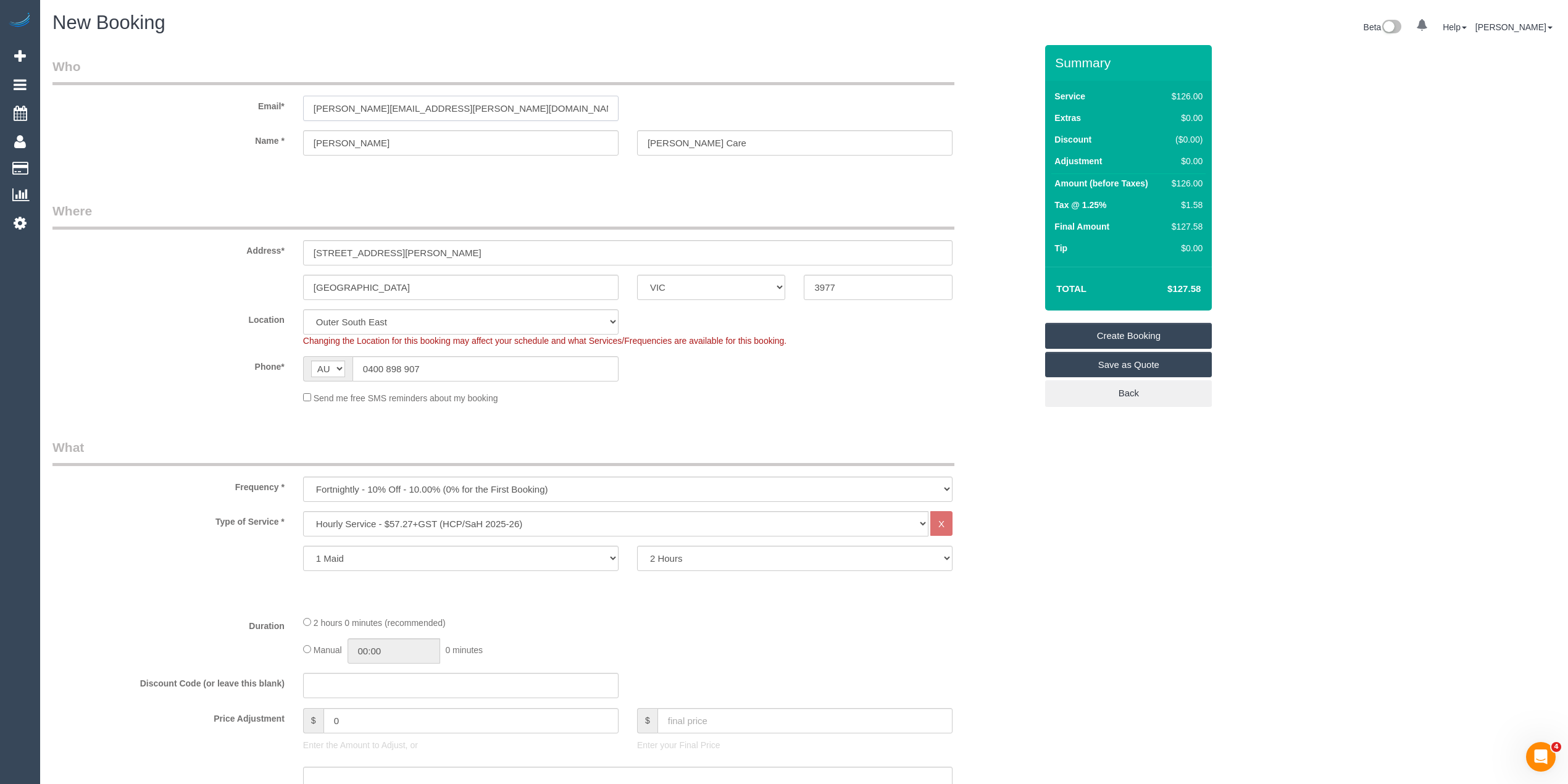
drag, startPoint x: 317, startPoint y: 97, endPoint x: 190, endPoint y: 90, distance: 127.2
click at [190, 90] on div "Email* peter.nicholas.hammondcare@fake.com" at bounding box center [544, 89] width 1002 height 63
click at [1129, 337] on link "Create Booking" at bounding box center [1128, 336] width 167 height 26
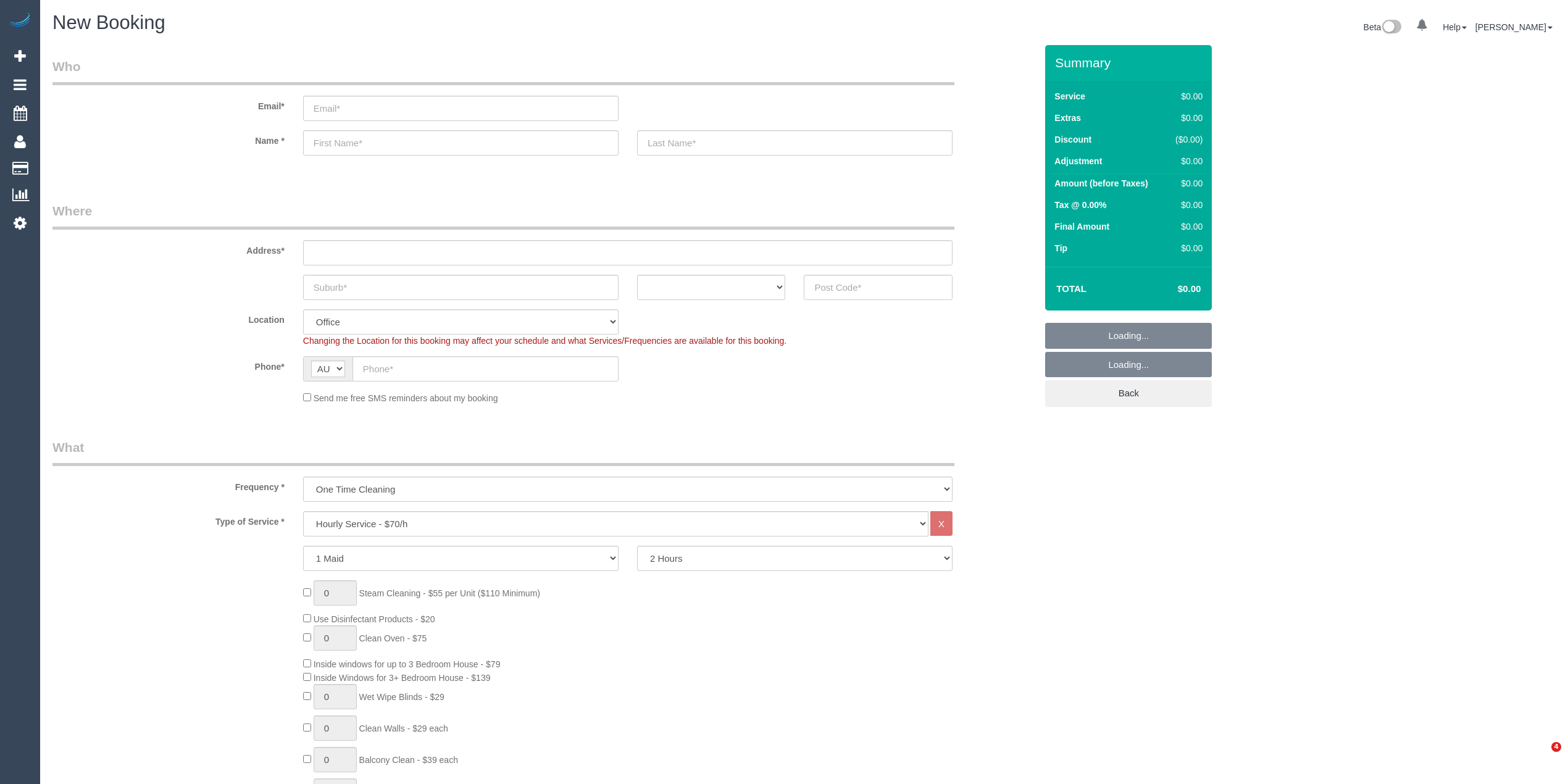
select select "object:2079"
click at [850, 289] on input "text" at bounding box center [878, 287] width 149 height 25
type input "3144"
click at [364, 245] on input "text" at bounding box center [627, 253] width 650 height 25
type input "-"
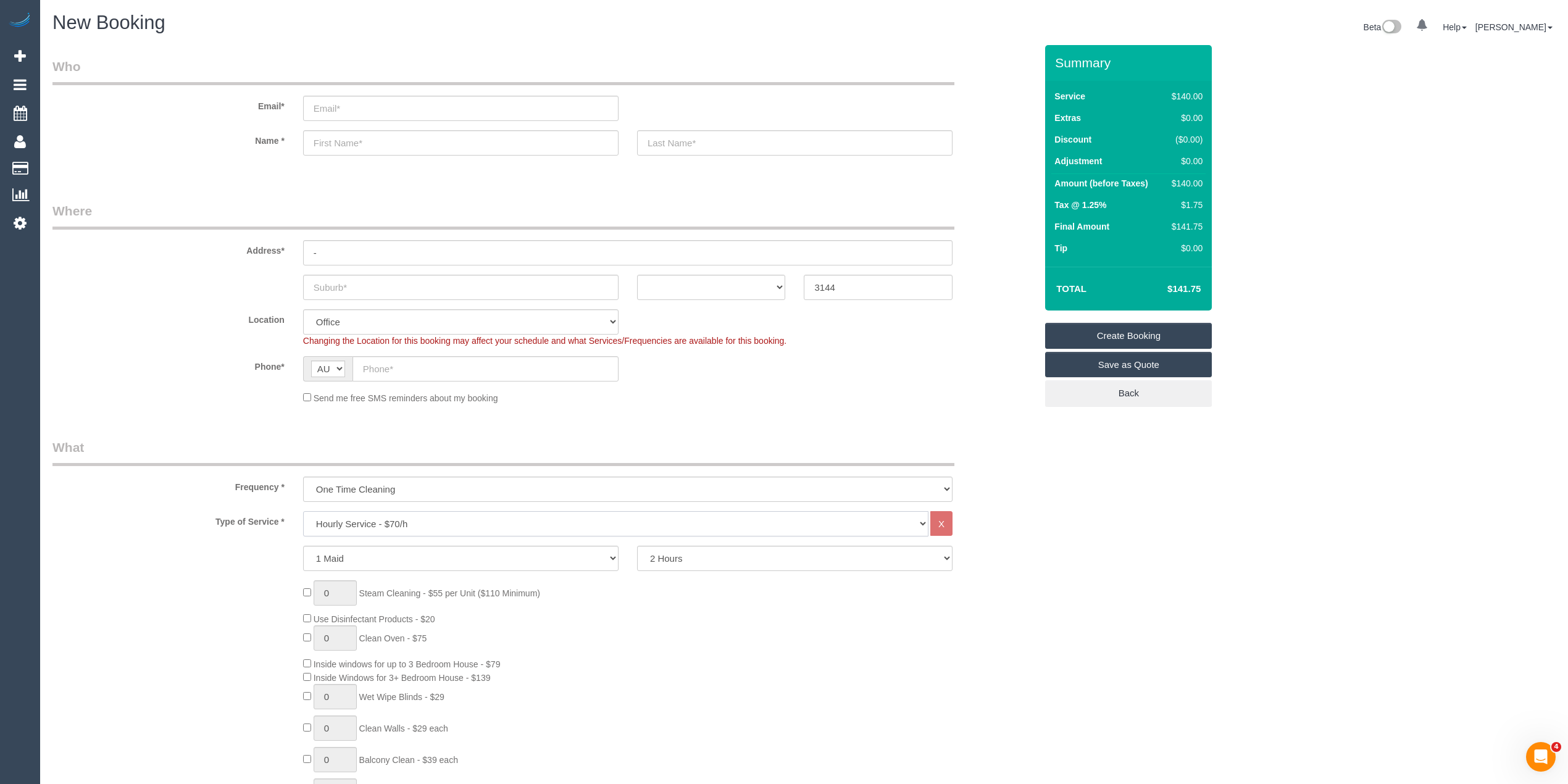
click at [379, 515] on select "Hourly Service - $70/h Hourly Service - $65/h Hourly Service - $60/h Hourly Ser…" at bounding box center [616, 524] width 626 height 25
select select "55"
select select "212"
click at [303, 511] on select "Hourly Service - $70/h Hourly Service - $65/h Hourly Service - $60/h Hourly Ser…" at bounding box center [616, 524] width 626 height 25
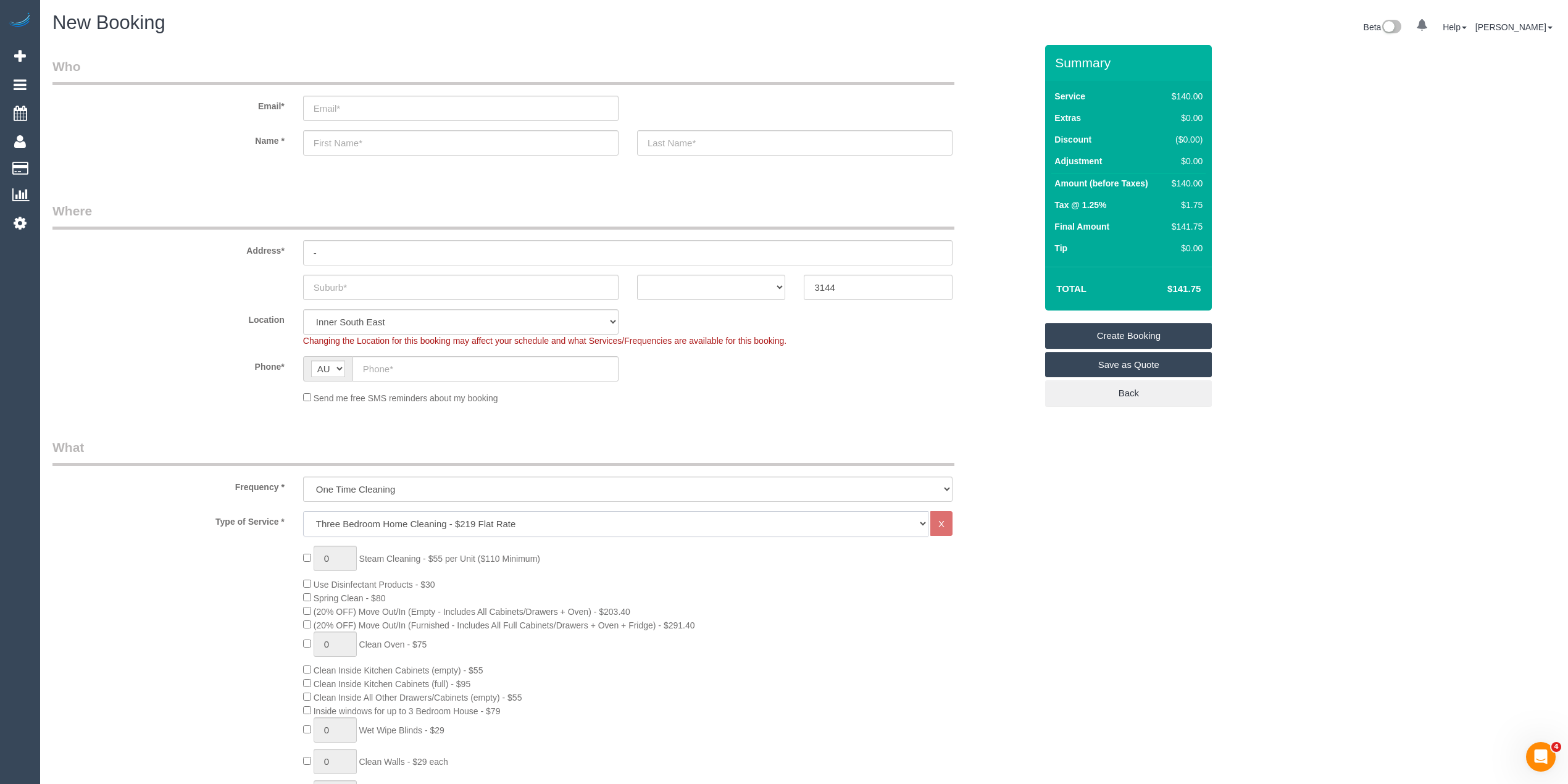
select select "object:2162"
drag, startPoint x: 334, startPoint y: 555, endPoint x: 300, endPoint y: 541, distance: 36.8
click at [302, 546] on div "1 Steam Cleaning - $55 per Unit ($110 Minimum) Use Disinfectant Products - $30 …" at bounding box center [670, 762] width 752 height 433
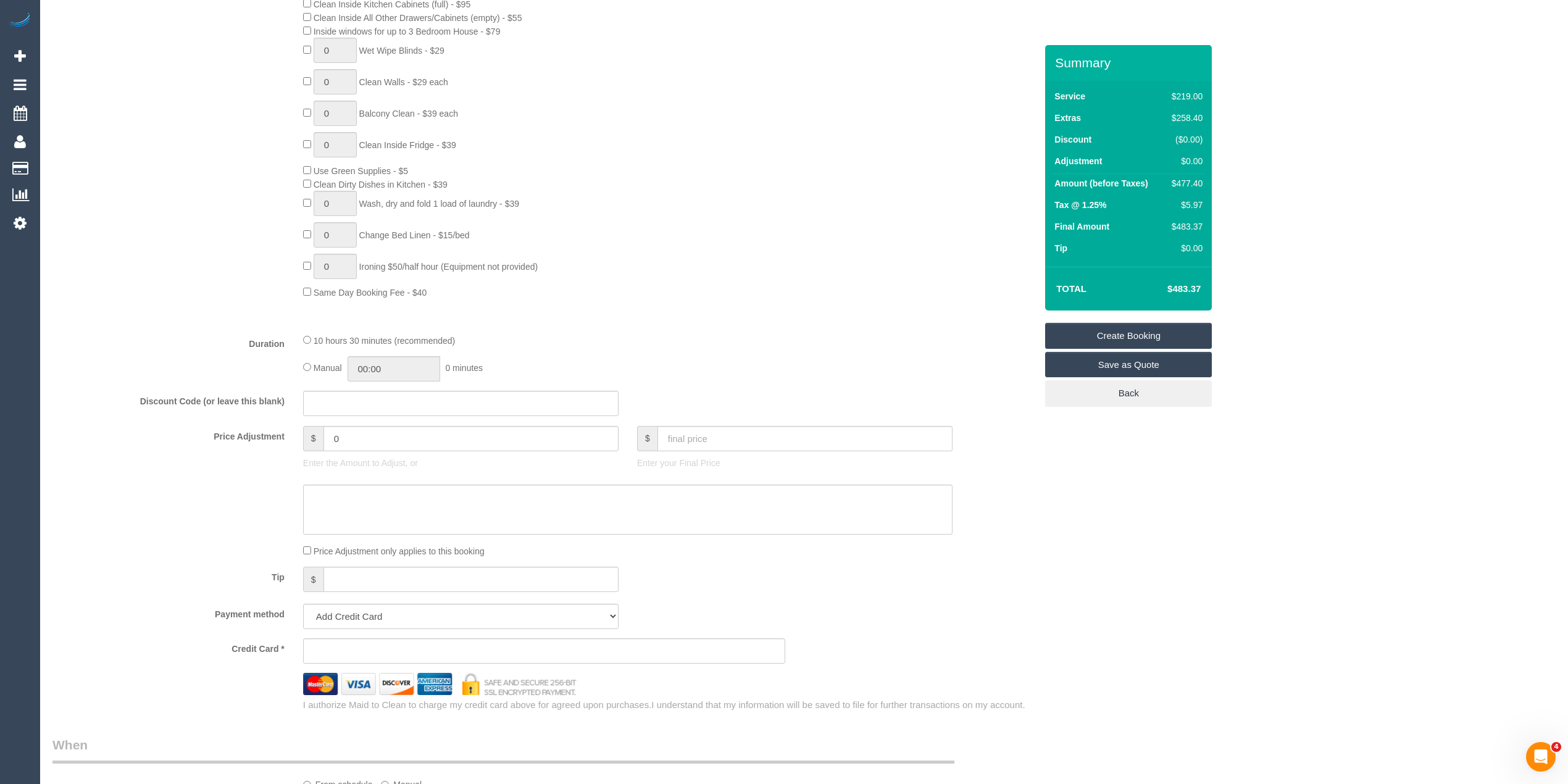
scroll to position [823, 0]
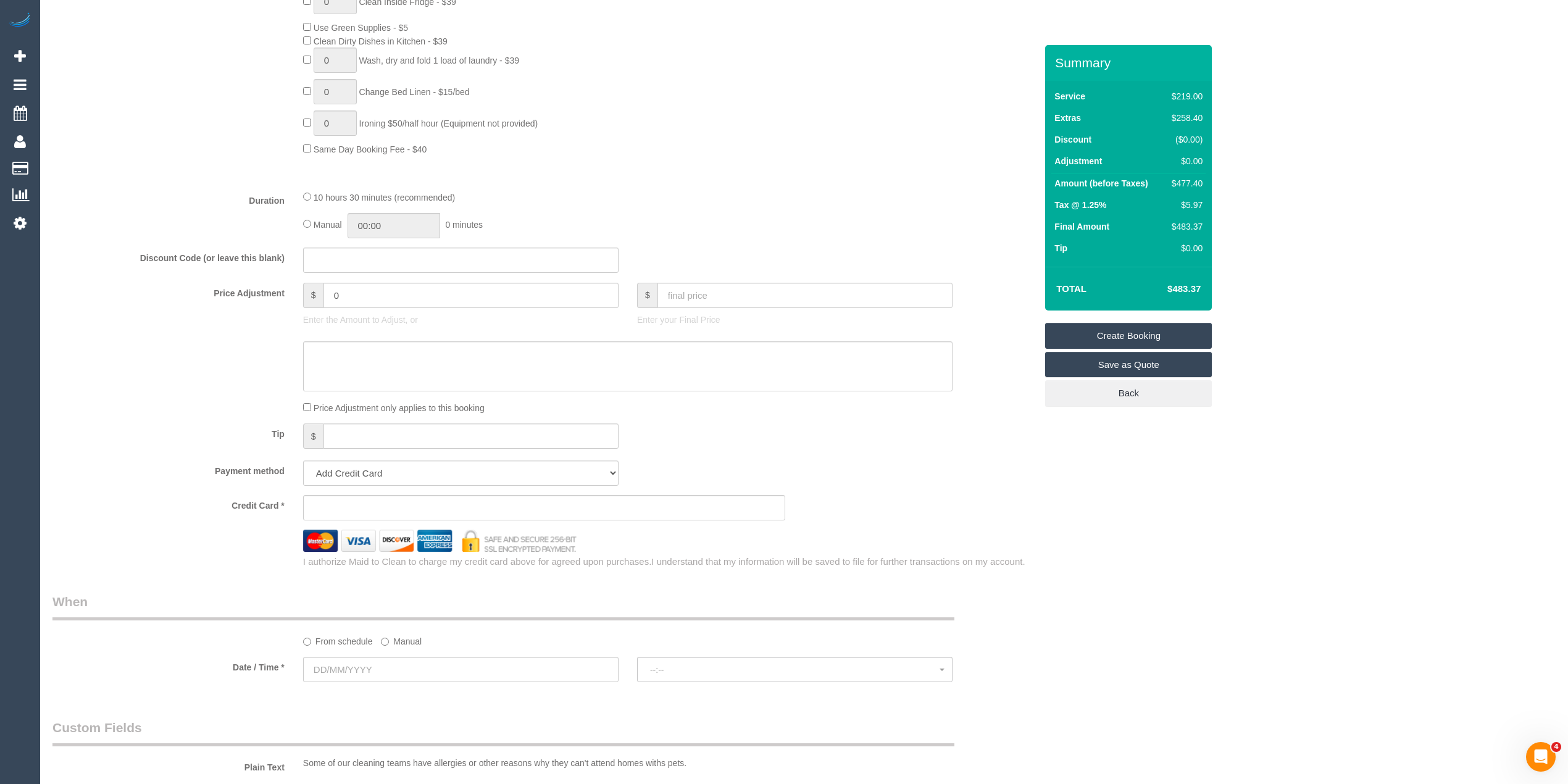
type input "3"
click at [364, 670] on input "text" at bounding box center [460, 670] width 315 height 25
click at [456, 608] on link "20" at bounding box center [452, 606] width 20 height 17
type input "[DATE]"
click at [714, 670] on span "--:--" at bounding box center [795, 670] width 290 height 10
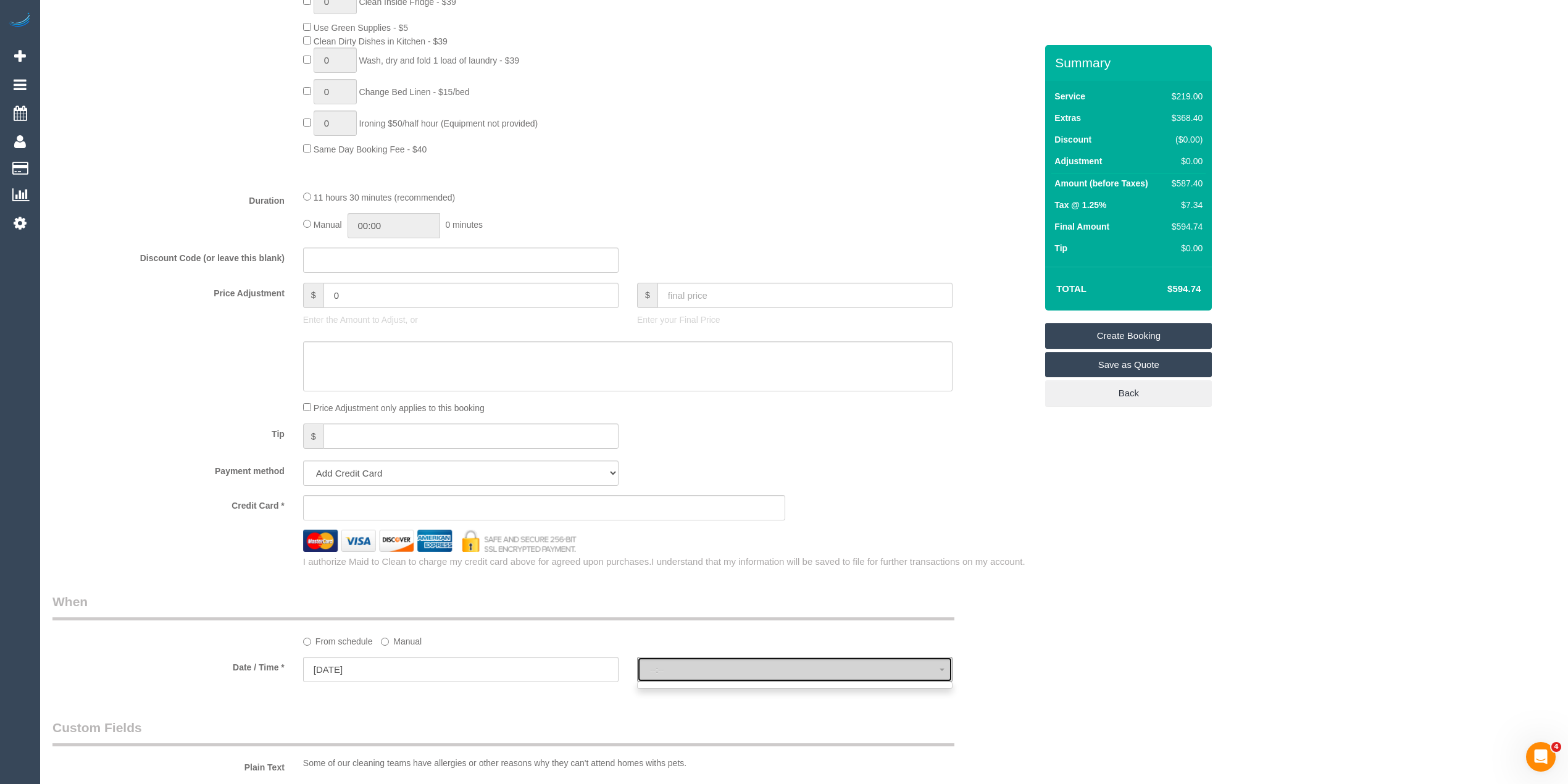
select select "spot1"
click at [714, 670] on span "07:00 - 08:00" at bounding box center [795, 670] width 290 height 10
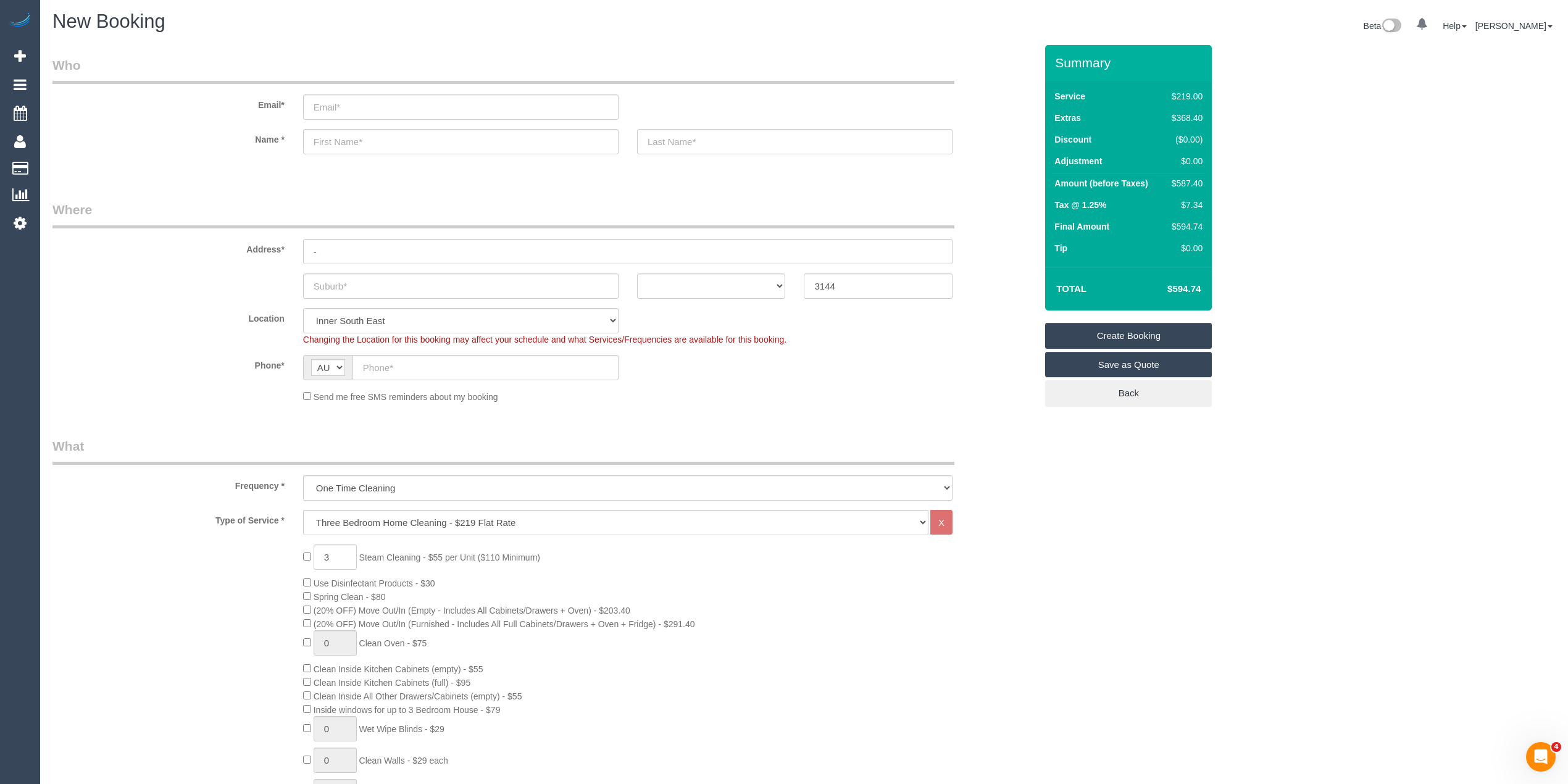
scroll to position [0, 0]
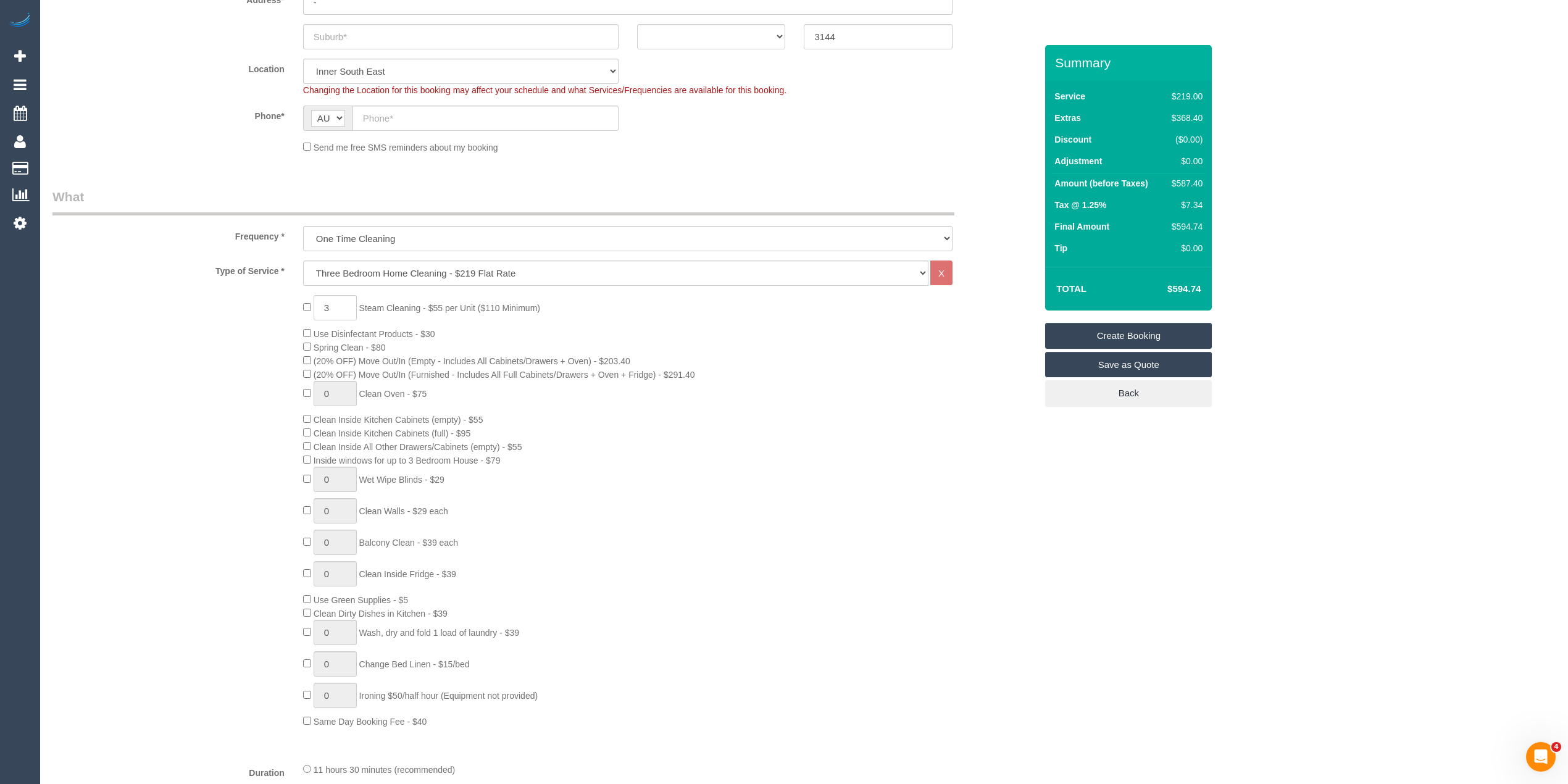
scroll to position [274, 0]
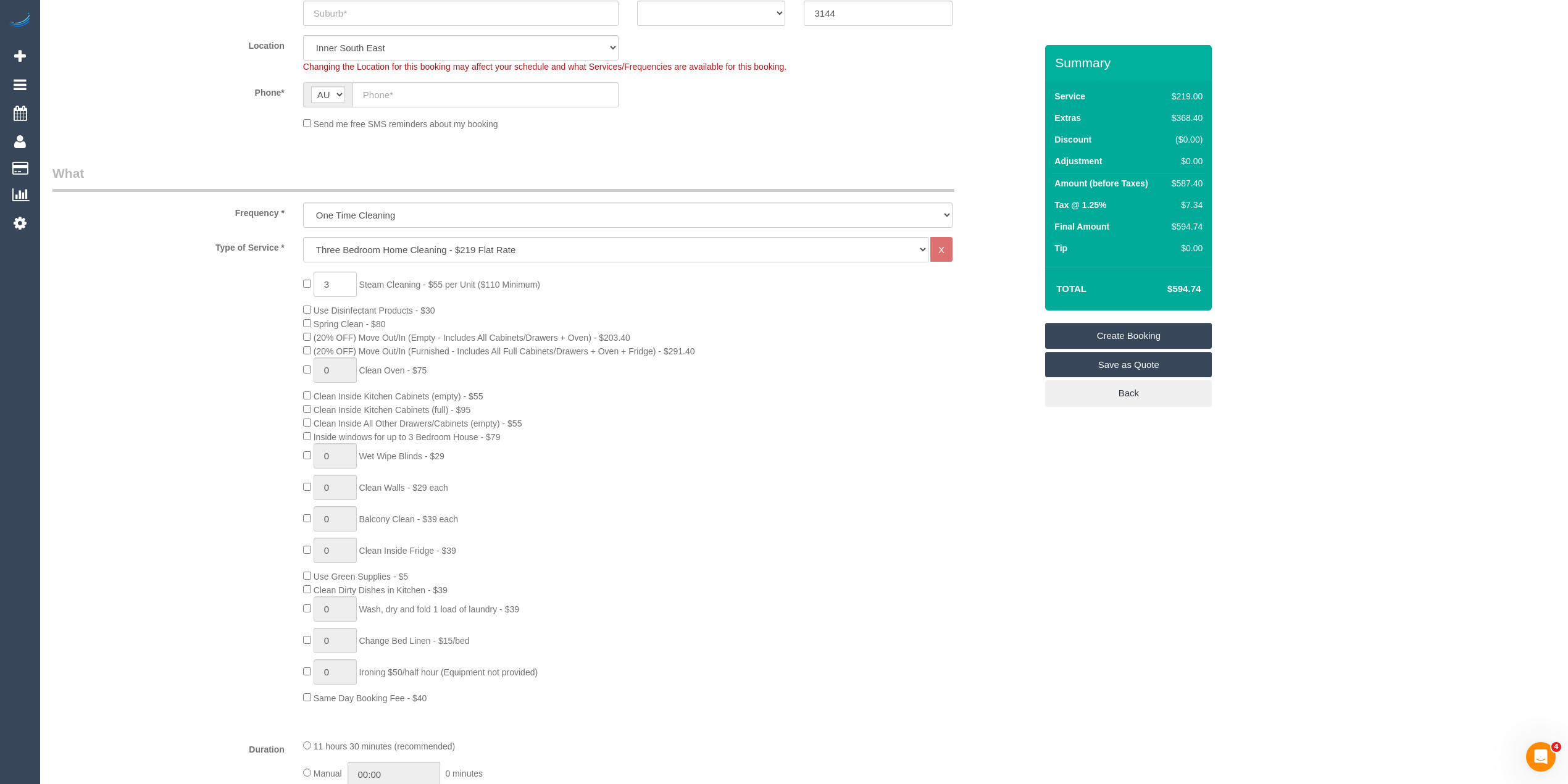
click at [208, 423] on div "3 Steam Cleaning - $55 per Unit ($110 Minimum) Use Disinfectant Products - $30 …" at bounding box center [544, 488] width 1002 height 433
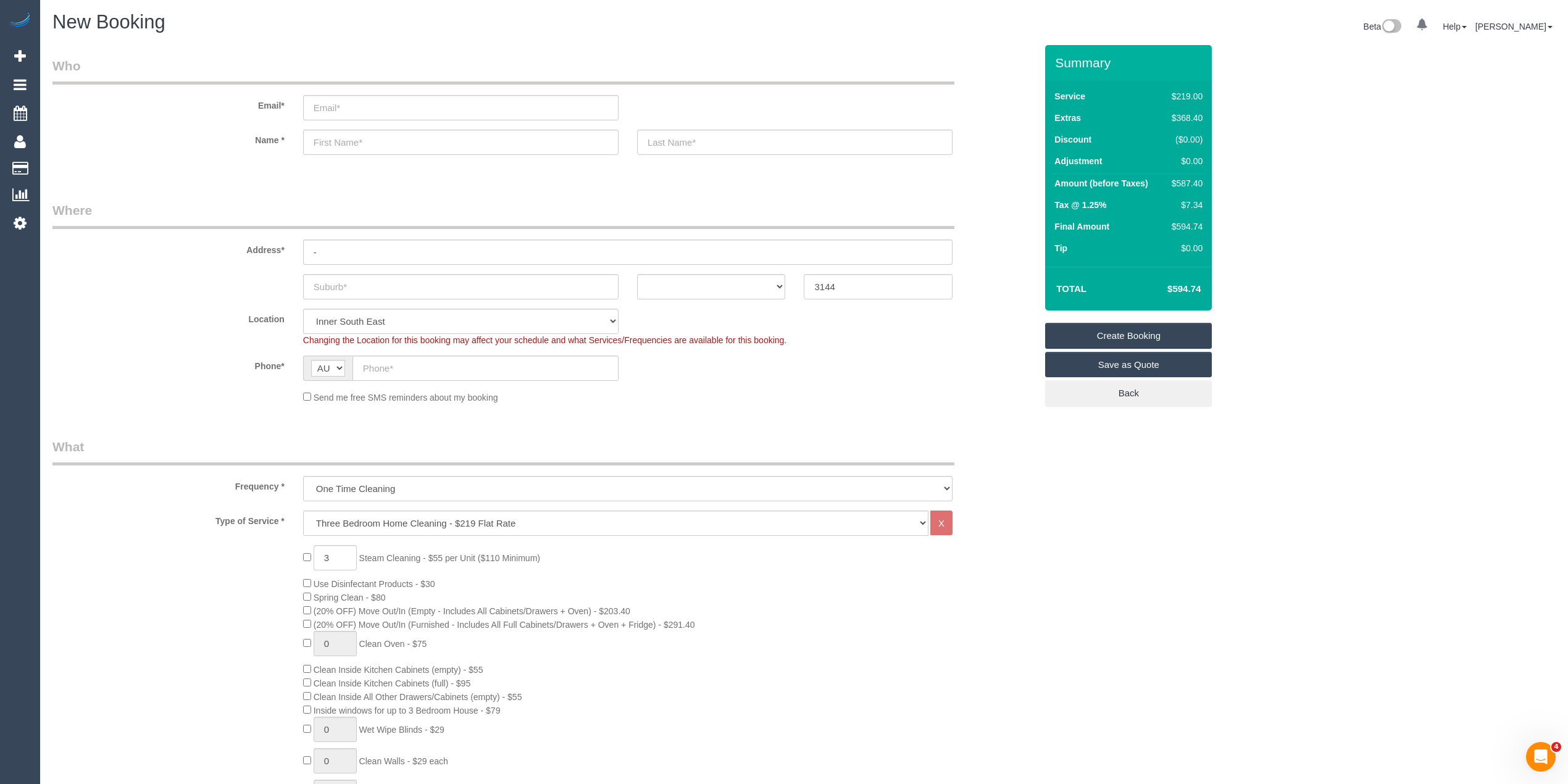
scroll to position [0, 0]
click at [367, 372] on input "text" at bounding box center [485, 368] width 266 height 25
paste input "61 490 020 775"
drag, startPoint x: 375, startPoint y: 361, endPoint x: 352, endPoint y: 359, distance: 23.1
click at [352, 359] on input "61 490 020 775" at bounding box center [485, 368] width 266 height 25
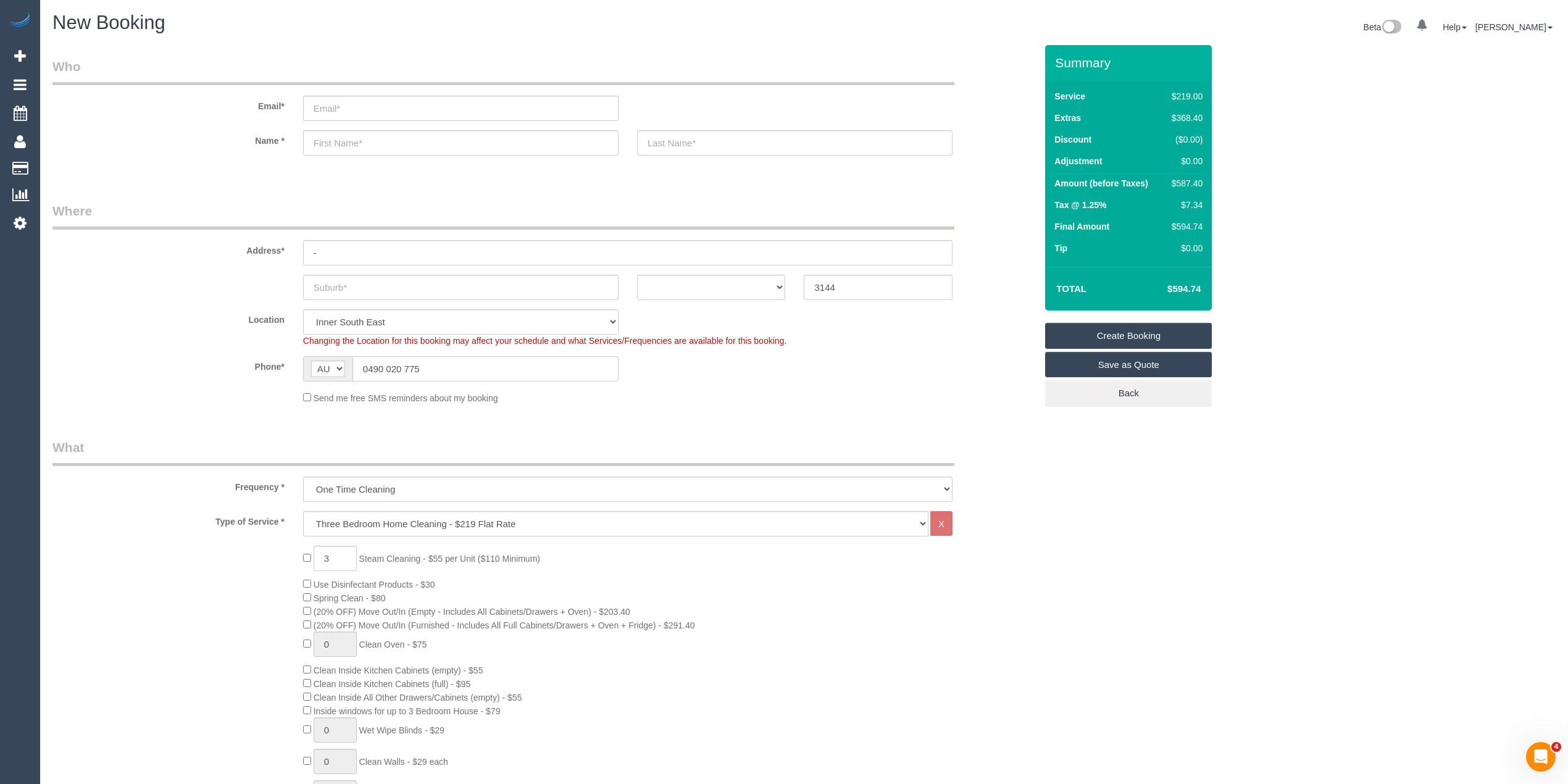
type input "0490 020 775"
click at [404, 112] on input "email" at bounding box center [460, 108] width 315 height 25
type input "k"
type input "caitlinmarika@outlook.com"
click at [386, 149] on input "text" at bounding box center [460, 143] width 315 height 25
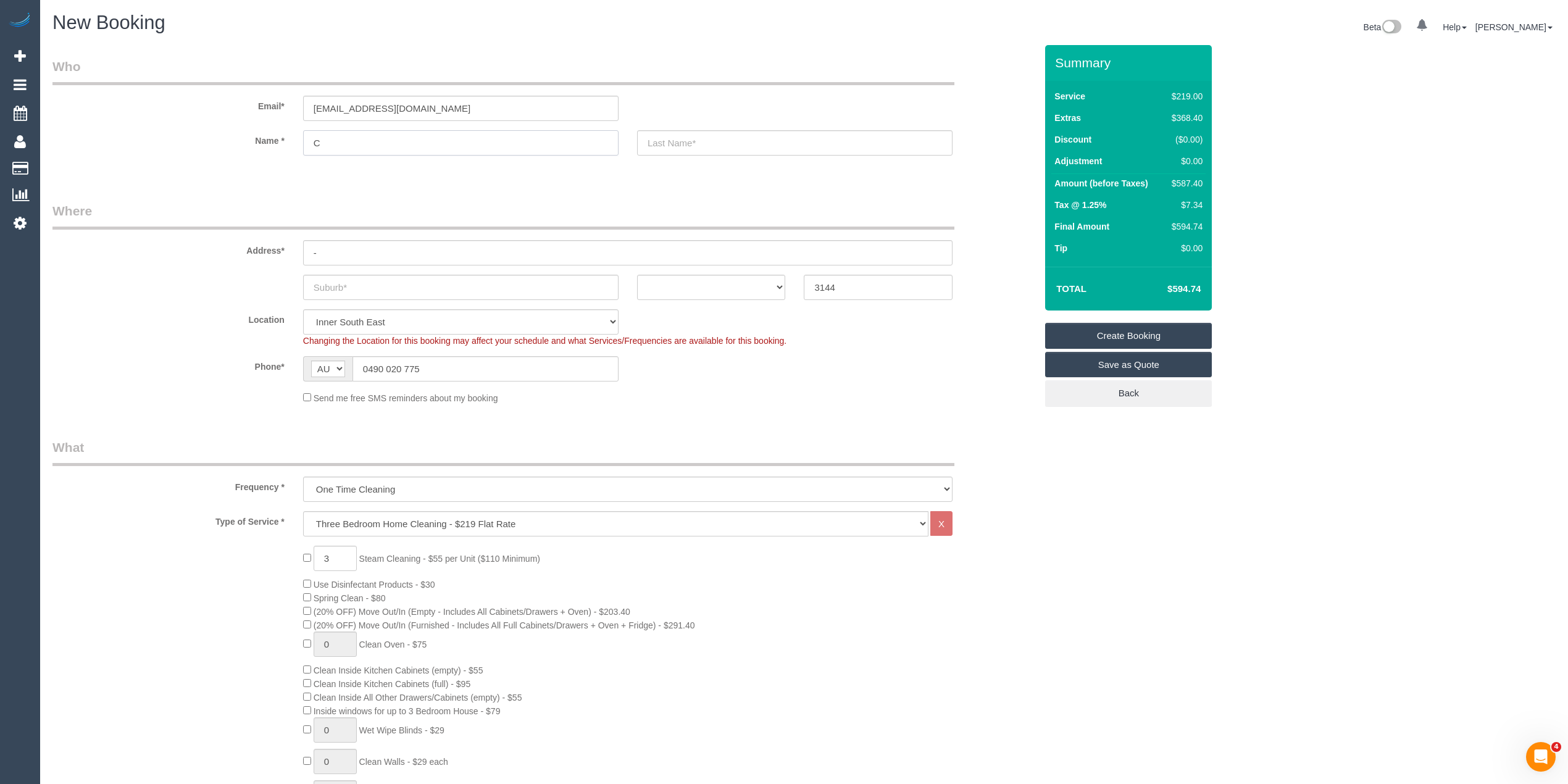
type input "Ca"
select select "spot20"
type input "Caitlin"
type input "Marika"
click at [369, 288] on input "text" at bounding box center [460, 287] width 315 height 25
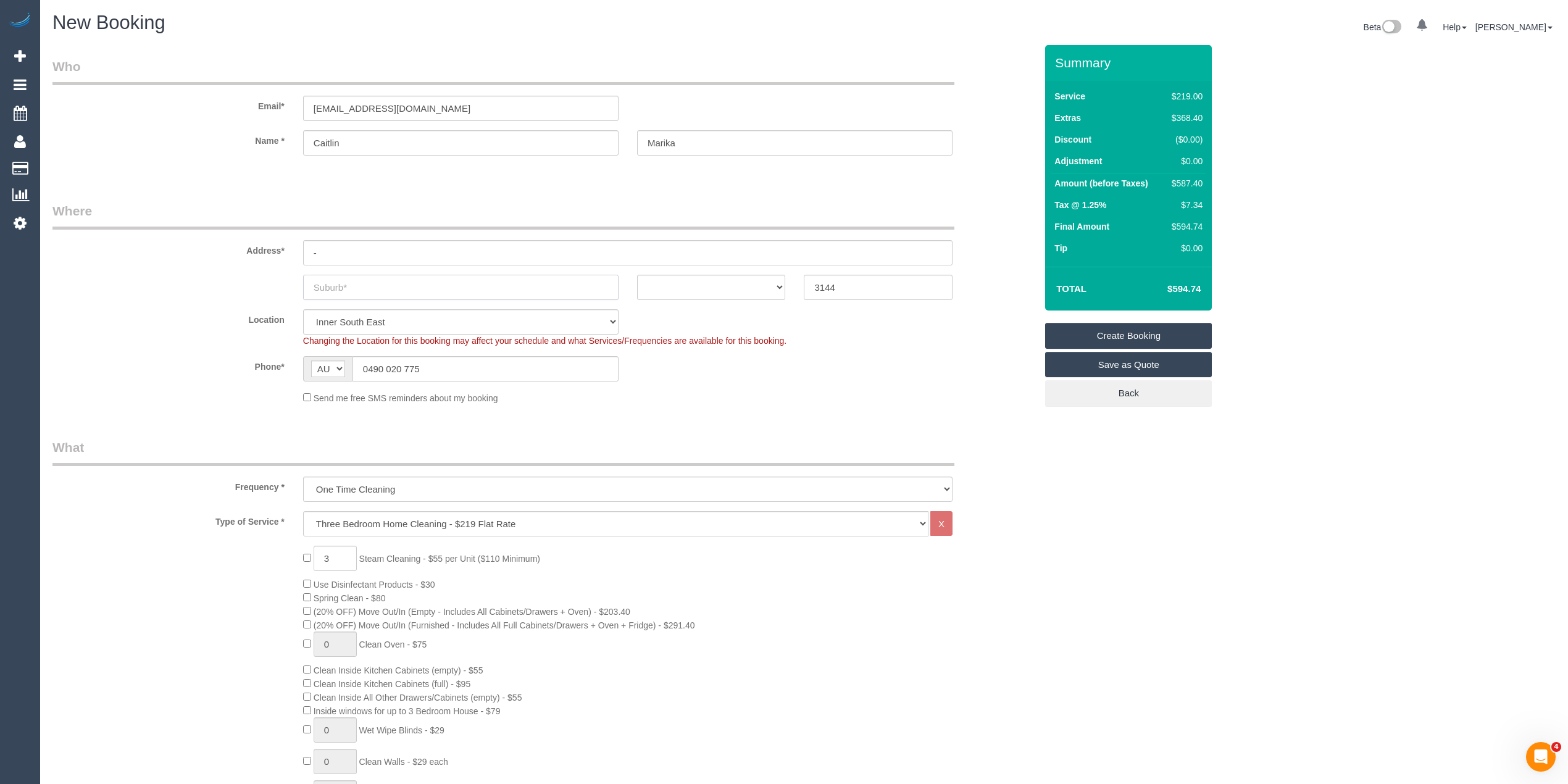
click at [346, 283] on input "text" at bounding box center [460, 287] width 315 height 25
type input "Malvern"
click at [732, 270] on sui-booking-address "Address* - Malvern ACT NSW NT QLD SA TAS VIC WA 3144" at bounding box center [544, 250] width 983 height 98
click at [728, 285] on select "ACT NSW NT QLD SA TAS VIC WA" at bounding box center [711, 287] width 149 height 25
select select "VIC"
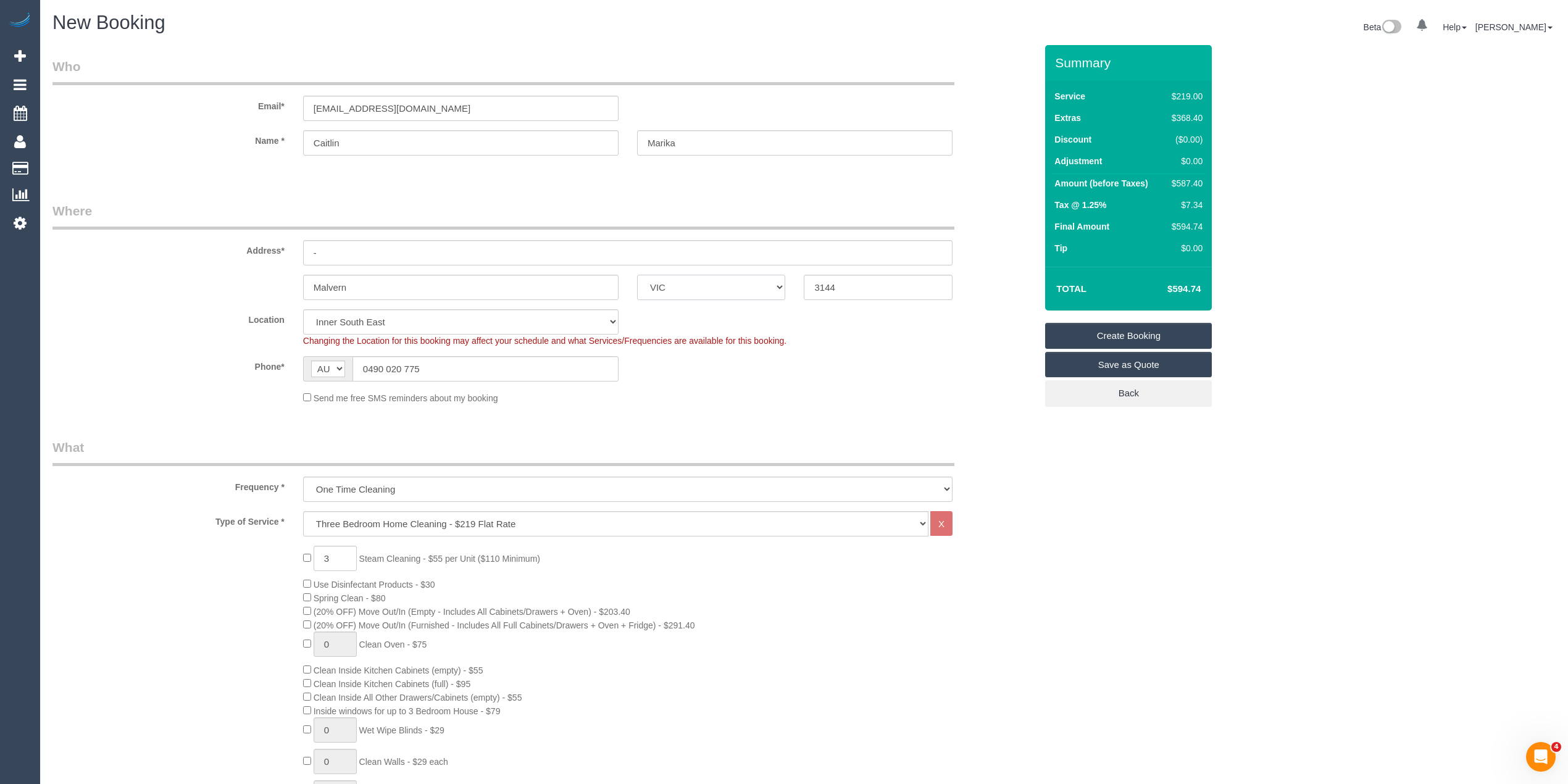
click at [637, 275] on select "ACT NSW NT QLD SA TAS VIC WA" at bounding box center [711, 287] width 149 height 25
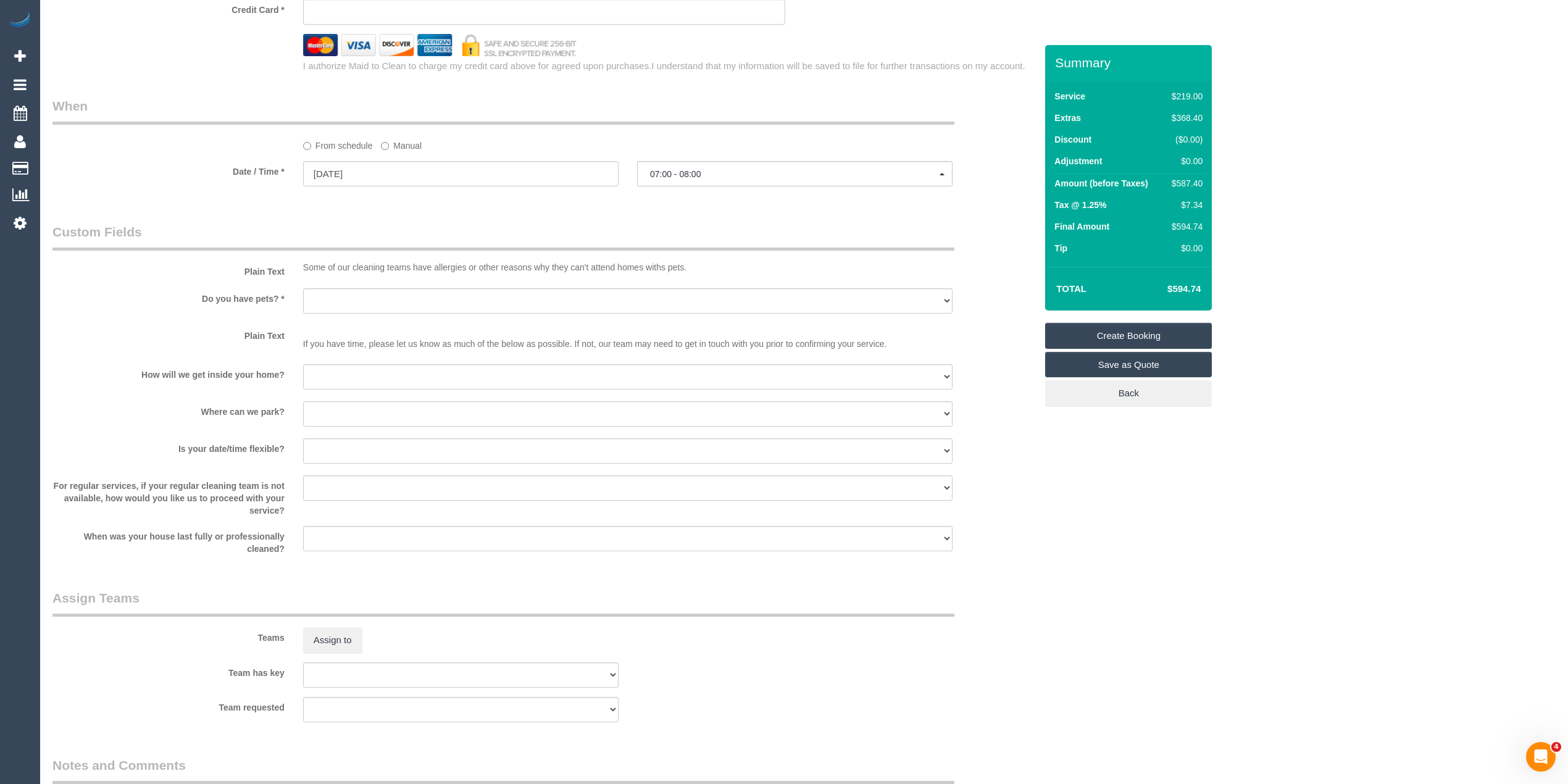
scroll to position [1509, 0]
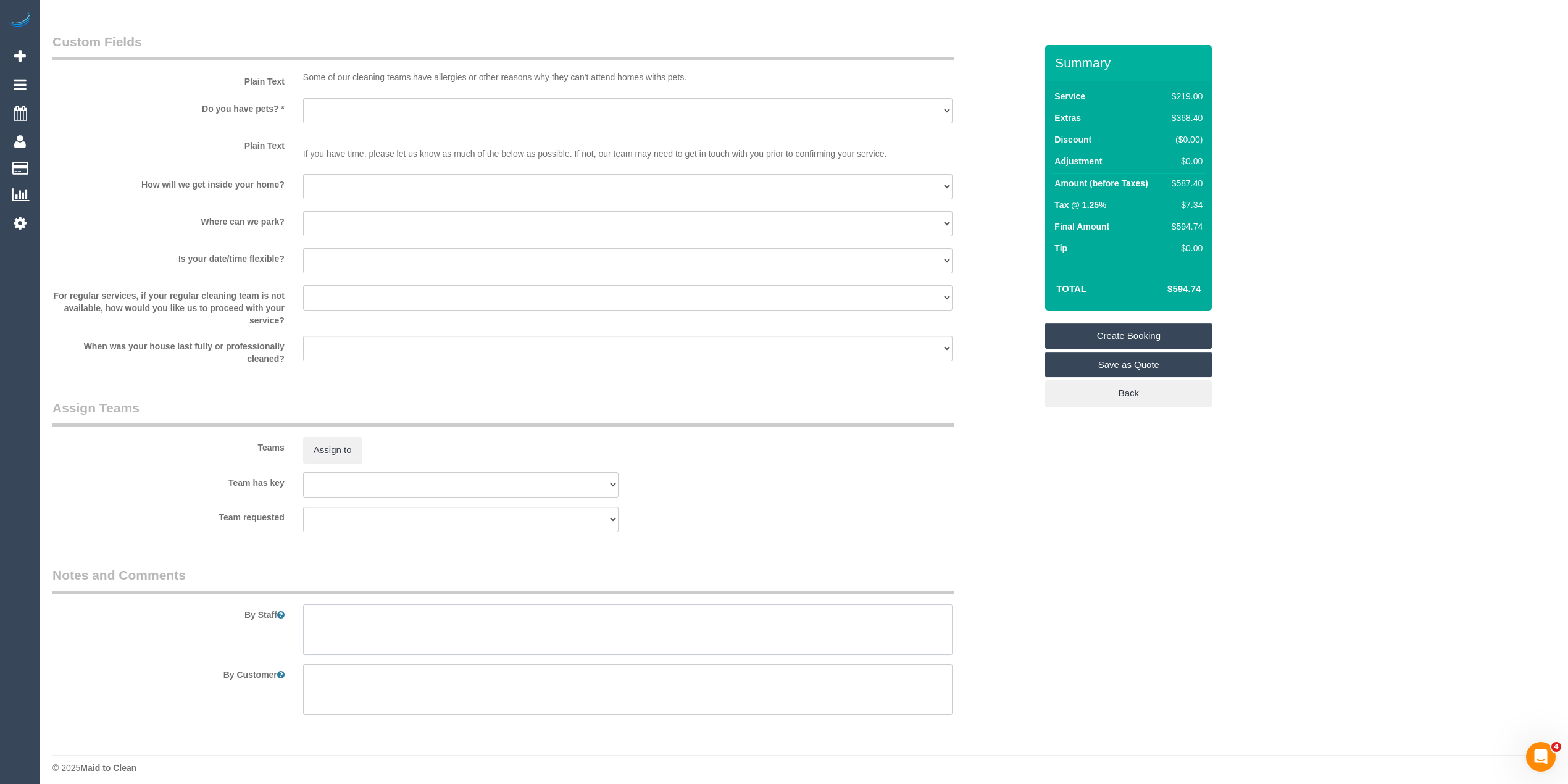
click at [466, 640] on textarea at bounding box center [627, 630] width 650 height 51
type textarea "Steam cleaning of 3 bedrooms"
click at [1139, 359] on link "Save as Quote" at bounding box center [1128, 365] width 167 height 26
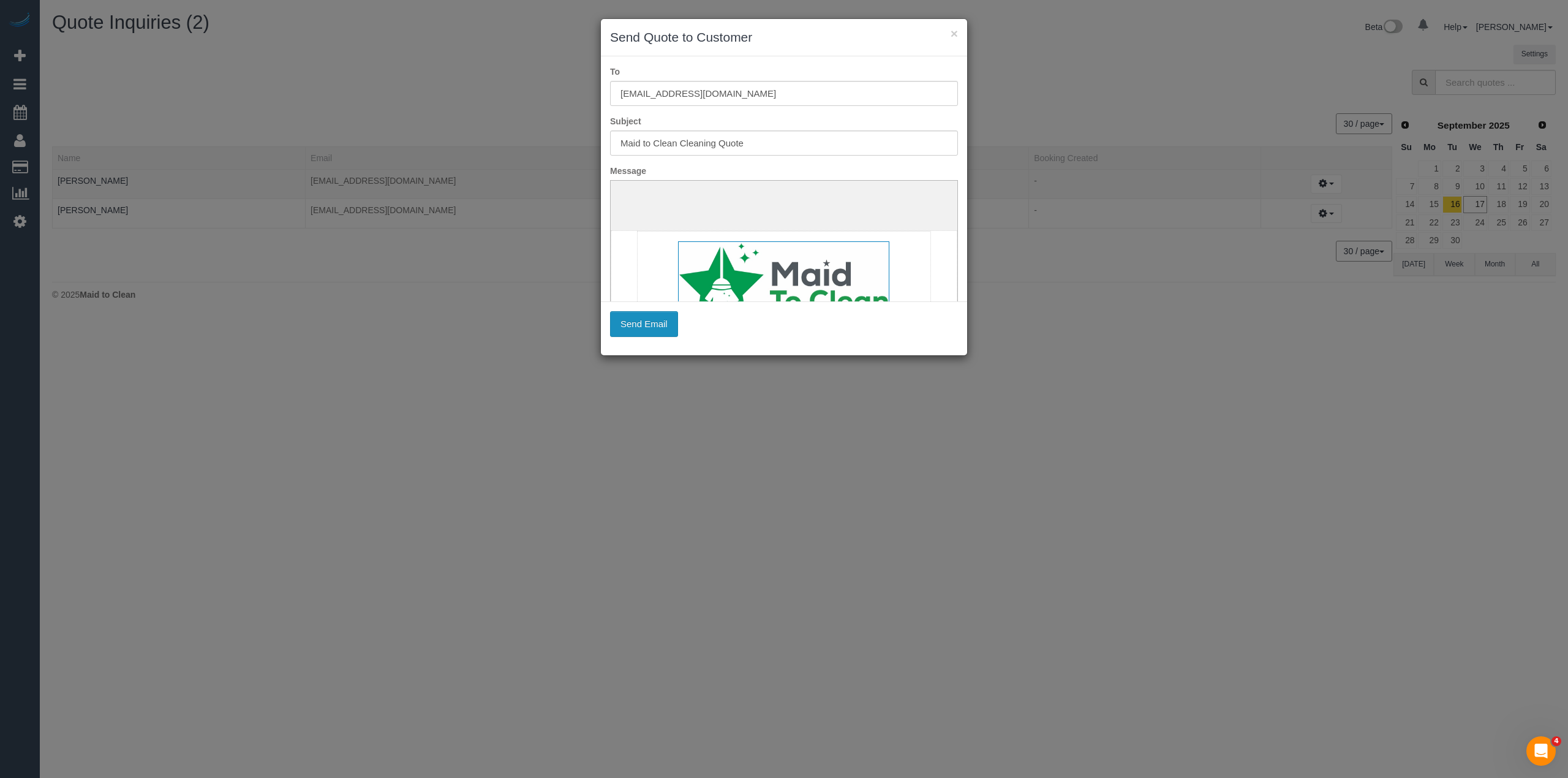
click at [658, 317] on button "Send Email" at bounding box center [644, 324] width 68 height 26
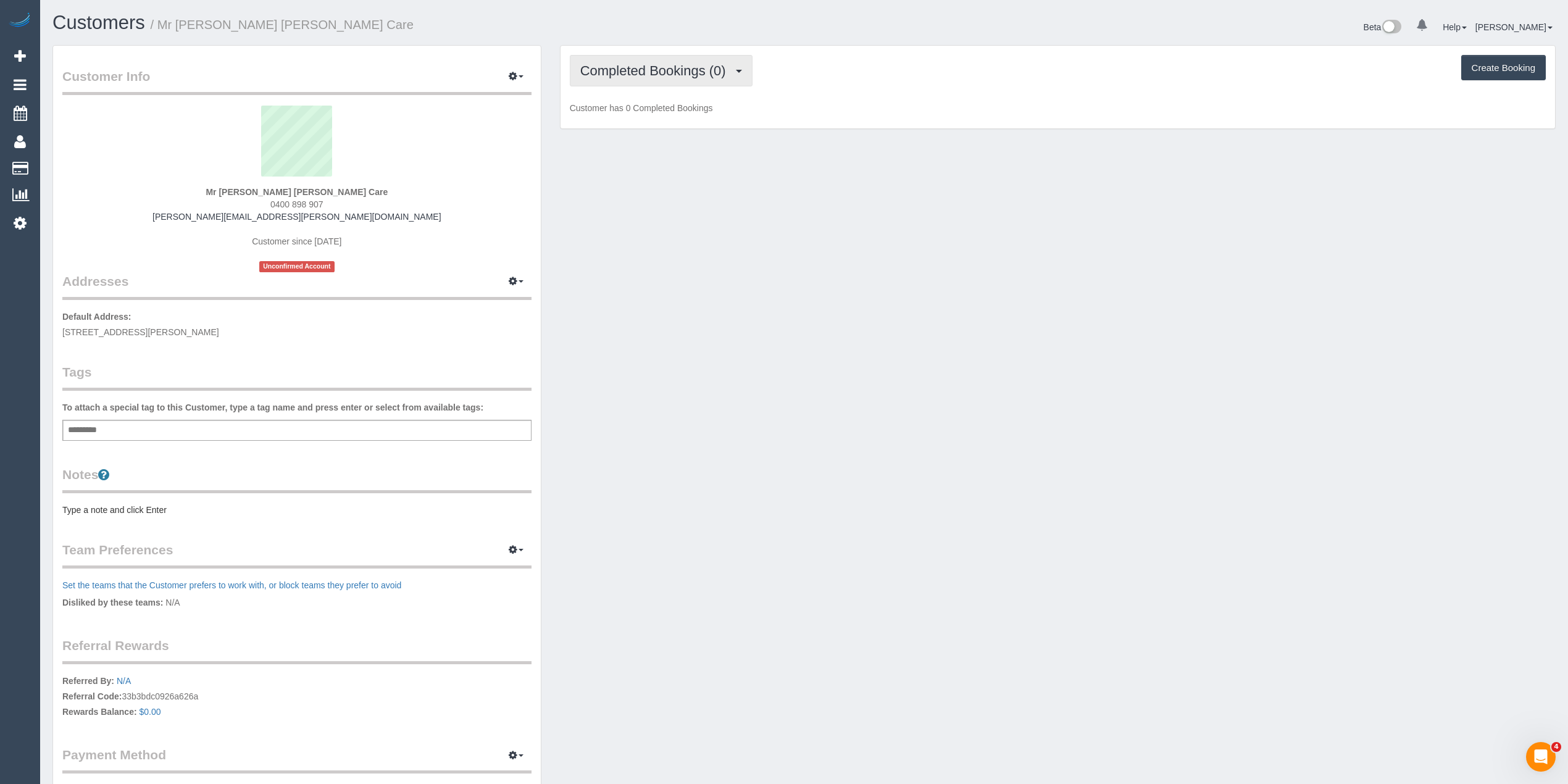
click at [606, 70] on span "Completed Bookings (0)" at bounding box center [656, 71] width 152 height 15
click at [656, 118] on link "Upcoming Bookings (11)" at bounding box center [636, 115] width 131 height 16
click at [140, 425] on div "Add a tag" at bounding box center [297, 430] width 470 height 21
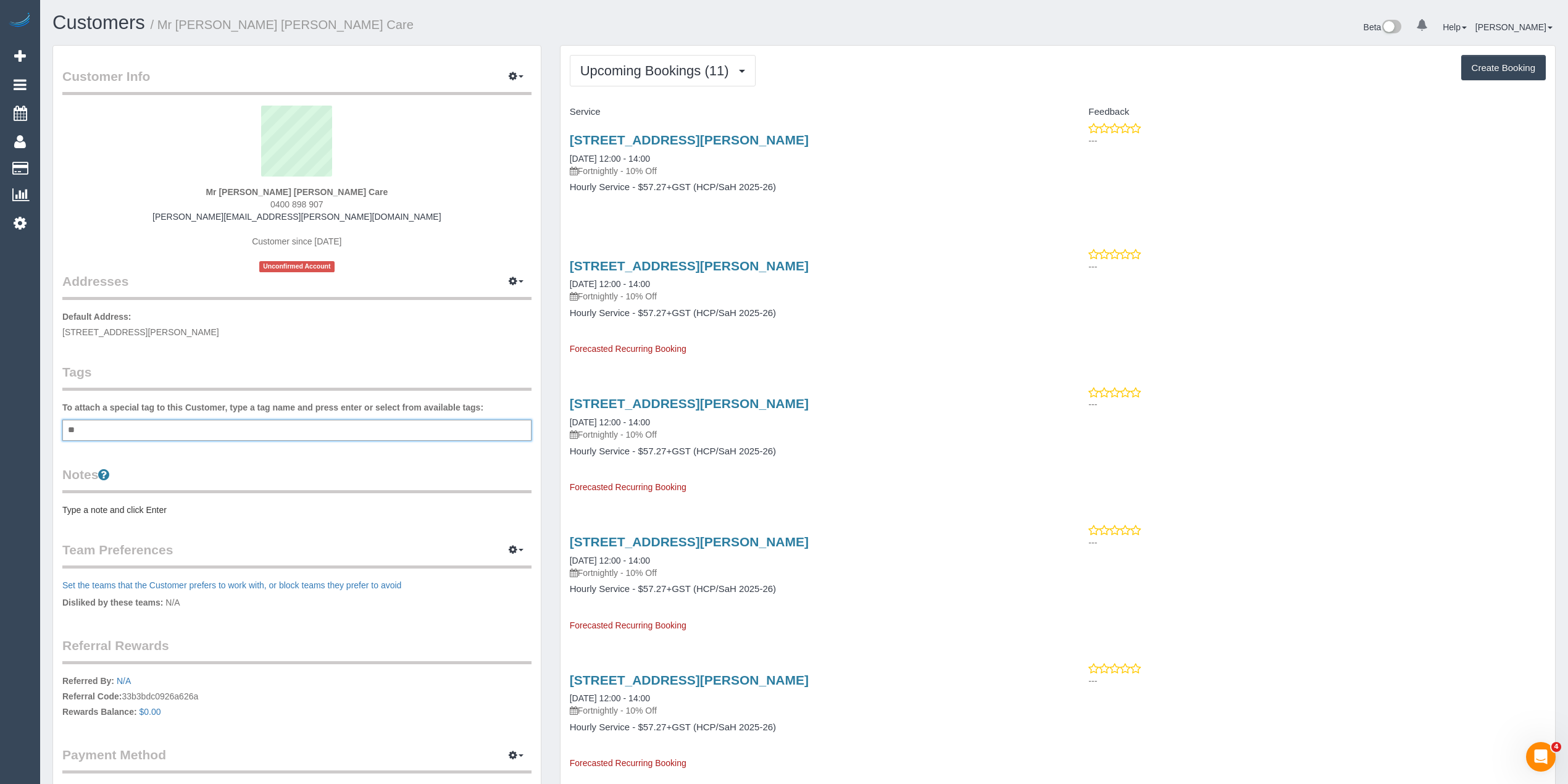
type input "***"
type input "*******"
drag, startPoint x: 97, startPoint y: 509, endPoint x: 103, endPoint y: 514, distance: 7.8
click at [103, 514] on pre "Type a note and click Enter" at bounding box center [297, 512] width 470 height 12
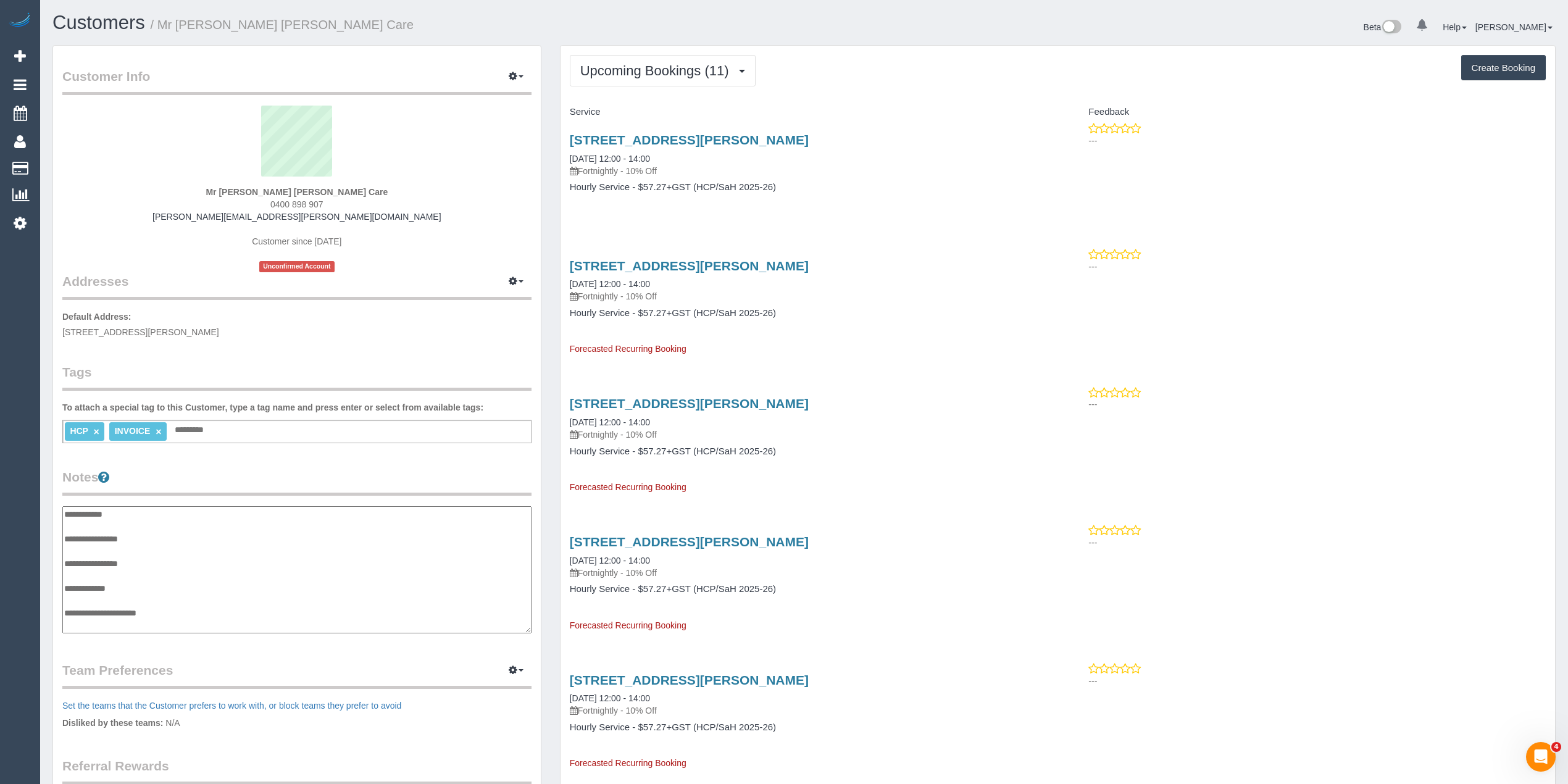
scroll to position [10, 0]
click at [161, 520] on textarea "**********" at bounding box center [297, 569] width 469 height 127
click at [165, 530] on textarea "**********" at bounding box center [297, 569] width 469 height 127
click at [151, 589] on textarea "**********" at bounding box center [297, 569] width 469 height 127
click at [181, 625] on textarea "**********" at bounding box center [297, 569] width 469 height 127
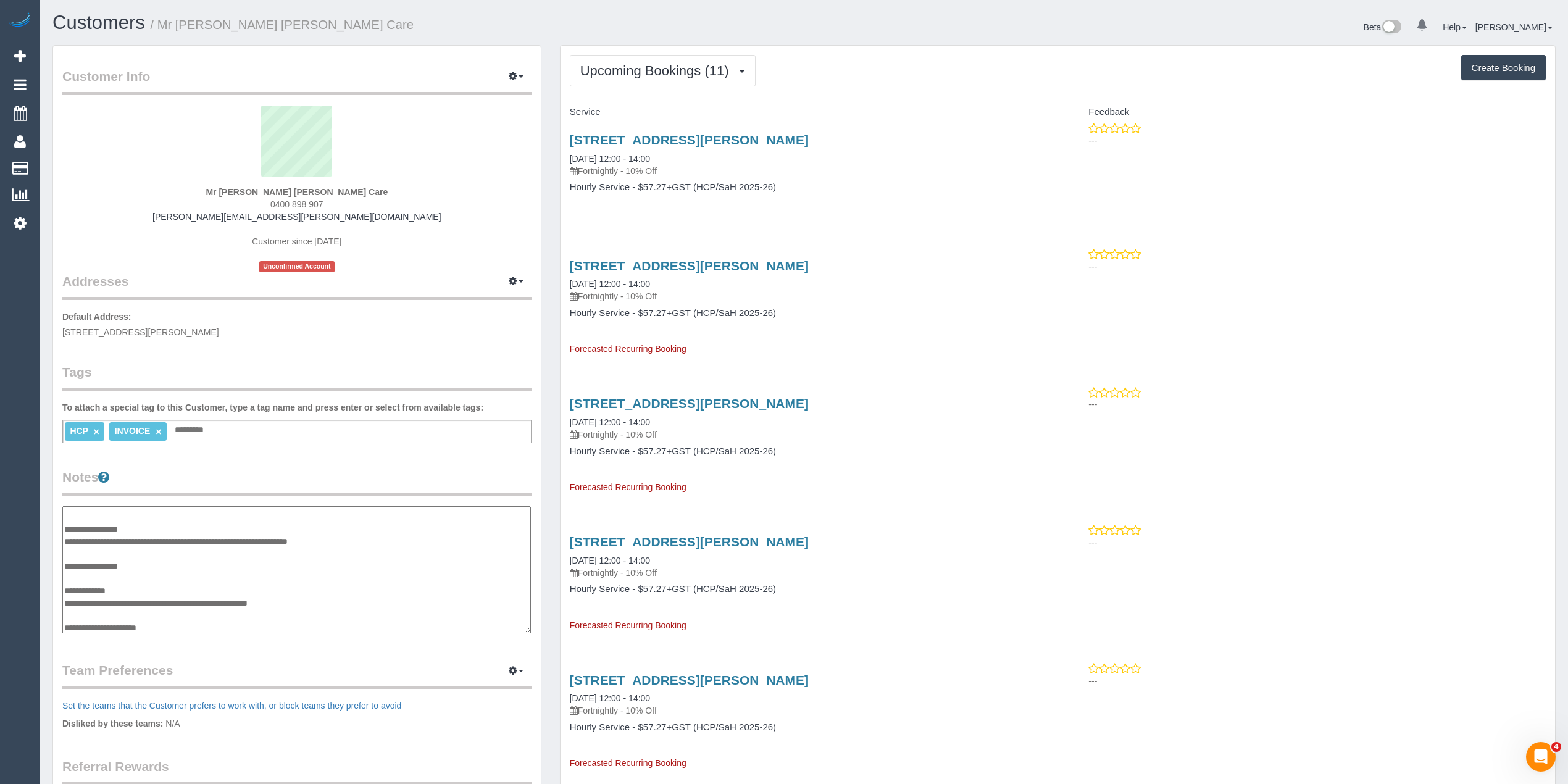
scroll to position [22, 0]
click at [84, 617] on textarea "**********" at bounding box center [297, 569] width 469 height 127
click at [127, 616] on textarea "**********" at bounding box center [297, 569] width 469 height 127
click at [92, 620] on textarea "**********" at bounding box center [297, 569] width 469 height 127
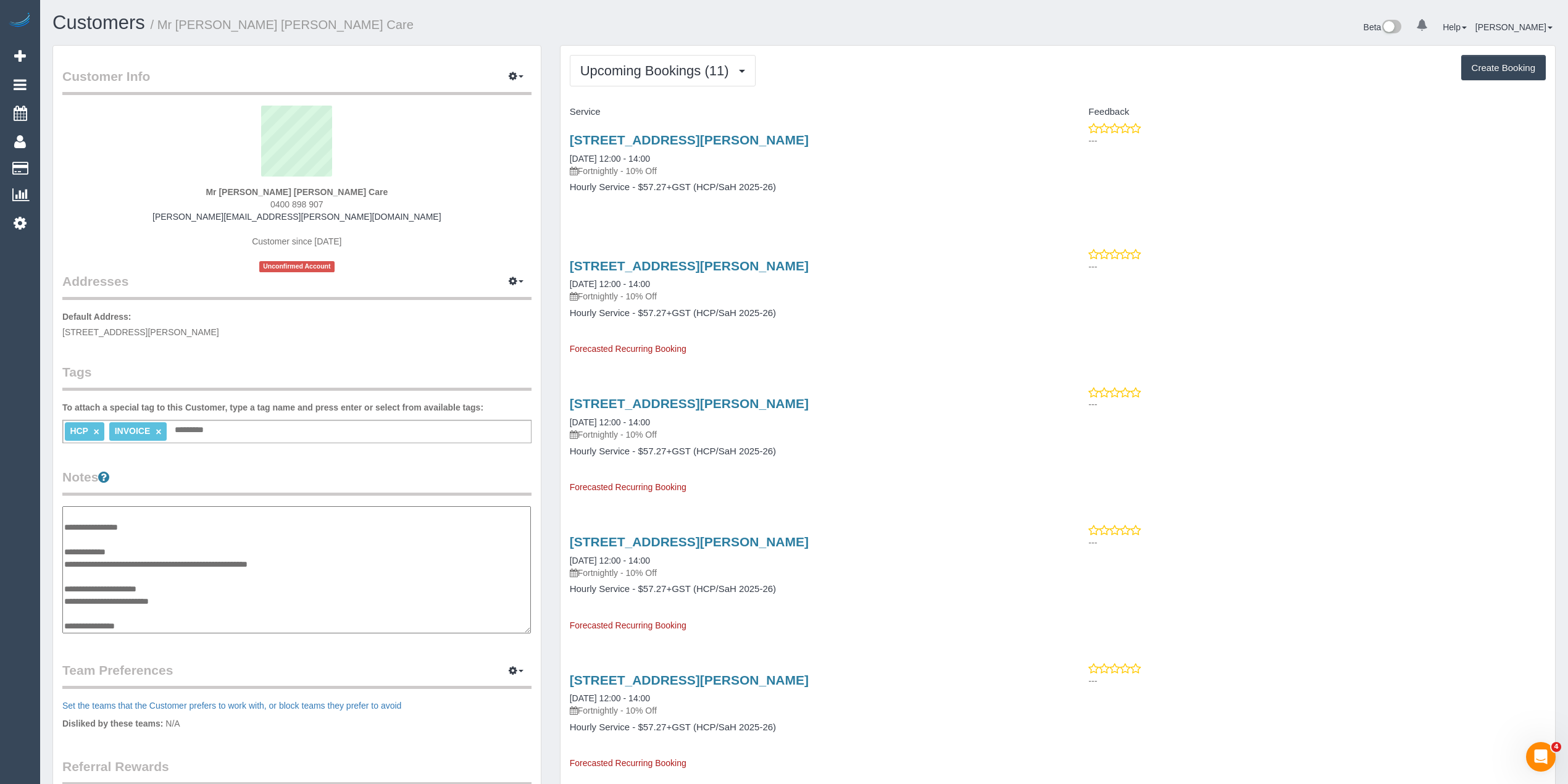
click at [186, 623] on textarea "**********" at bounding box center [297, 569] width 469 height 127
paste textarea "**********"
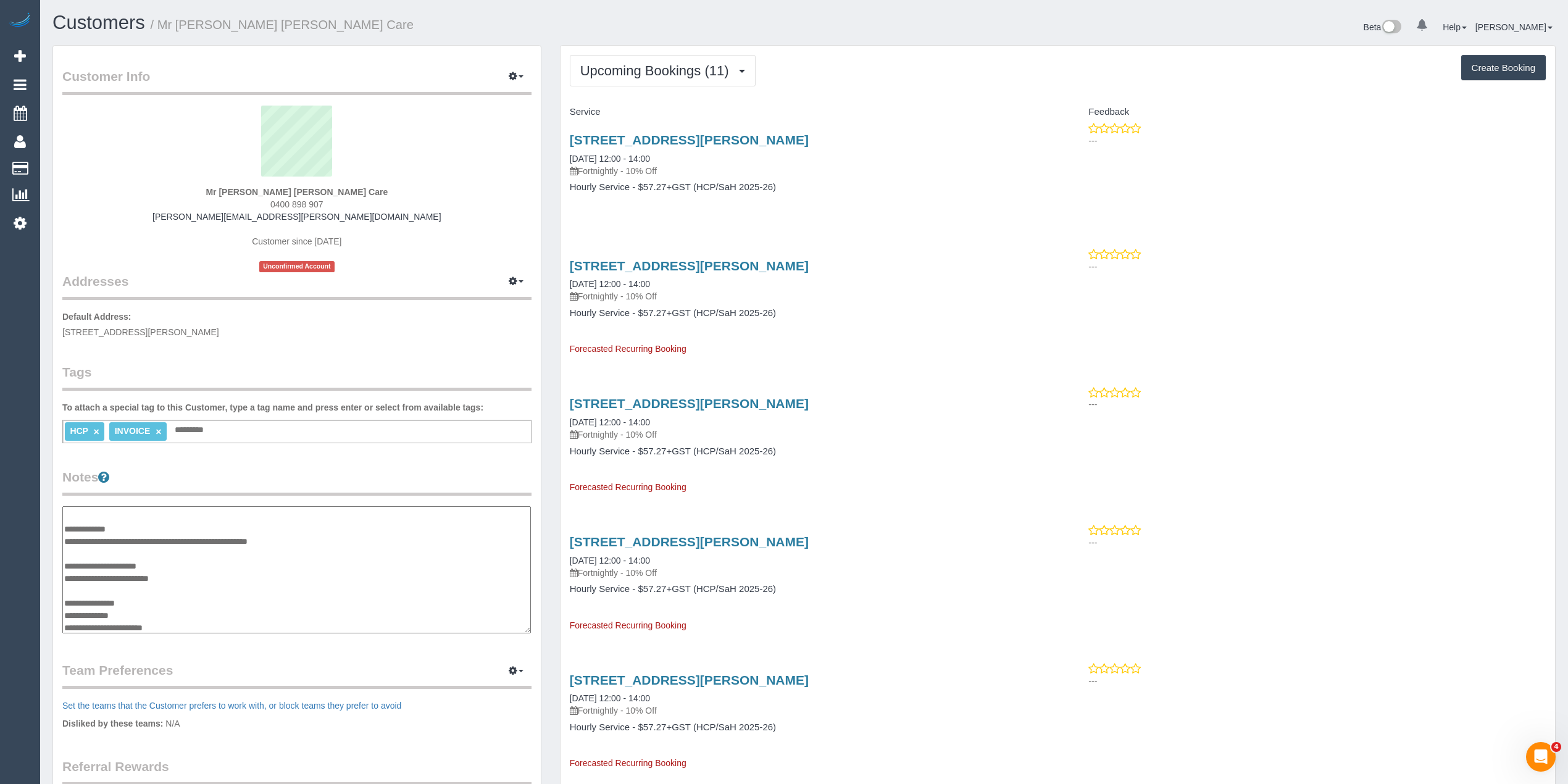
scroll to position [84, 0]
paste textarea "**********"
type textarea "**********"
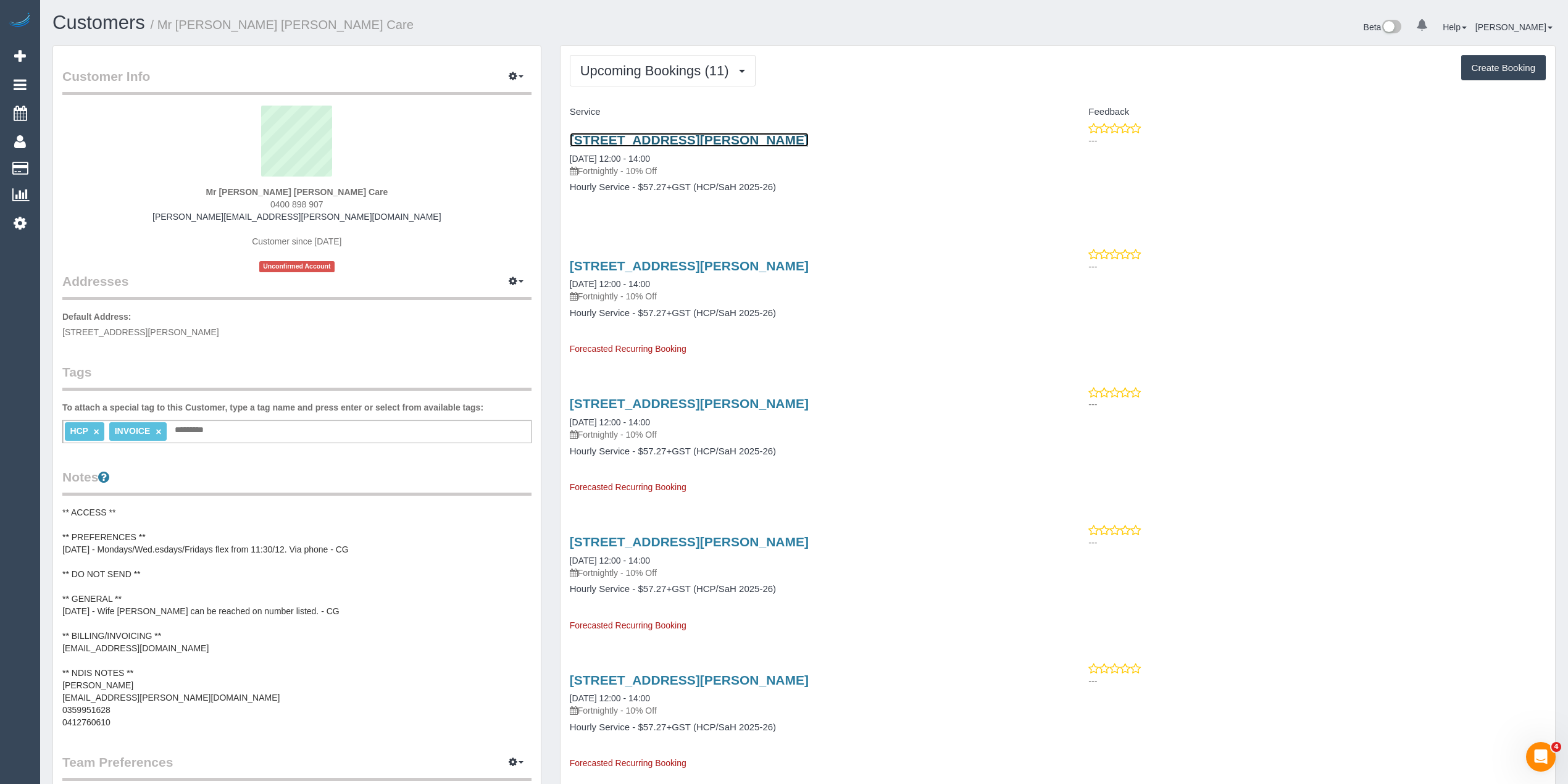
click at [641, 141] on link "[STREET_ADDRESS][PERSON_NAME]" at bounding box center [689, 140] width 239 height 14
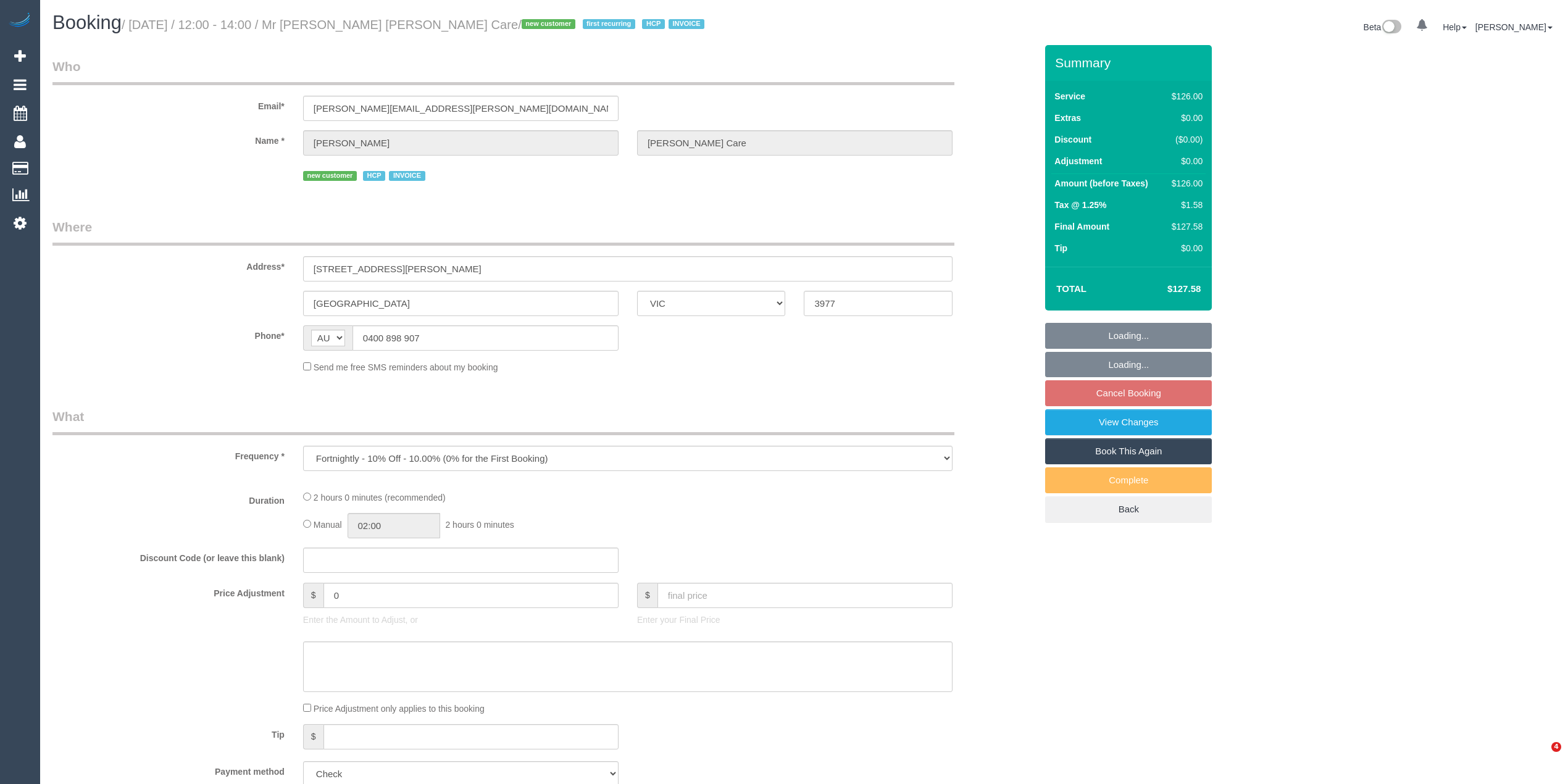
select select "VIC"
select select "number:28"
select select "number:14"
select select "number:19"
select select "number:36"
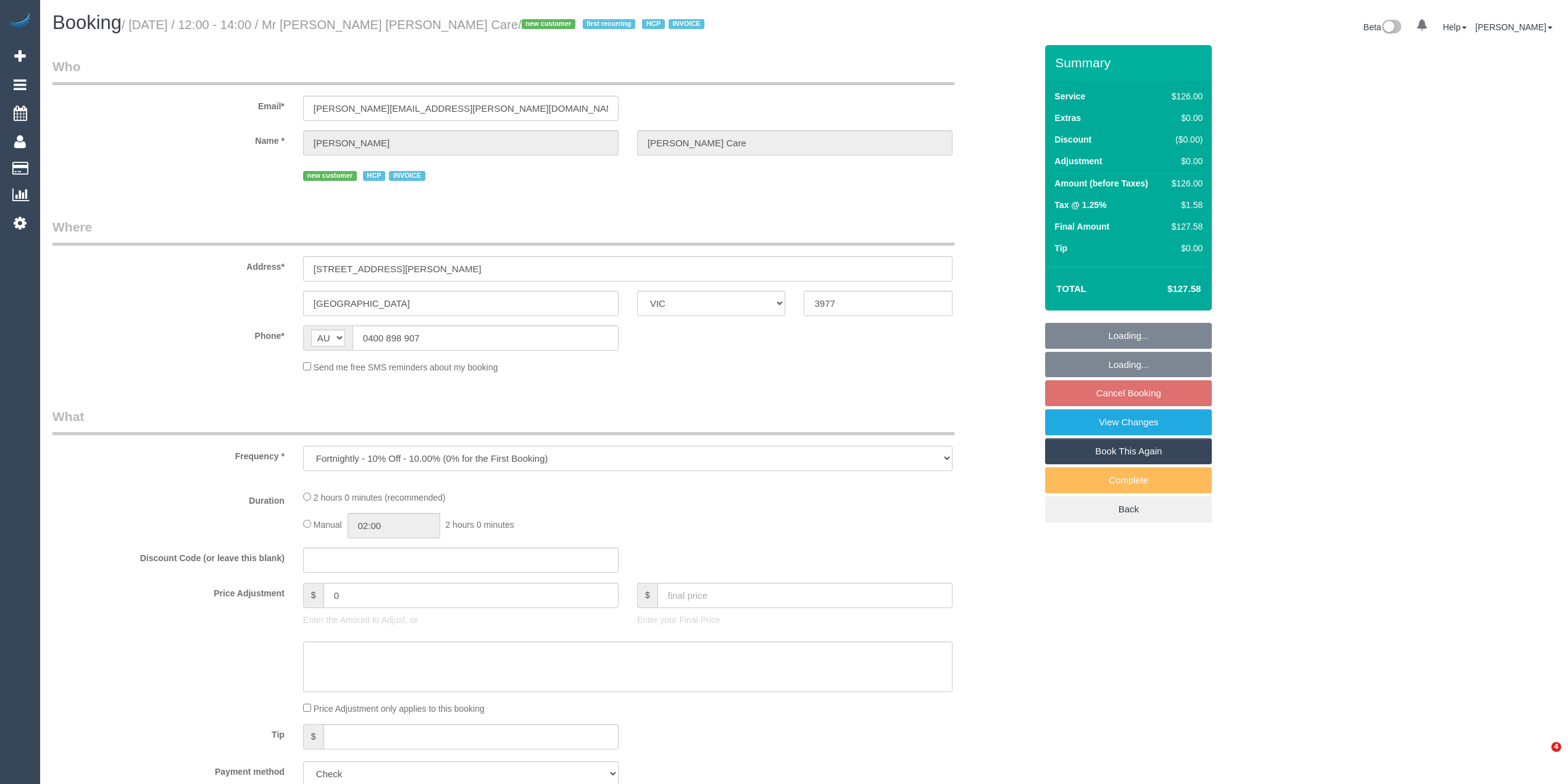
select select "number:34"
select select "number:12"
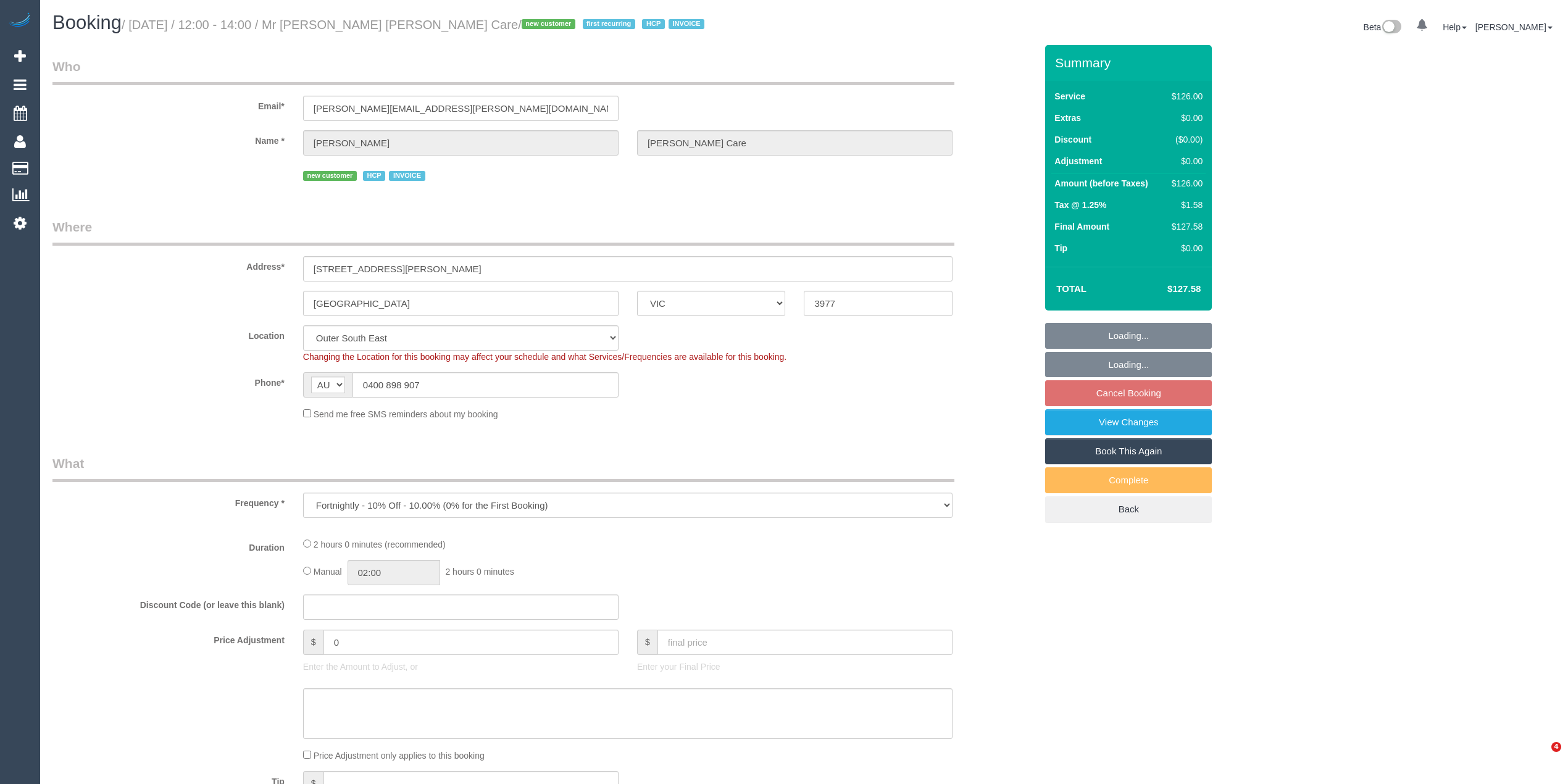
select select "object:746"
select select "spot3"
select select "120"
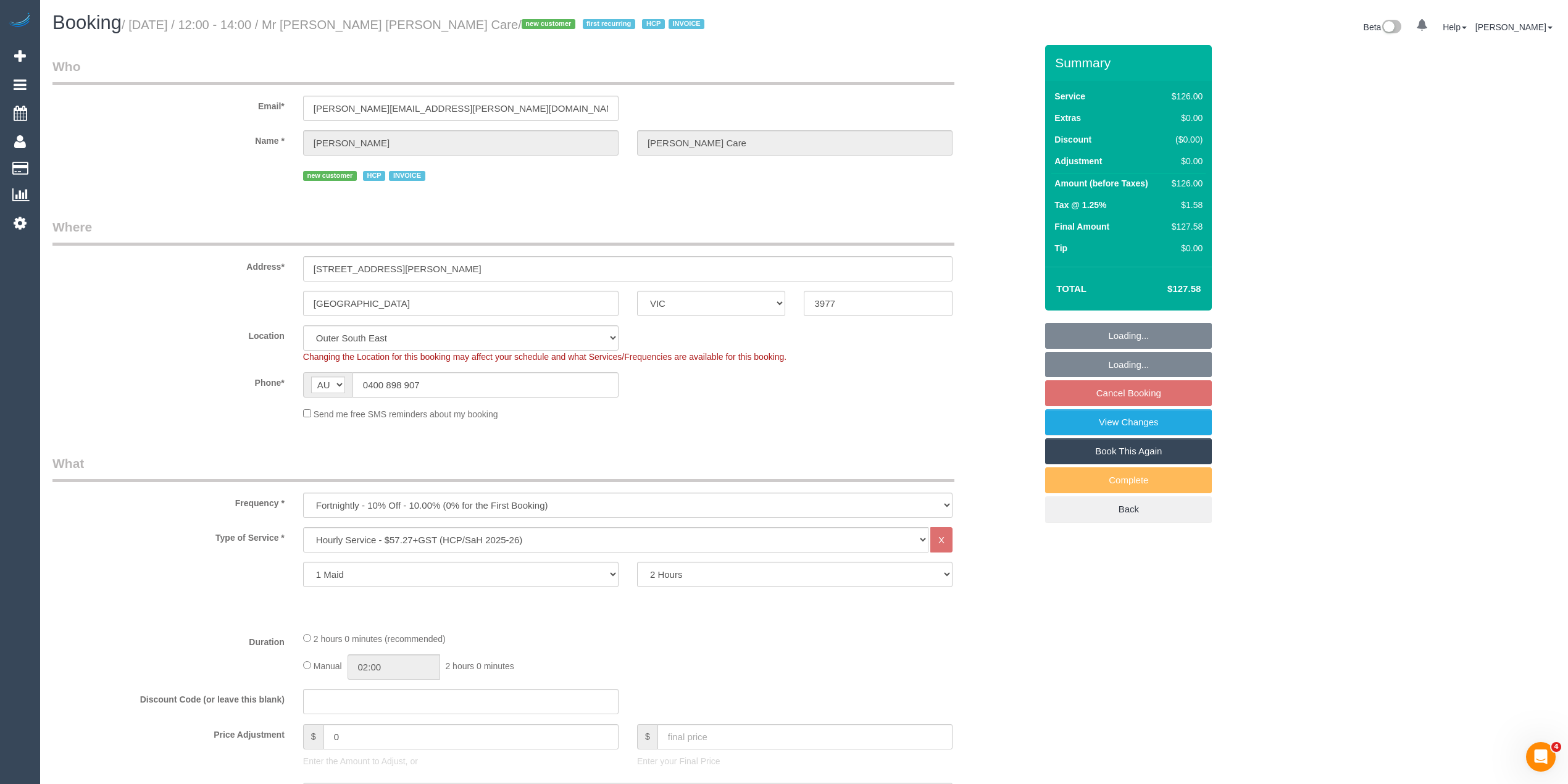
select select "spot22"
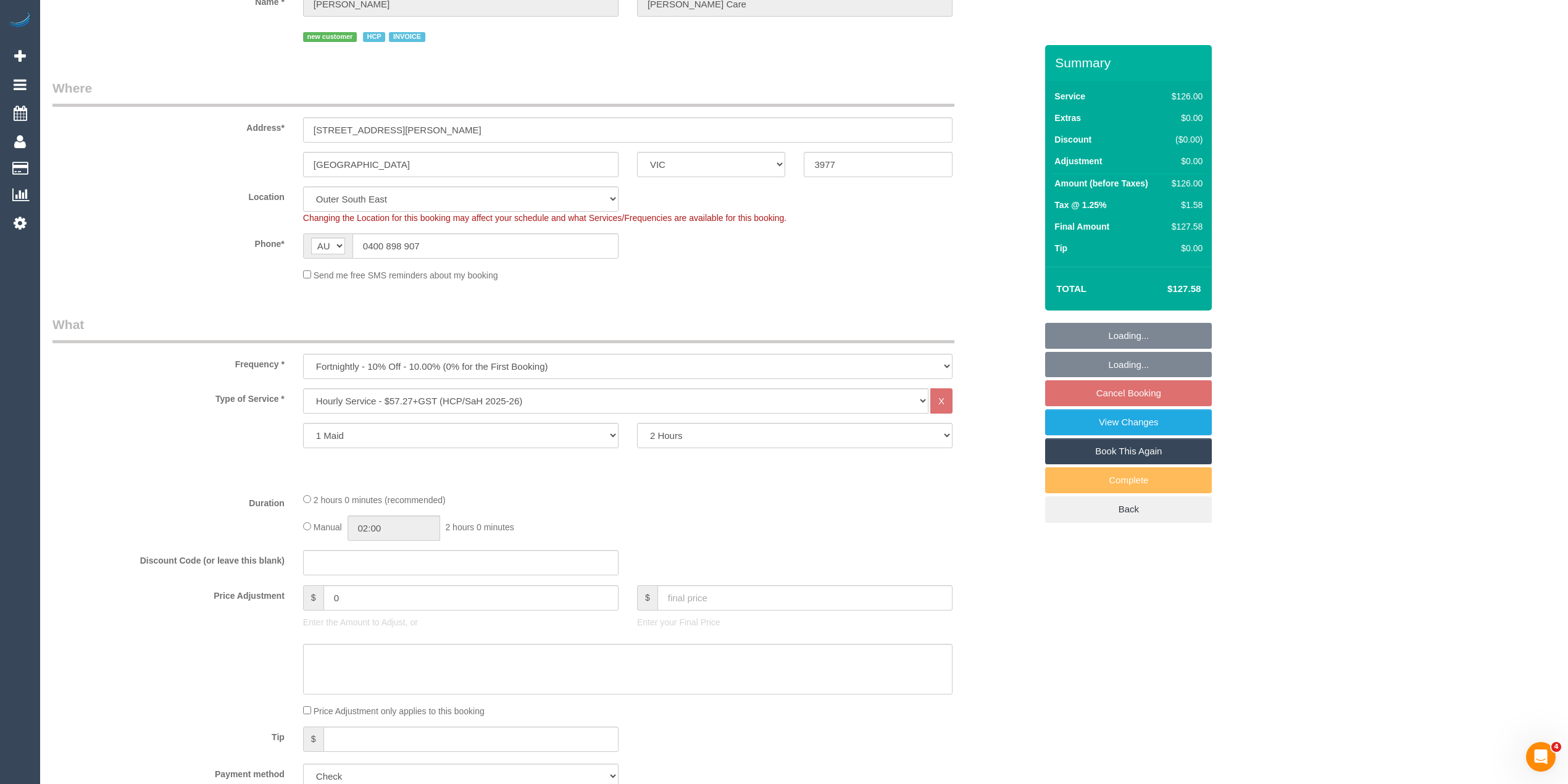
scroll to position [1384, 0]
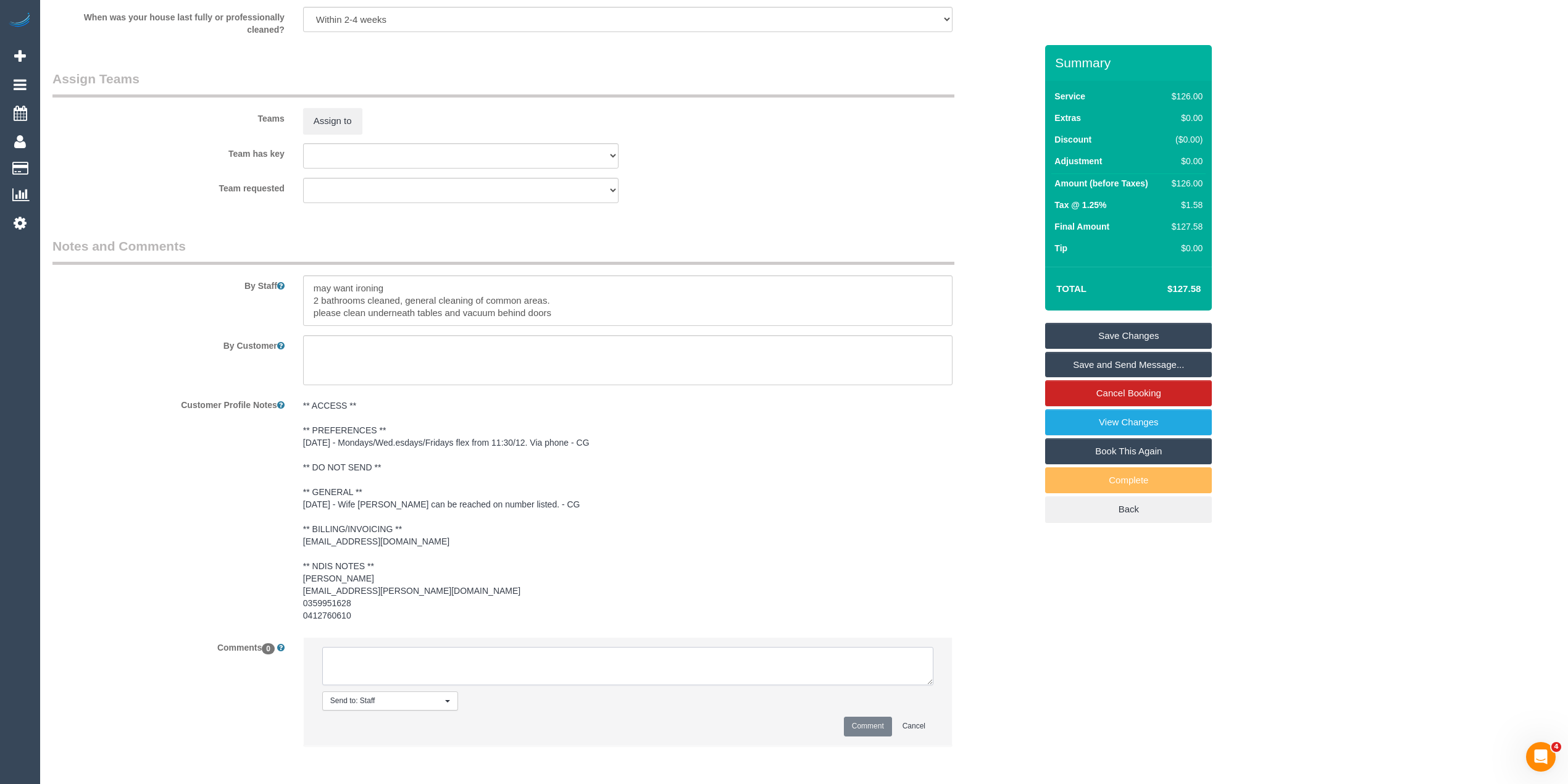
click at [482, 653] on textarea at bounding box center [627, 667] width 611 height 39
drag, startPoint x: 927, startPoint y: 677, endPoint x: 872, endPoint y: 717, distance: 68.0
click at [928, 701] on textarea at bounding box center [629, 674] width 613 height 54
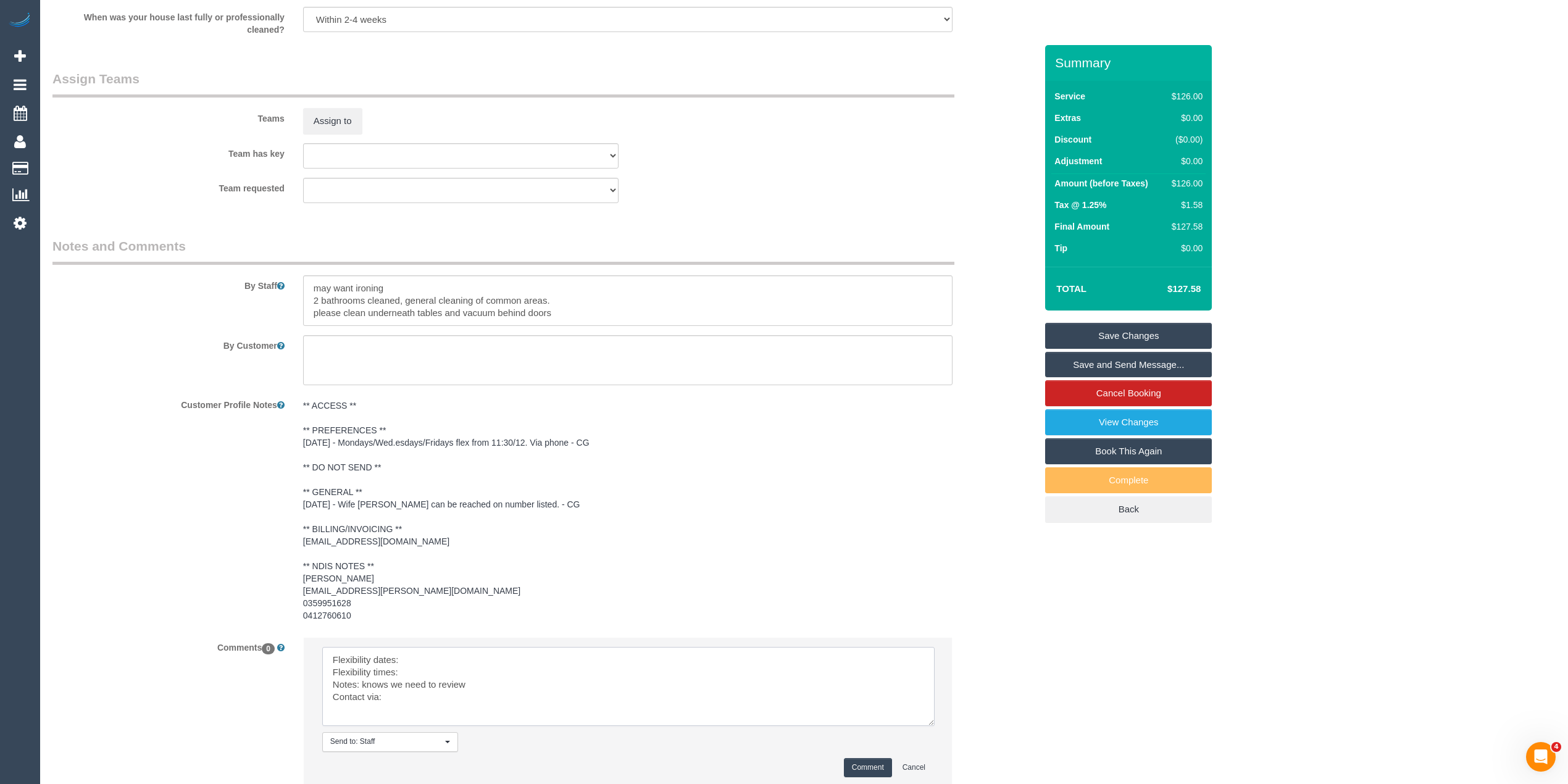
click at [470, 648] on textarea at bounding box center [628, 687] width 613 height 79
click at [423, 676] on textarea at bounding box center [628, 687] width 613 height 79
click at [439, 697] on textarea at bounding box center [628, 687] width 613 height 79
type textarea "Flexibility dates: Mon/Wed/Fri Flexibility times: flex from 11:30/12 Notes: kno…"
click at [851, 762] on button "Comment" at bounding box center [868, 768] width 48 height 19
